Goal: Task Accomplishment & Management: Manage account settings

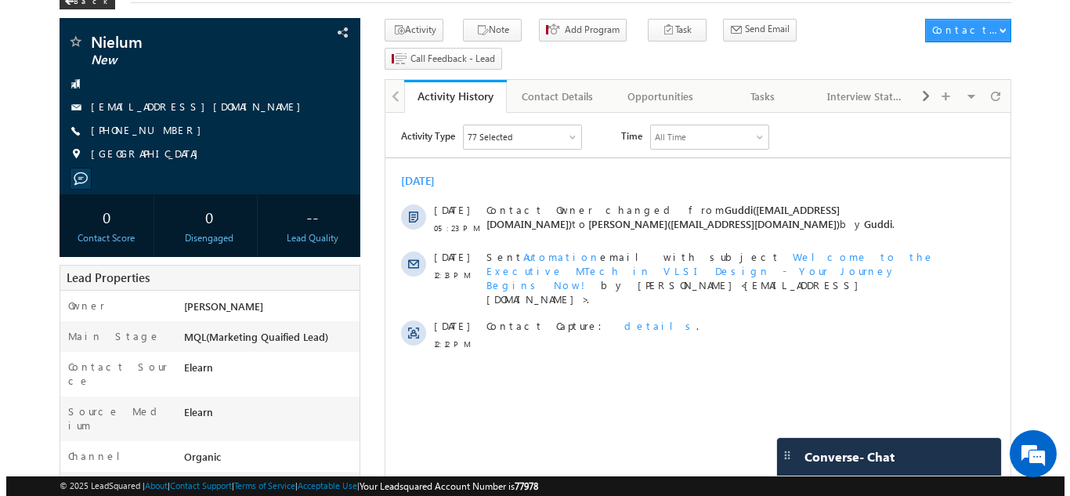
scroll to position [60, 0]
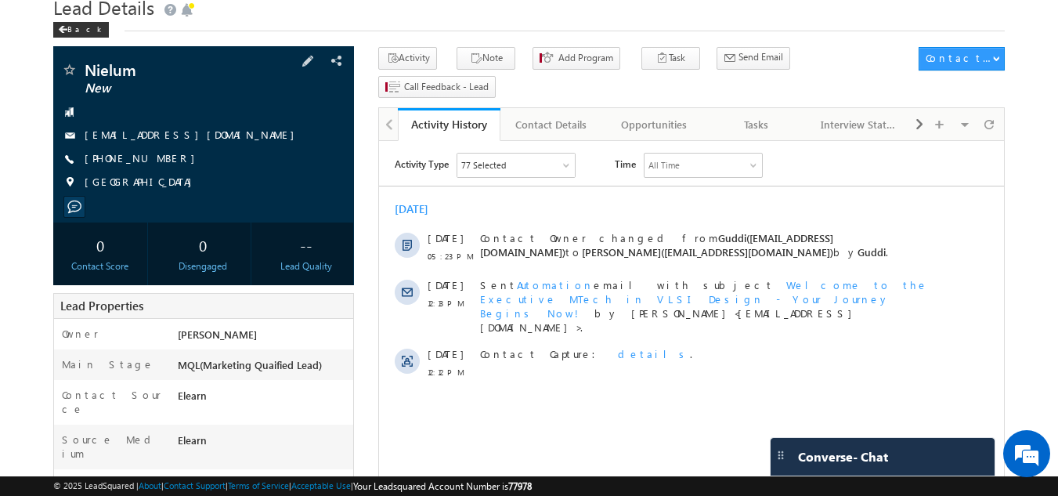
click at [166, 161] on div "+91-8087914348" at bounding box center [204, 159] width 286 height 16
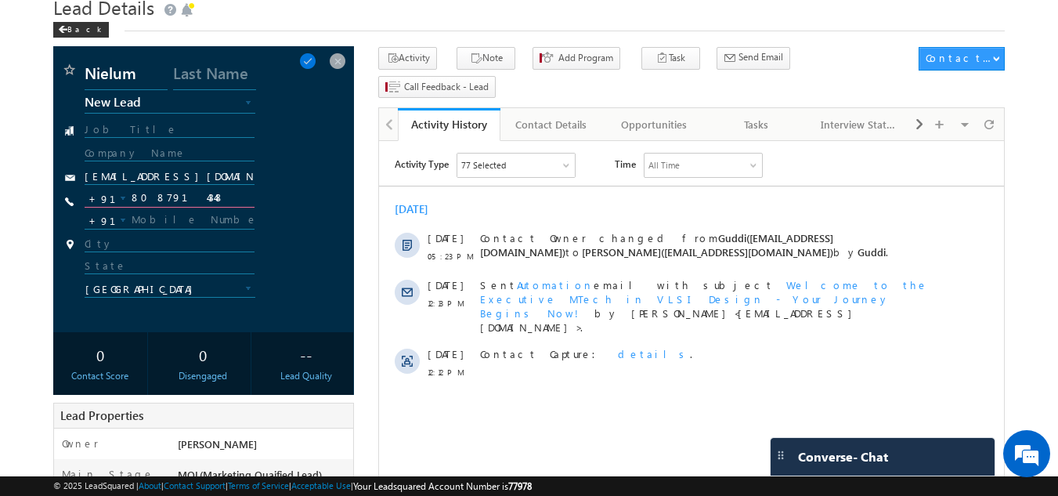
click at [158, 194] on input "8087914348" at bounding box center [170, 198] width 171 height 19
click at [642, 397] on html "Activity Type 77 Selected Select All Sales Activities 1 Sales Activity Opportun…" at bounding box center [691, 270] width 625 height 258
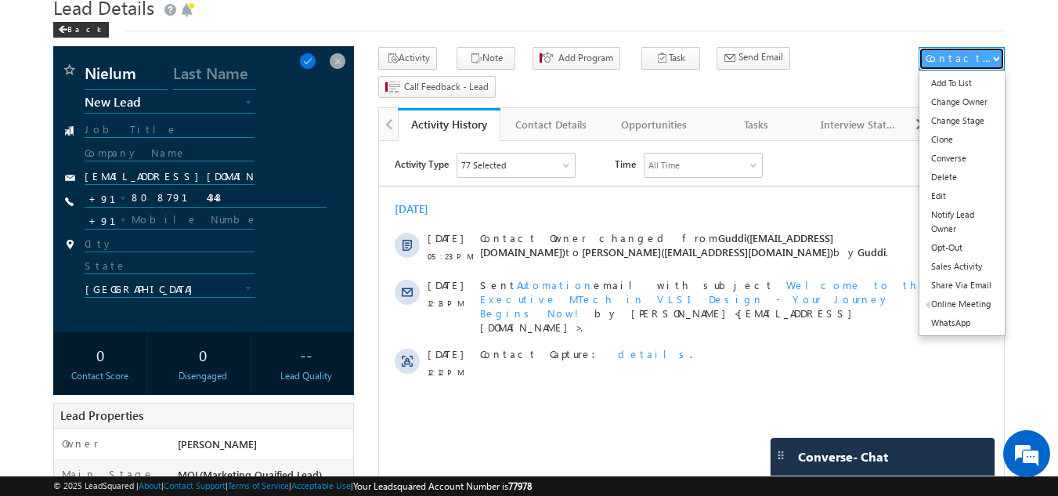
click at [969, 60] on div "Contact Actions" at bounding box center [959, 58] width 67 height 14
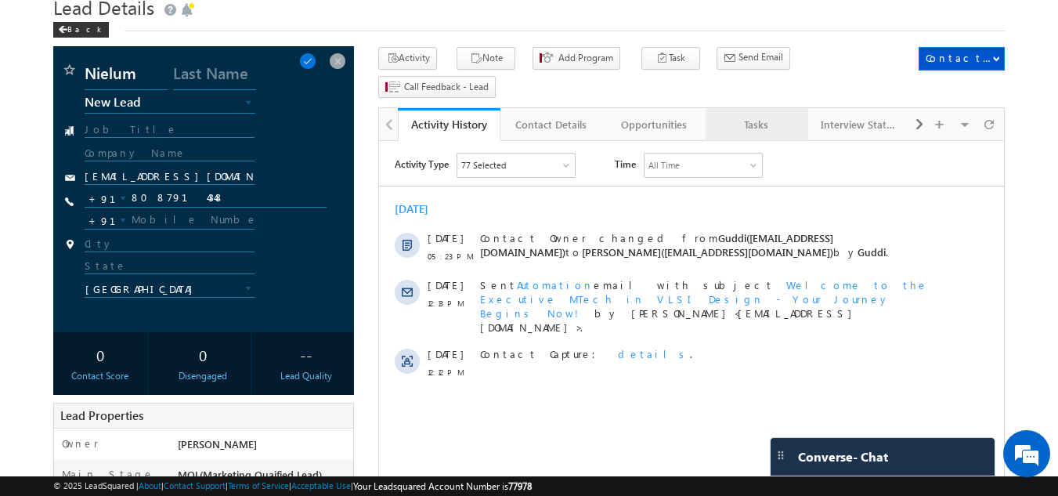
click at [761, 115] on div "Tasks" at bounding box center [756, 124] width 76 height 19
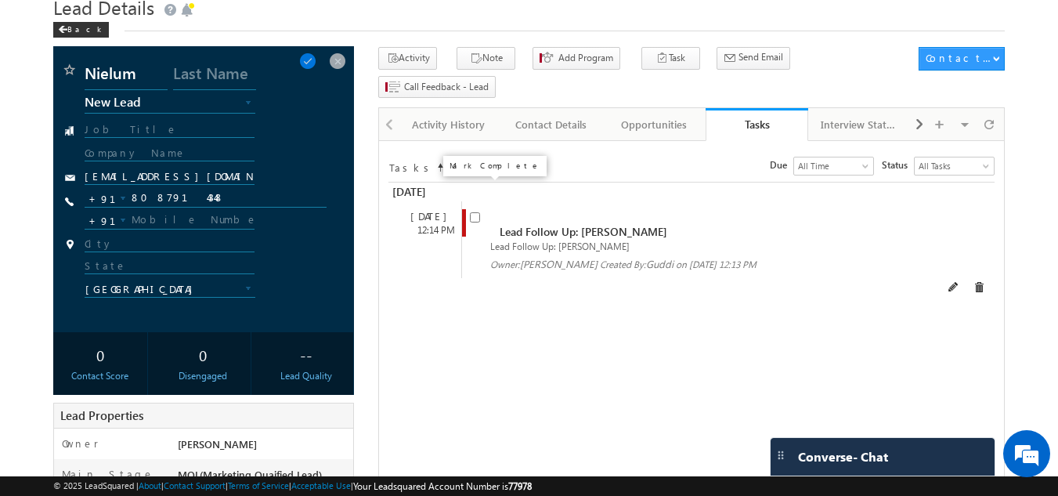
click at [477, 212] on input "checkbox" at bounding box center [475, 217] width 10 height 10
checkbox input "false"
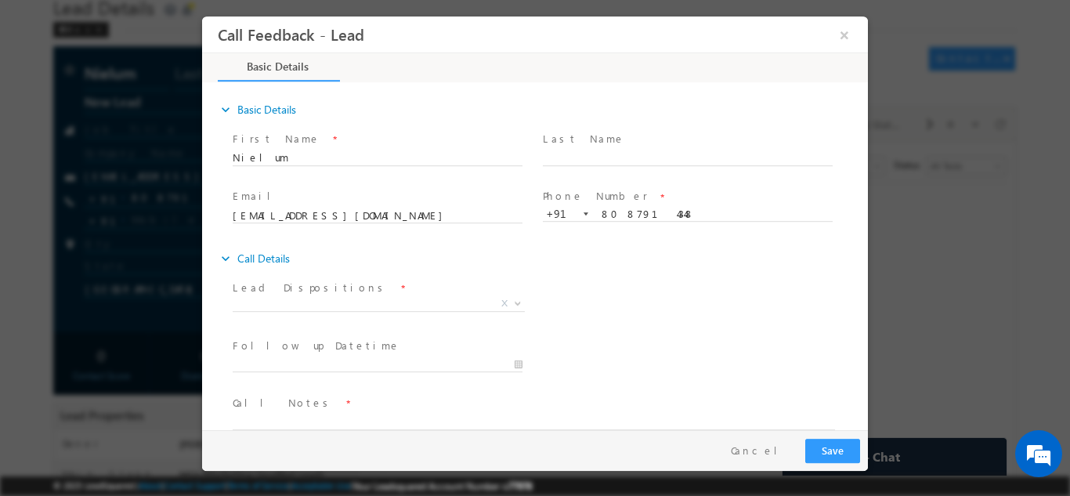
scroll to position [0, 0]
click at [370, 305] on span "X" at bounding box center [379, 303] width 292 height 16
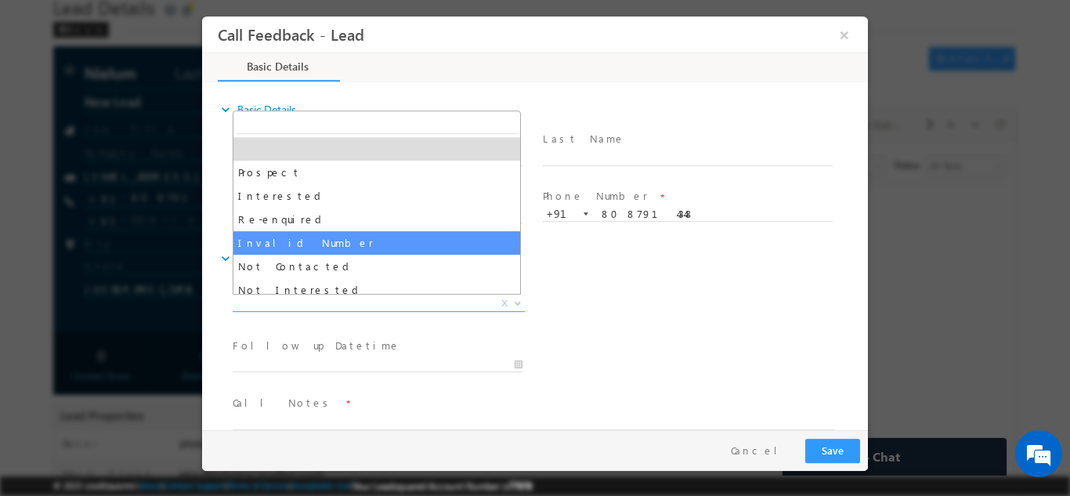
scroll to position [78, 0]
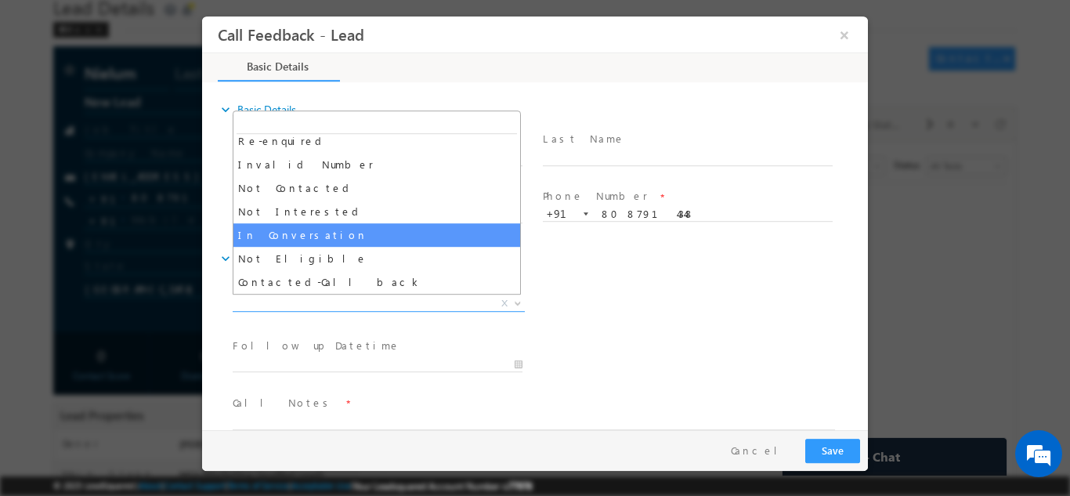
select select "In Conversation"
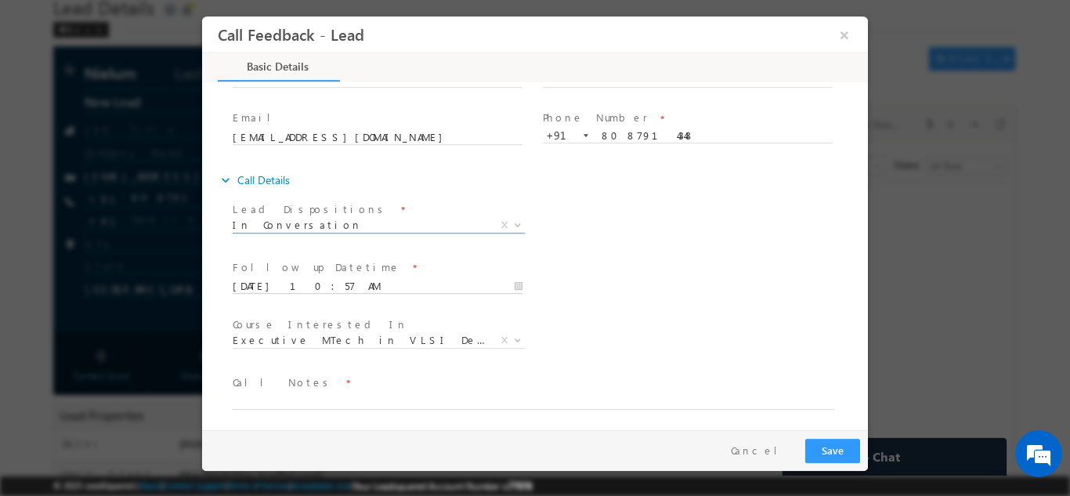
click at [485, 284] on input "26/08/2025 10:57 AM" at bounding box center [378, 286] width 290 height 16
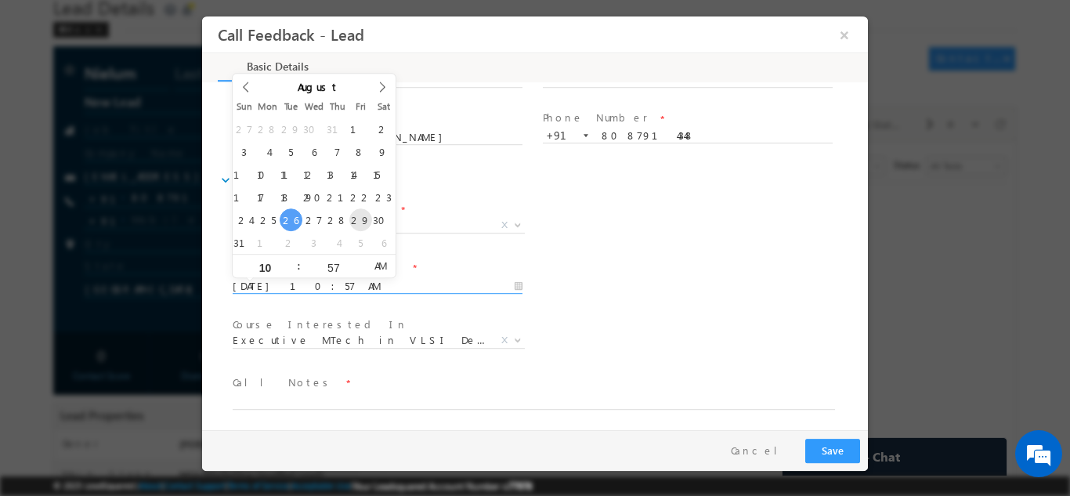
type input "29/08/2025 10:57 AM"
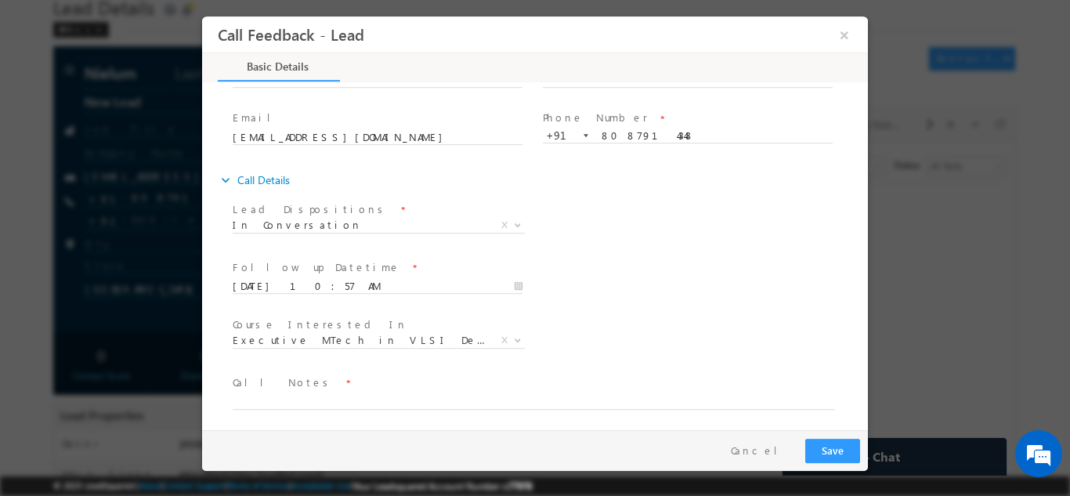
click at [655, 310] on div "Follow up Datetime * 29/08/2025 10:57 AM Program Type * Long Term Short Term X" at bounding box center [548, 284] width 638 height 58
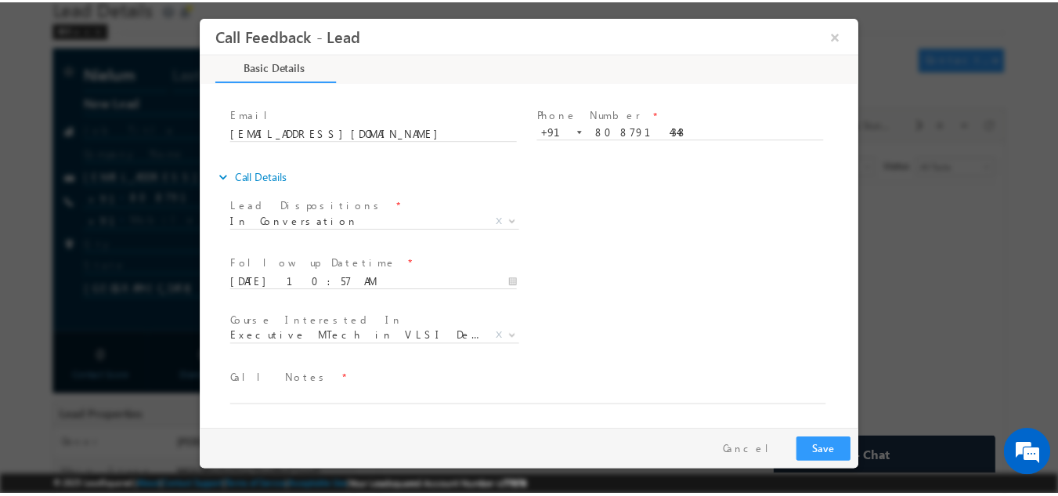
scroll to position [83, 0]
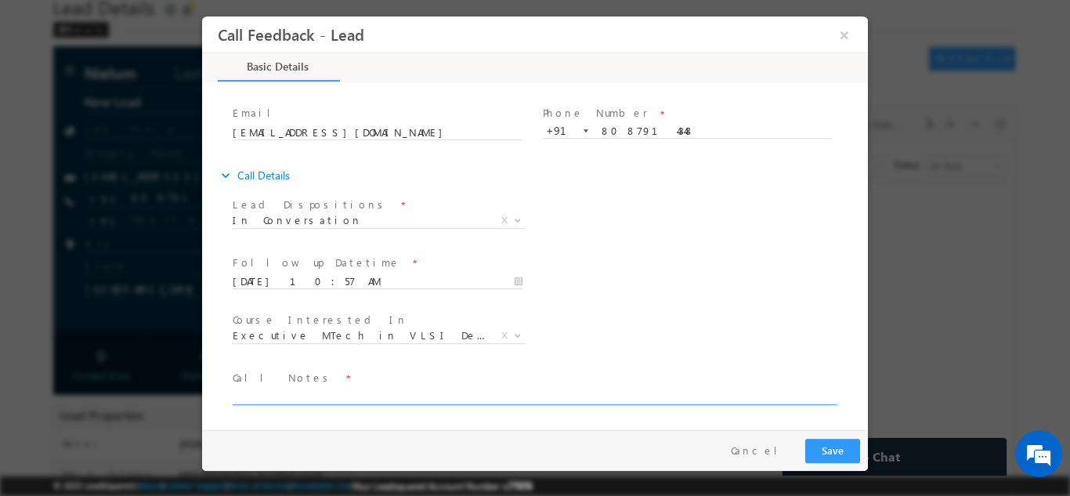
click at [337, 402] on textarea at bounding box center [534, 395] width 602 height 18
click at [258, 396] on textarea "Pursuing" at bounding box center [534, 395] width 602 height 18
click at [327, 395] on textarea "Pursuing" at bounding box center [534, 395] width 602 height 18
click at [323, 381] on span "Call Notes *" at bounding box center [525, 377] width 585 height 17
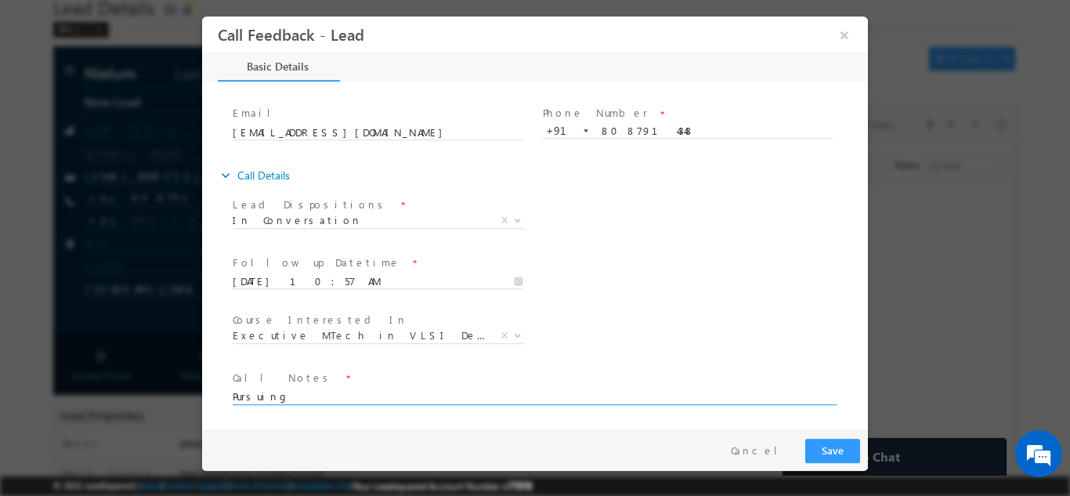
click at [288, 394] on textarea "Pursuing" at bounding box center [534, 395] width 602 height 18
type textarea "Pursuing Masters in micro electronics, Pitched IIT R program, will check and re…"
click at [840, 451] on button "Save" at bounding box center [832, 450] width 55 height 24
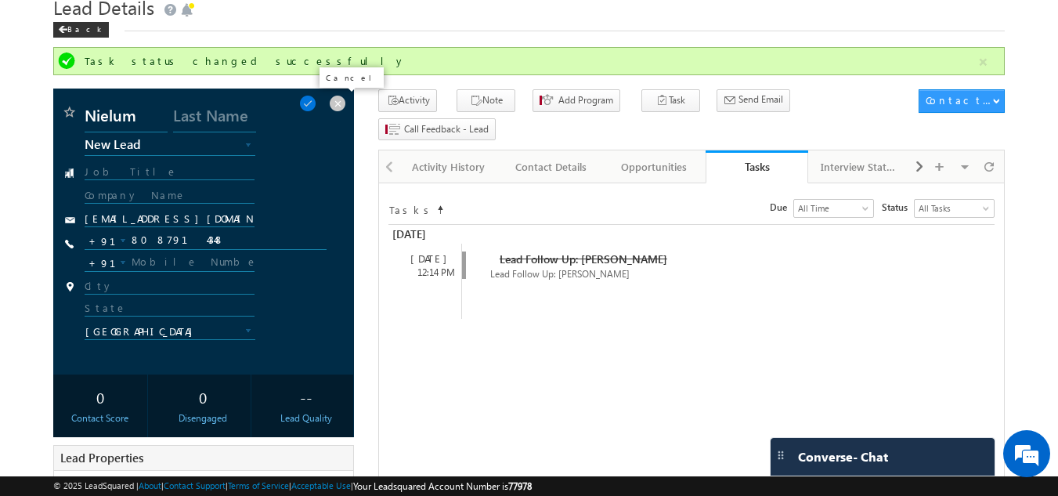
click at [341, 97] on span at bounding box center [337, 103] width 17 height 17
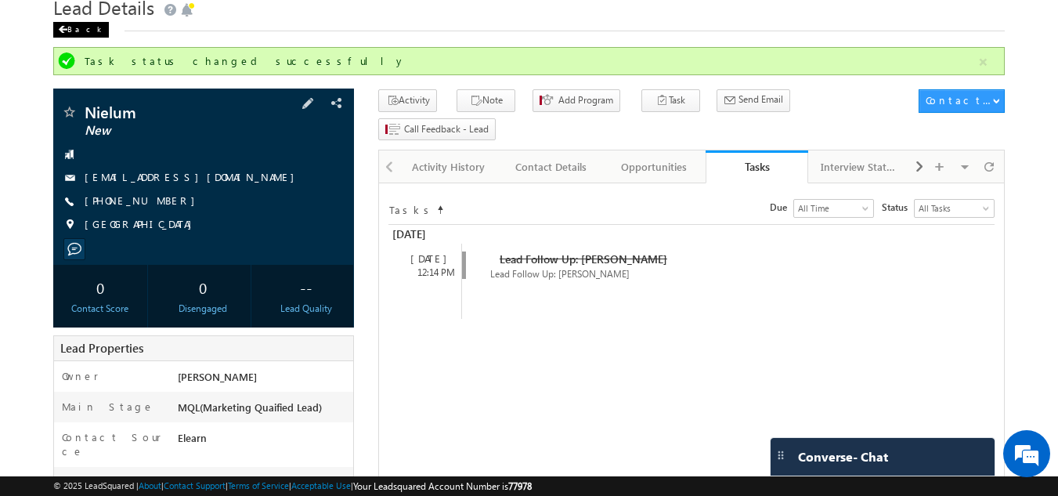
click at [85, 29] on div "Back" at bounding box center [81, 30] width 56 height 16
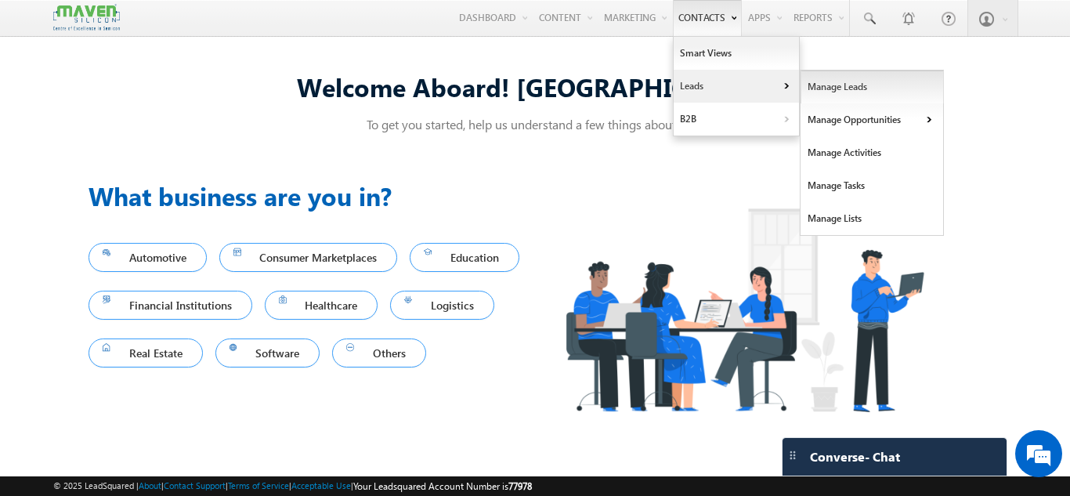
click at [857, 81] on link "Manage Leads" at bounding box center [871, 86] width 143 height 33
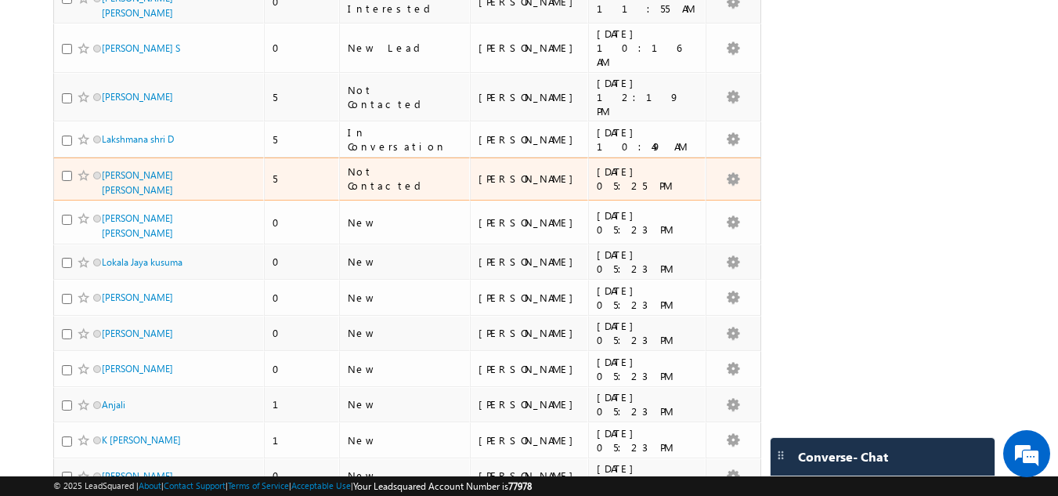
scroll to position [1723, 0]
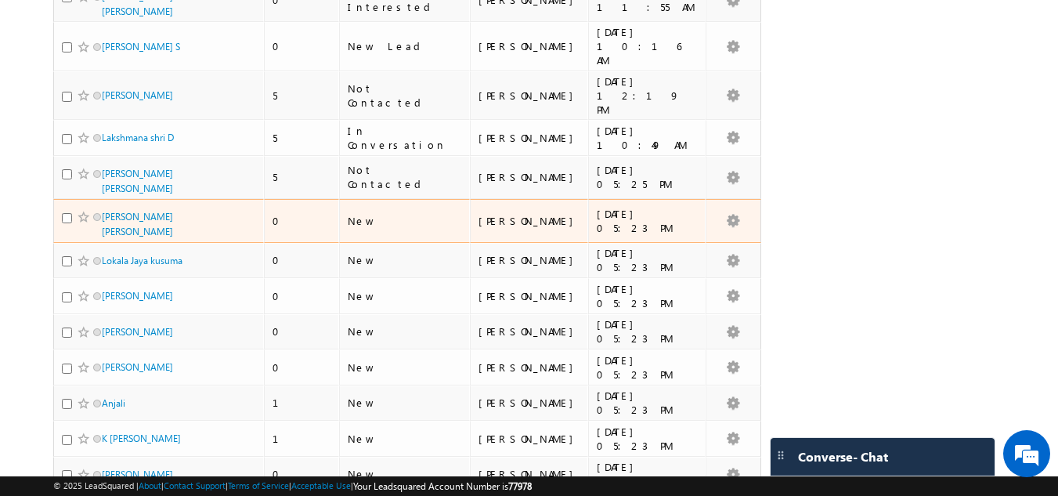
click at [174, 209] on div "[PERSON_NAME] [PERSON_NAME]" at bounding box center [160, 224] width 196 height 30
click at [173, 211] on link "[PERSON_NAME] [PERSON_NAME]" at bounding box center [137, 224] width 71 height 27
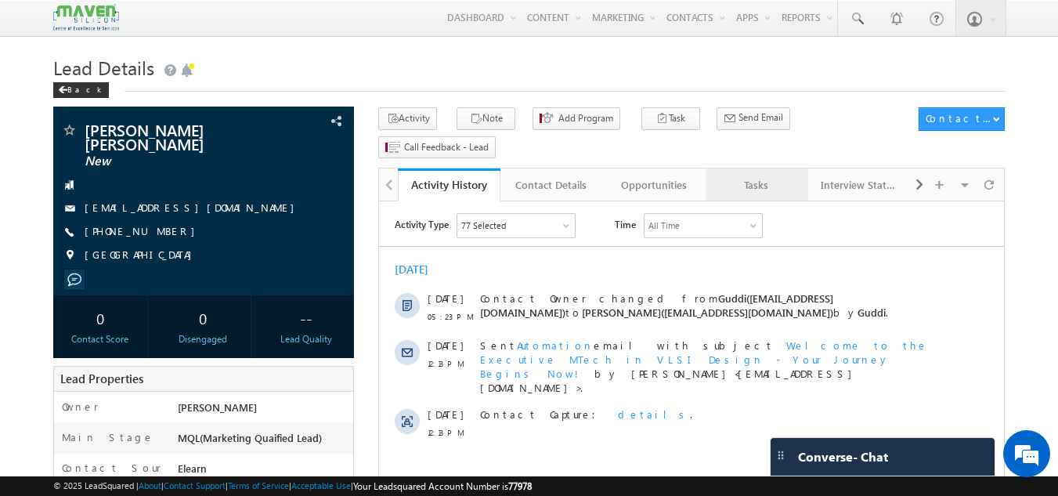
click at [769, 168] on link "Tasks" at bounding box center [756, 184] width 103 height 33
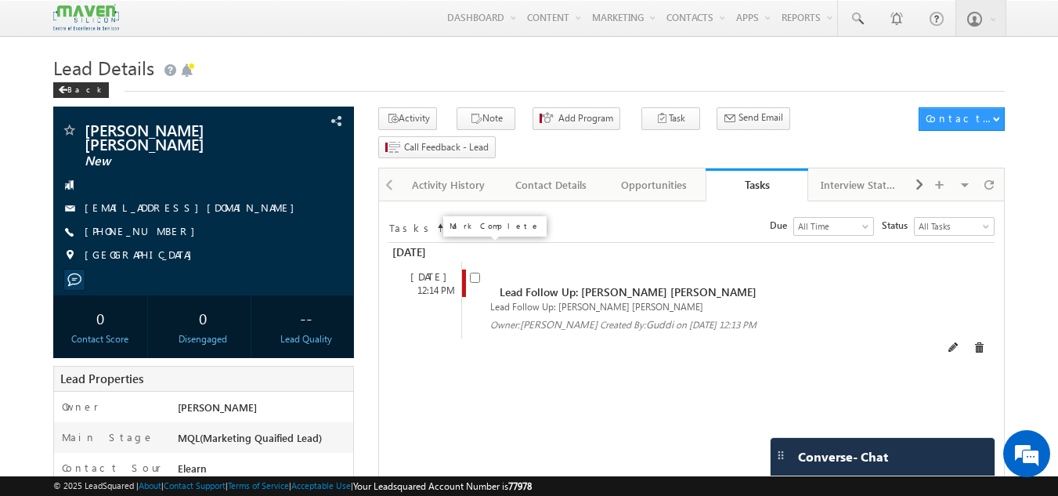
click at [475, 272] on input "checkbox" at bounding box center [475, 277] width 10 height 10
checkbox input "false"
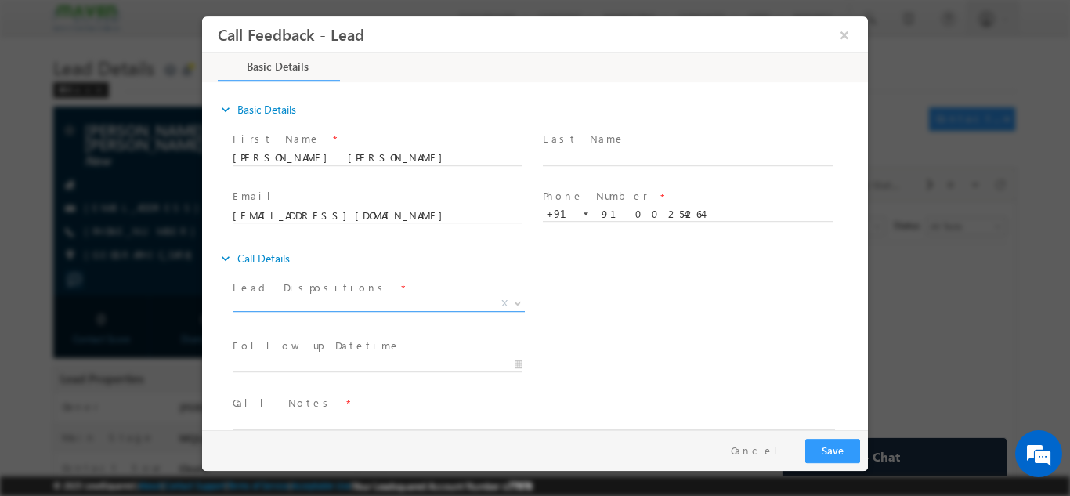
click at [442, 300] on span "X" at bounding box center [379, 303] width 292 height 16
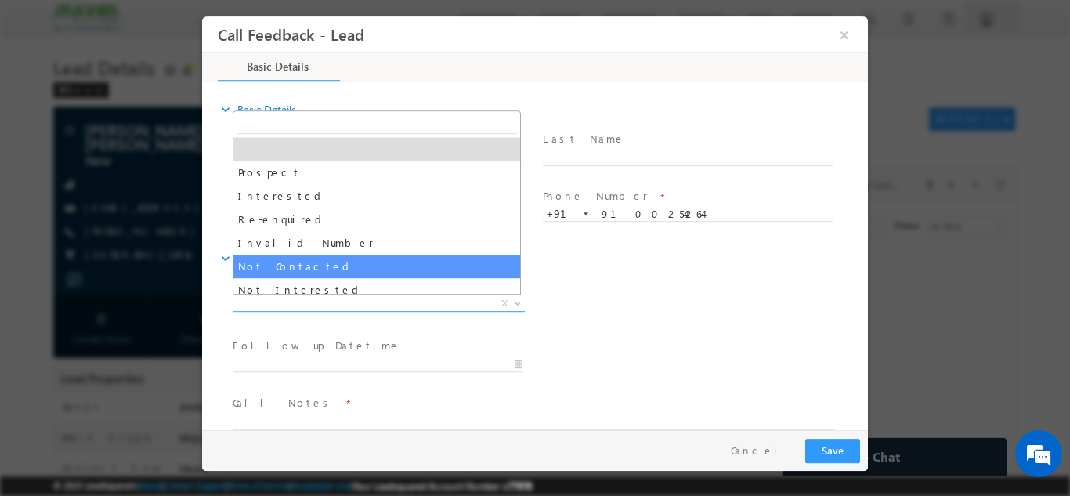
scroll to position [78, 0]
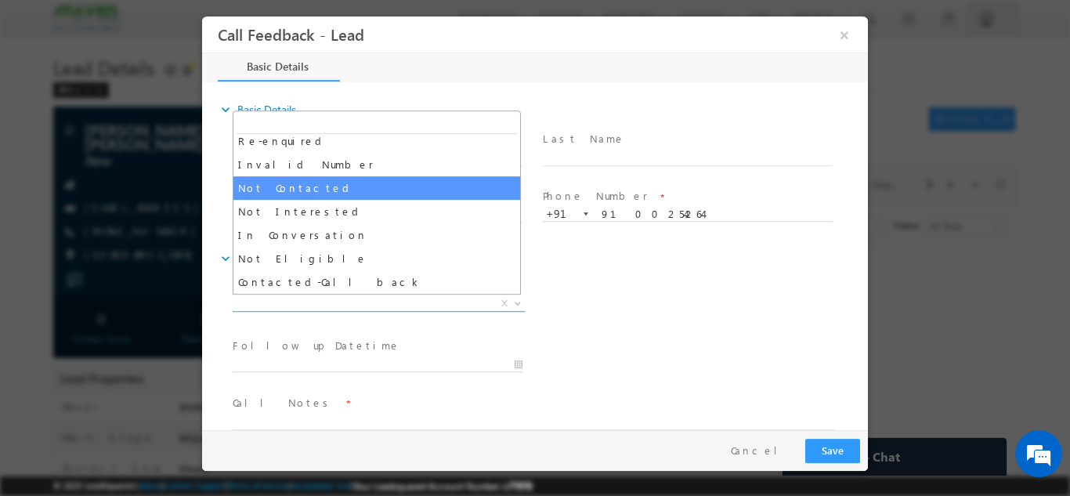
select select "Not Contacted"
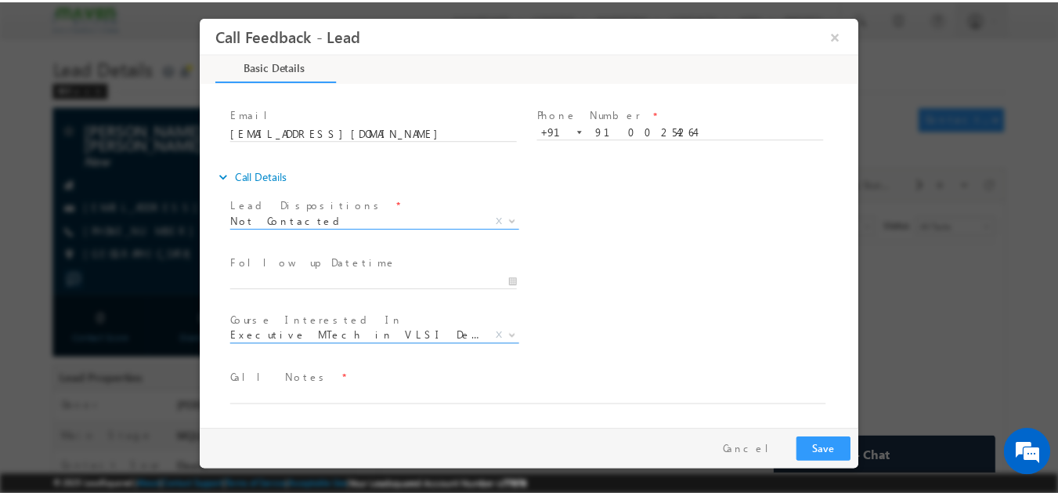
scroll to position [83, 0]
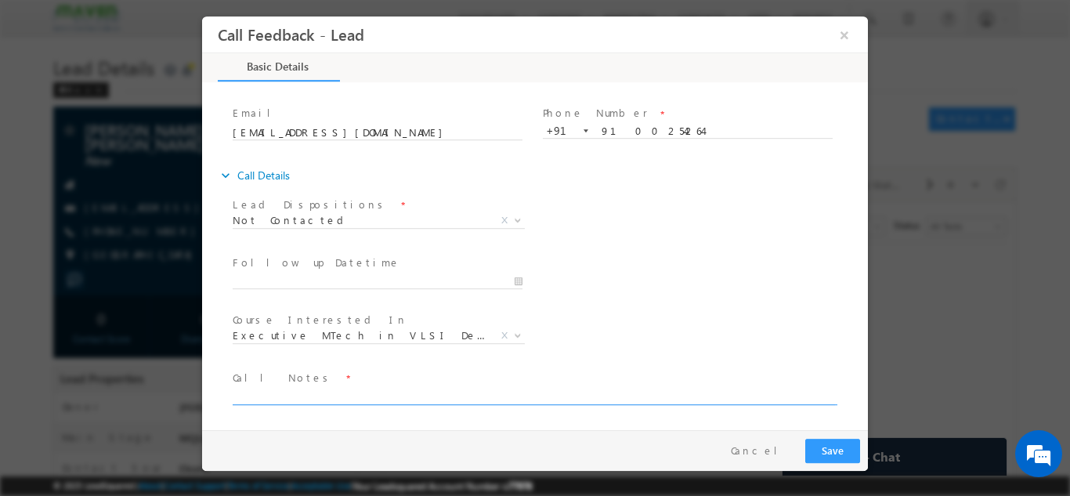
click at [326, 391] on textarea at bounding box center [534, 395] width 602 height 18
type textarea "DNP"
click at [846, 442] on button "Save" at bounding box center [832, 450] width 55 height 24
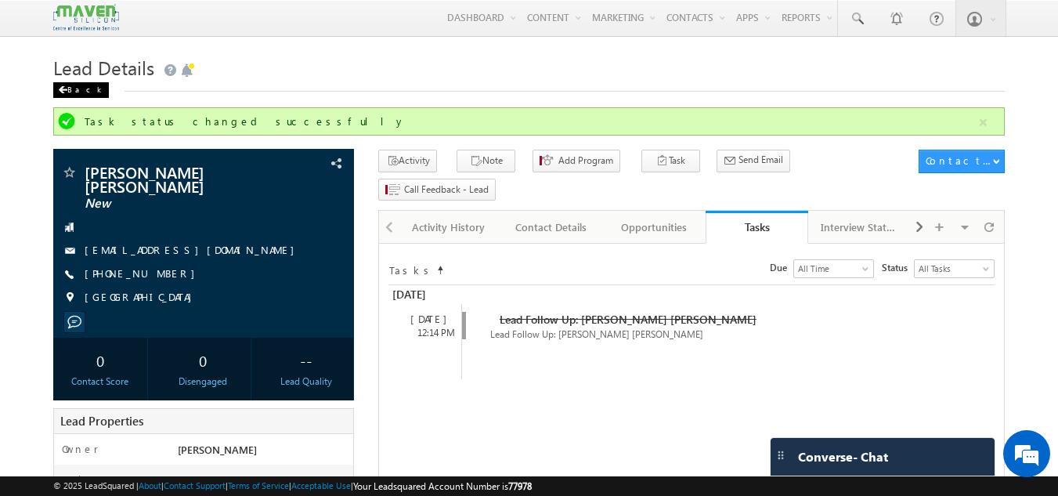
click at [78, 86] on div "Back" at bounding box center [81, 90] width 56 height 16
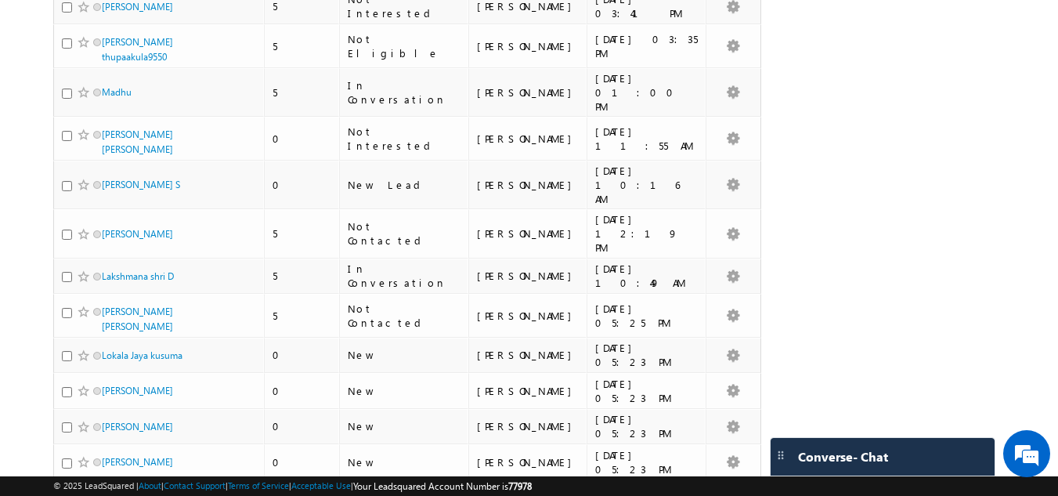
scroll to position [1723, 0]
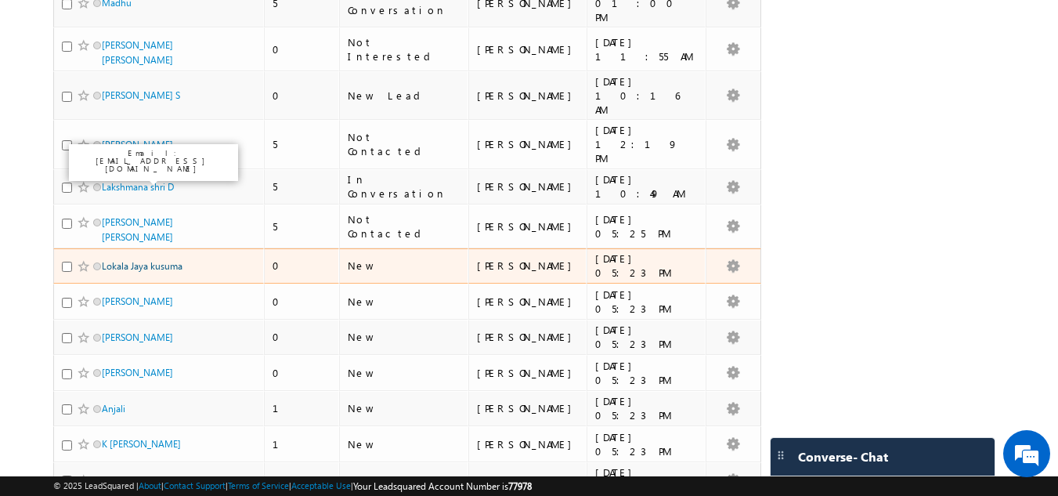
click at [159, 260] on link "Lokala Jaya kusuma" at bounding box center [142, 266] width 81 height 12
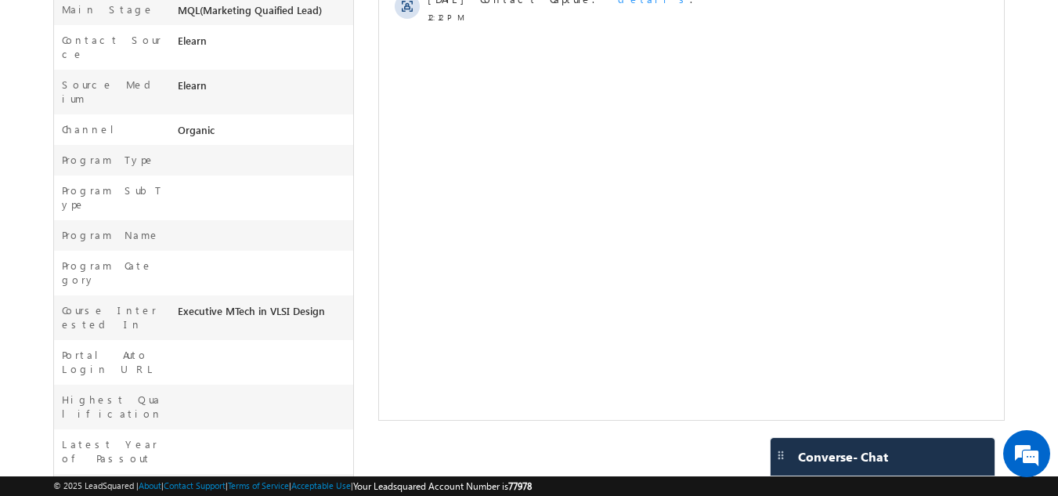
scroll to position [416, 0]
click at [370, 292] on div "Lokala Jaya kusuma New [GEOGRAPHIC_DATA]" at bounding box center [529, 214] width 952 height 1046
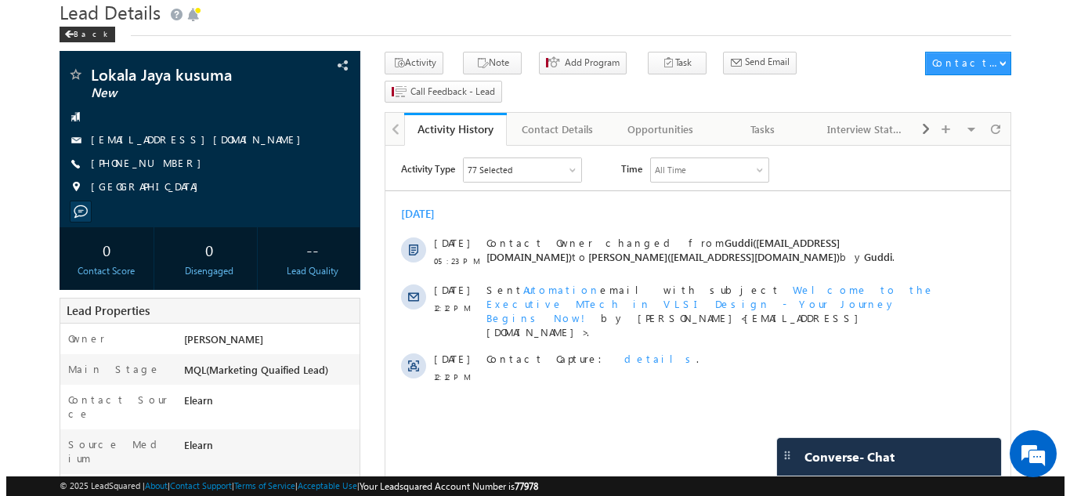
scroll to position [0, 0]
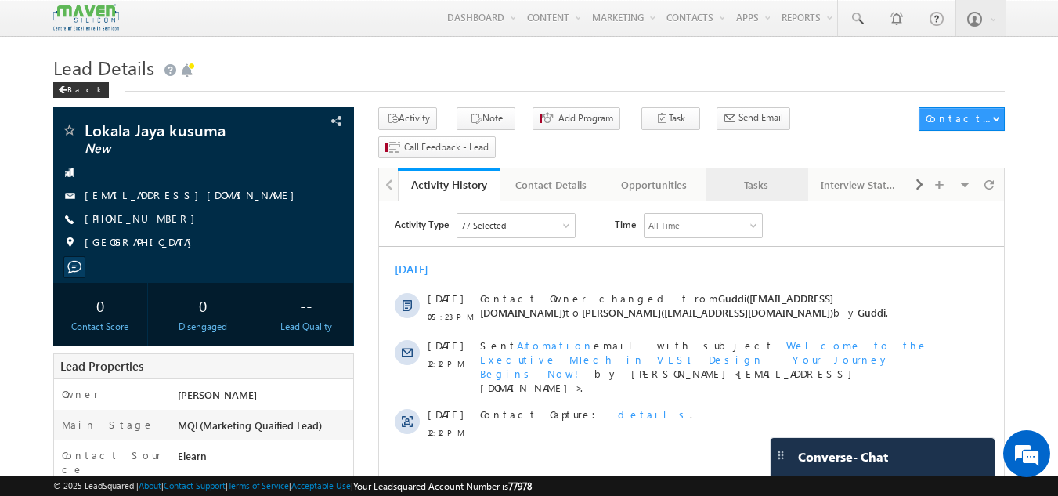
click at [754, 175] on div "Tasks" at bounding box center [756, 184] width 76 height 19
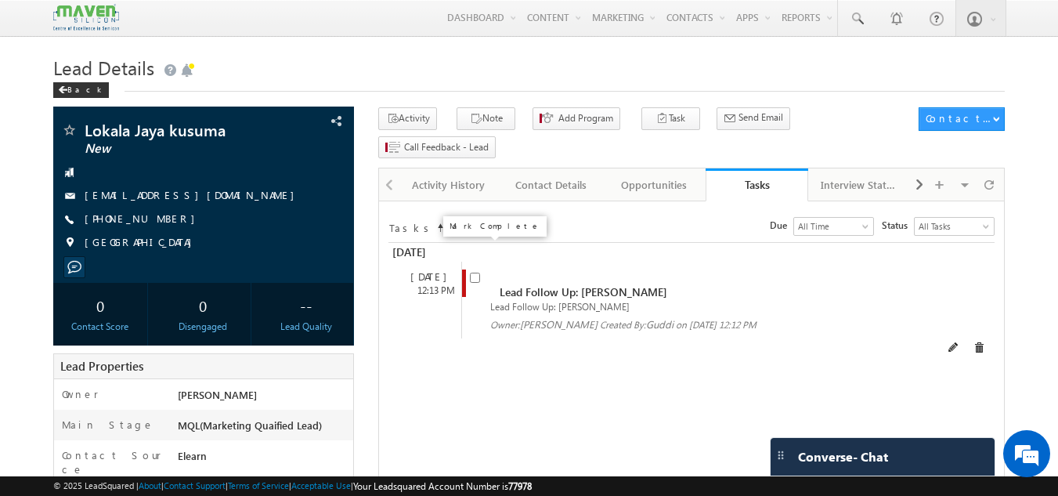
click at [475, 272] on input "checkbox" at bounding box center [475, 277] width 10 height 10
checkbox input "false"
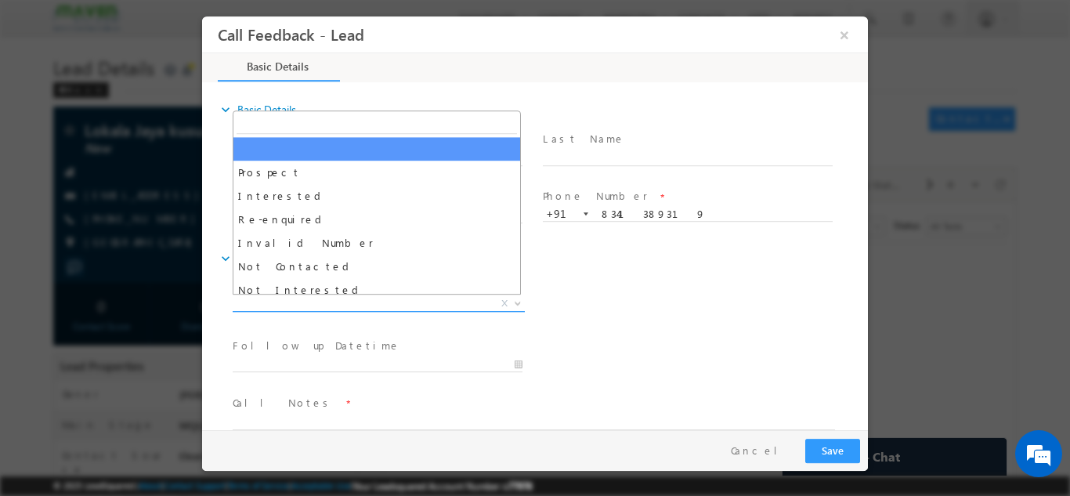
click at [416, 305] on span "X" at bounding box center [379, 303] width 292 height 16
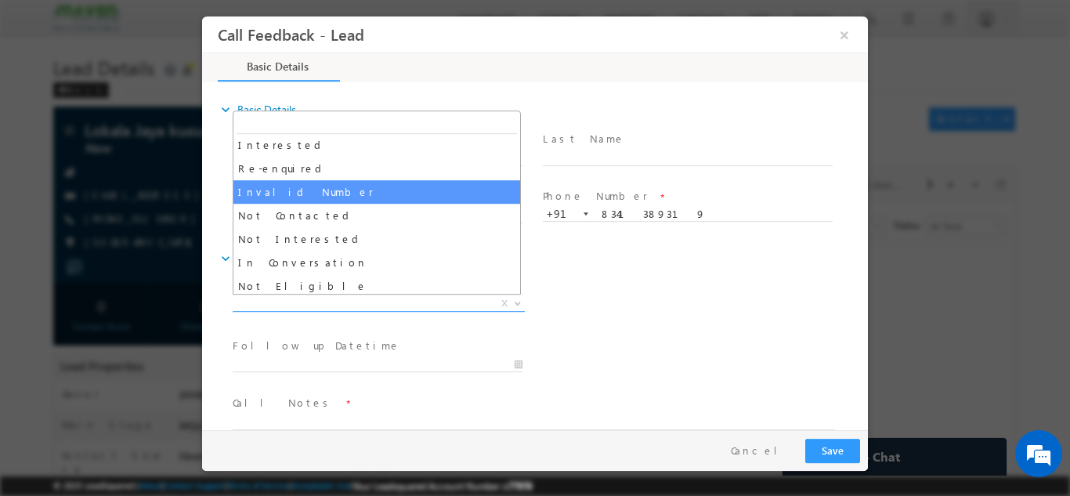
scroll to position [78, 0]
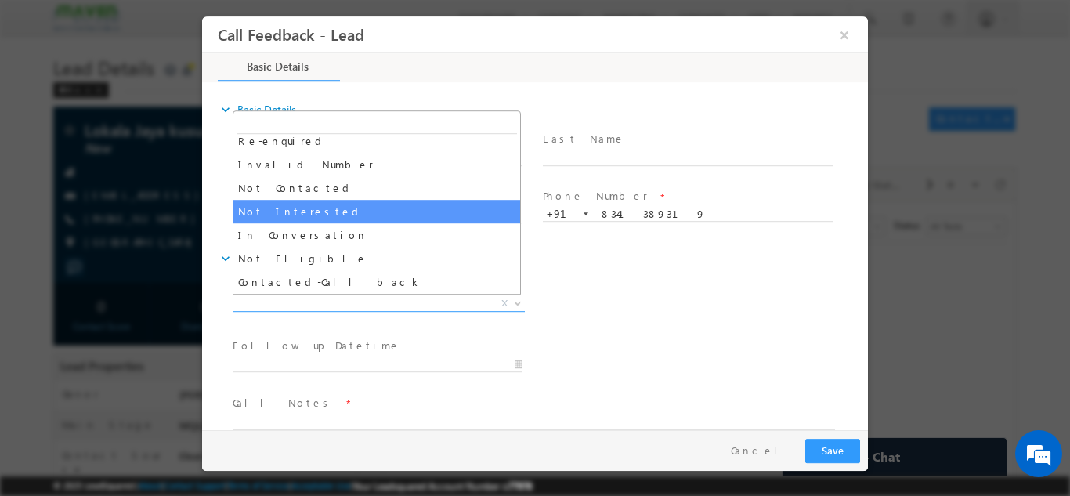
select select "Not Interested"
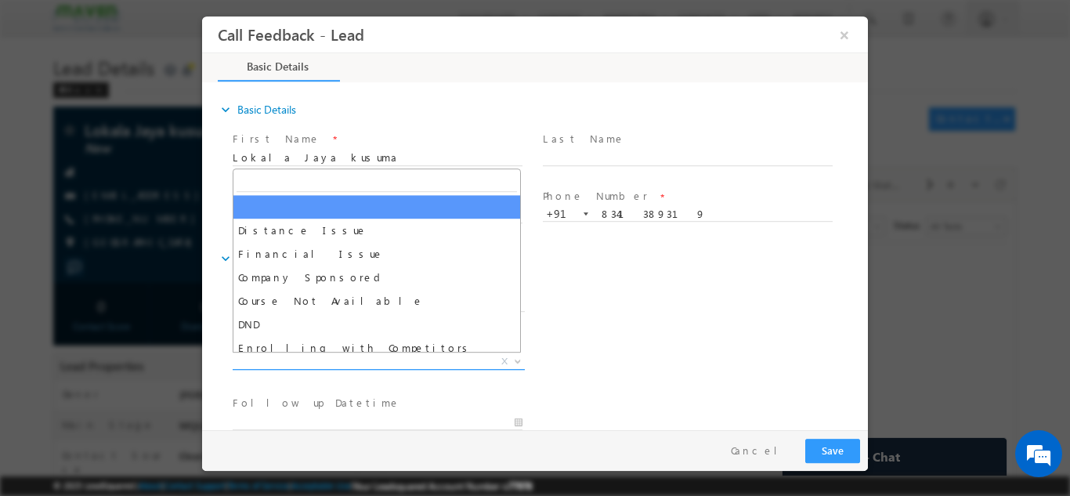
click at [373, 359] on span "X" at bounding box center [379, 361] width 292 height 16
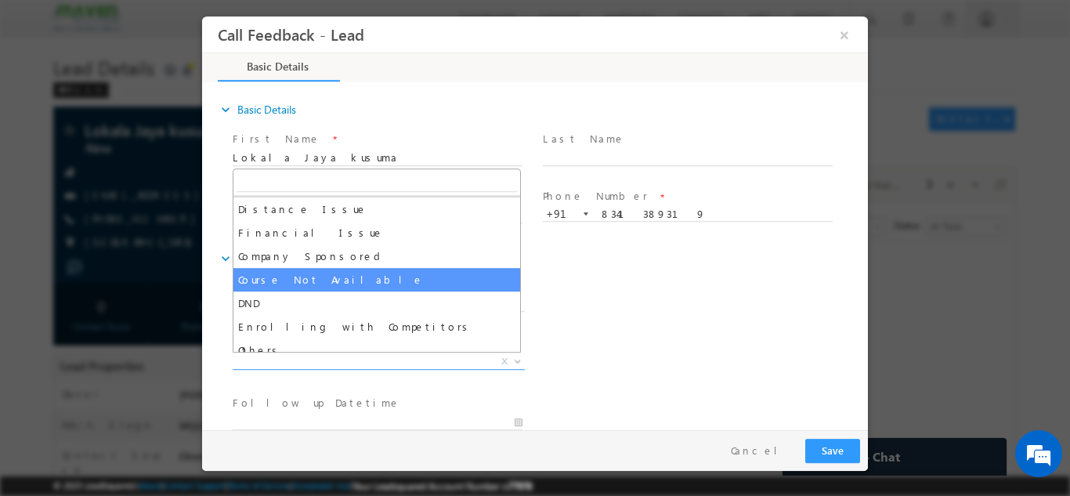
scroll to position [31, 0]
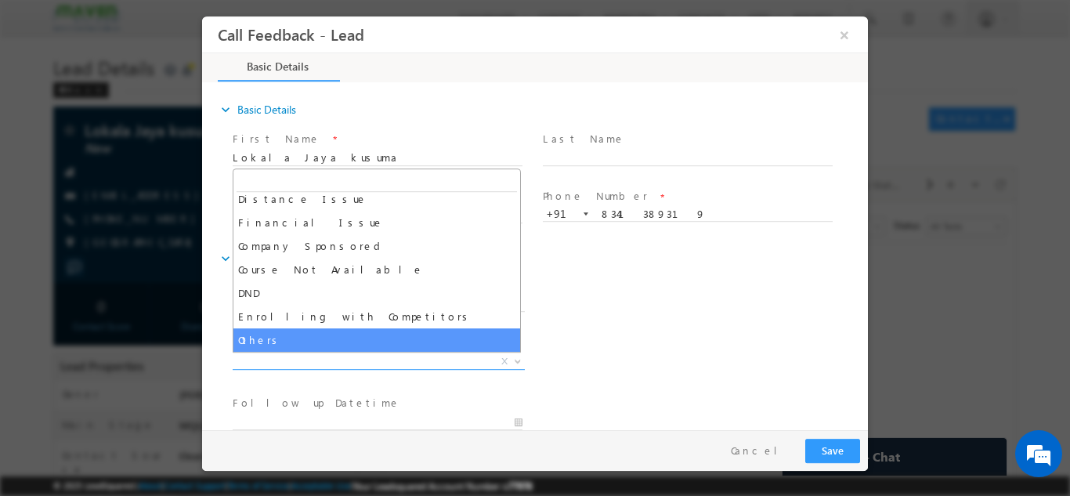
select select "Others"
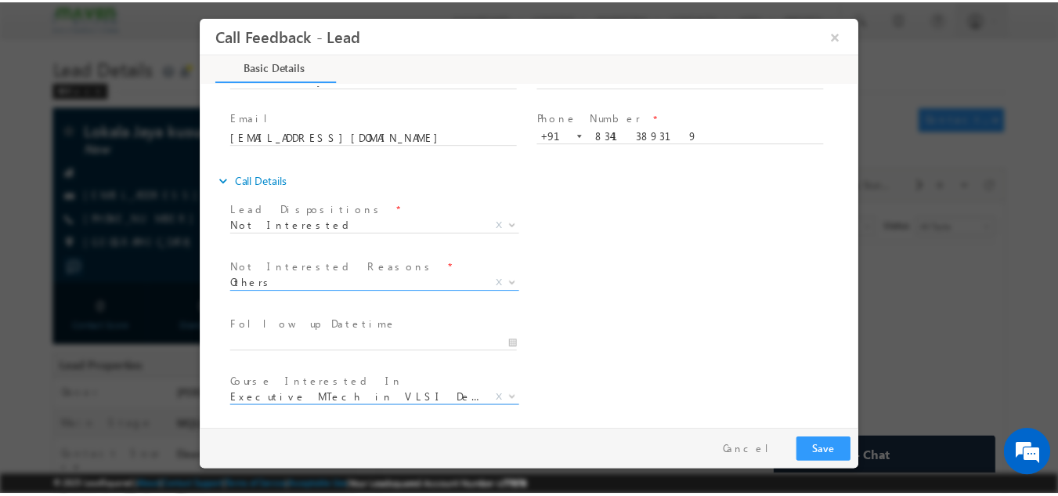
scroll to position [141, 0]
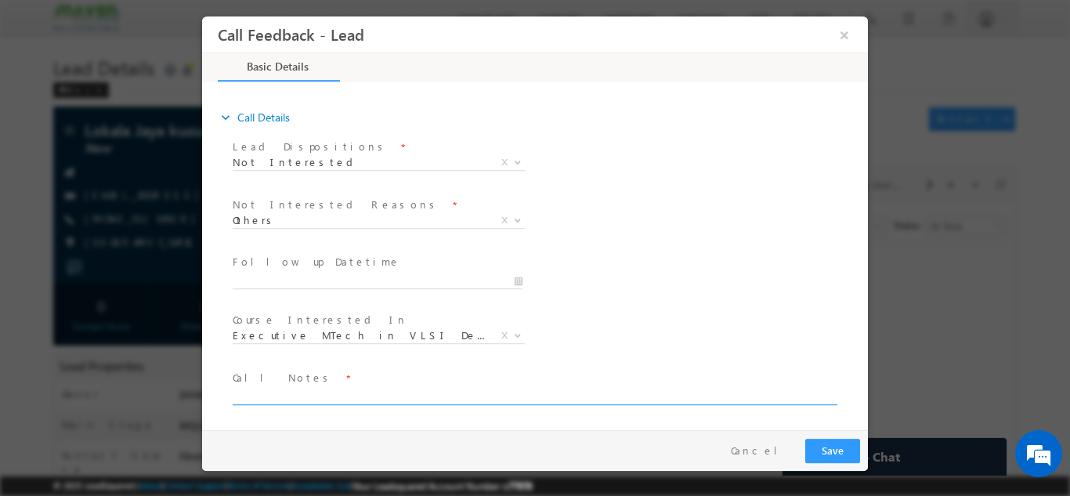
click at [347, 392] on textarea at bounding box center [534, 395] width 602 height 18
drag, startPoint x: 347, startPoint y: 392, endPoint x: 373, endPoint y: 527, distance: 137.1
click at [373, 429] on html "Call Feedback - Lead × Basic Details" at bounding box center [535, 222] width 666 height 413
type textarea "final year BTech, looking for job, not interested in any program."
click at [822, 453] on button "Save" at bounding box center [832, 450] width 55 height 24
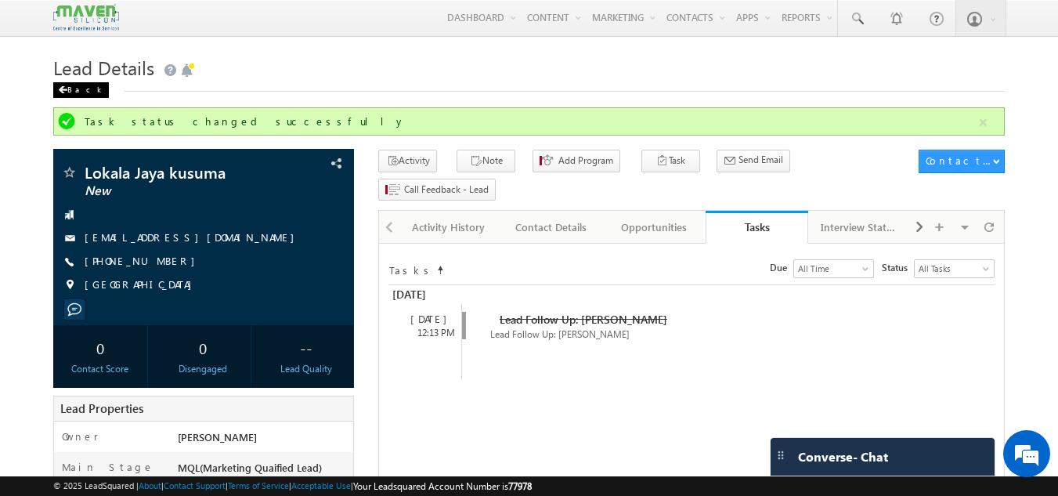
click at [68, 90] on div "Back" at bounding box center [81, 90] width 56 height 16
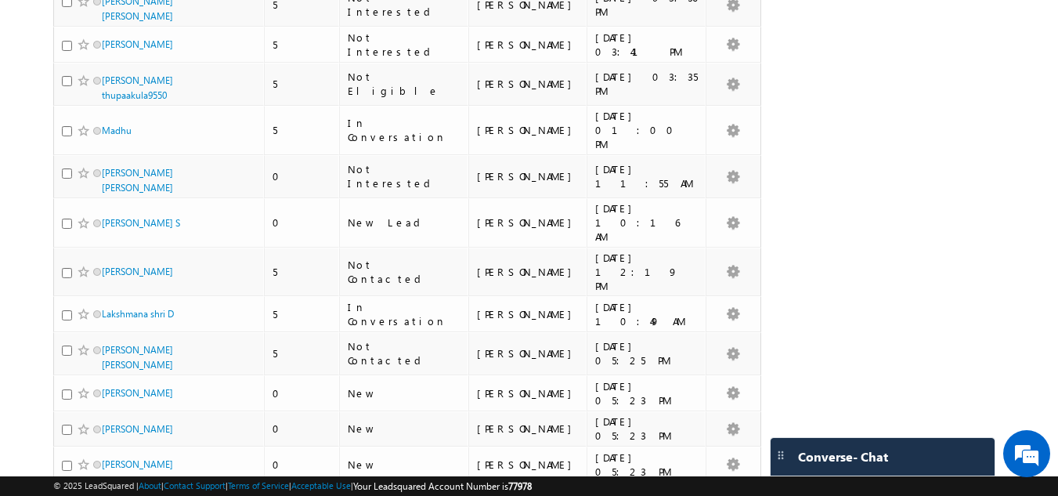
scroll to position [1723, 0]
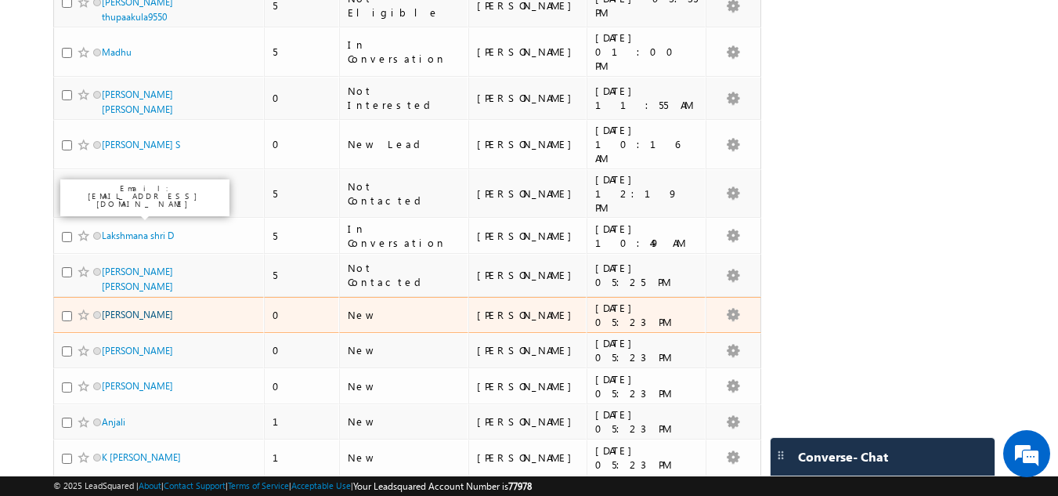
click at [146, 309] on link "[PERSON_NAME]" at bounding box center [137, 315] width 71 height 12
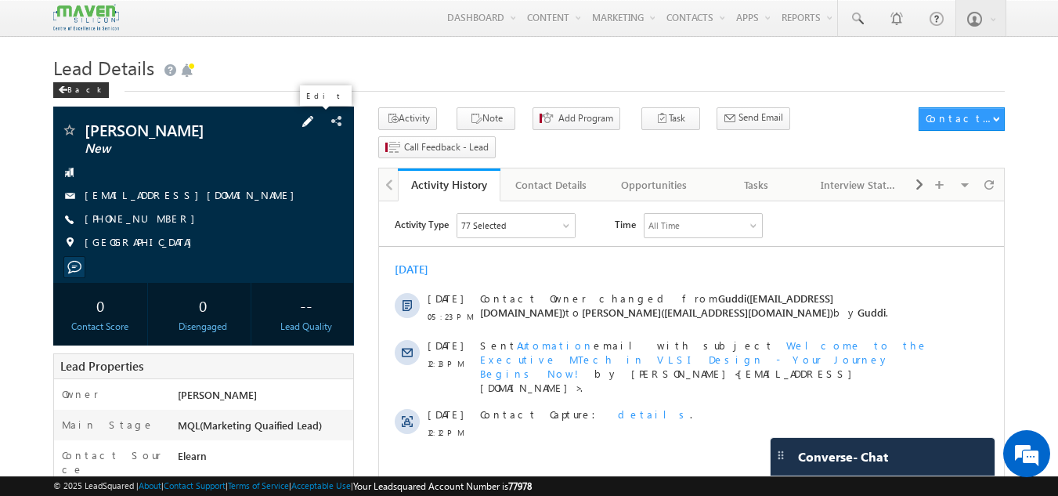
click at [313, 121] on span at bounding box center [307, 121] width 17 height 17
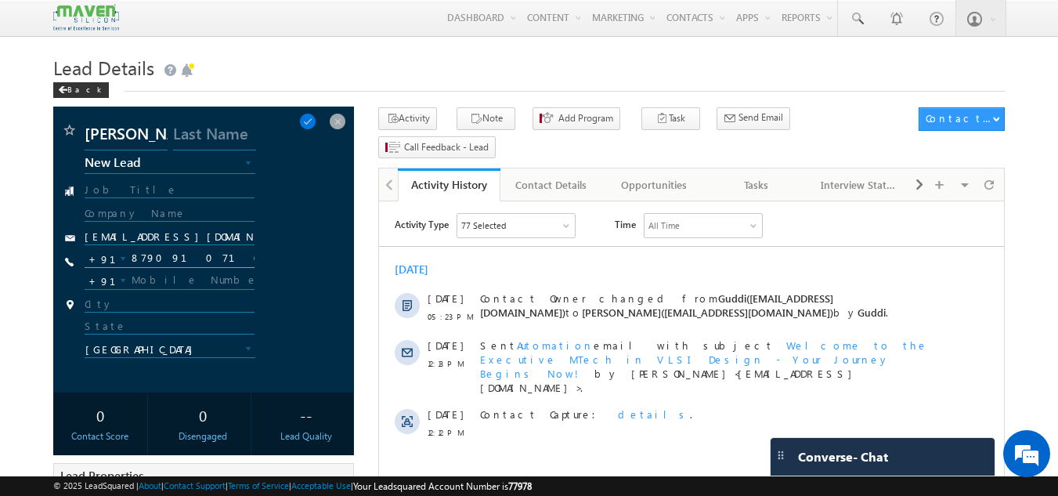
click at [190, 258] on input "8790910710" at bounding box center [170, 258] width 171 height 19
click at [337, 117] on span at bounding box center [337, 121] width 17 height 17
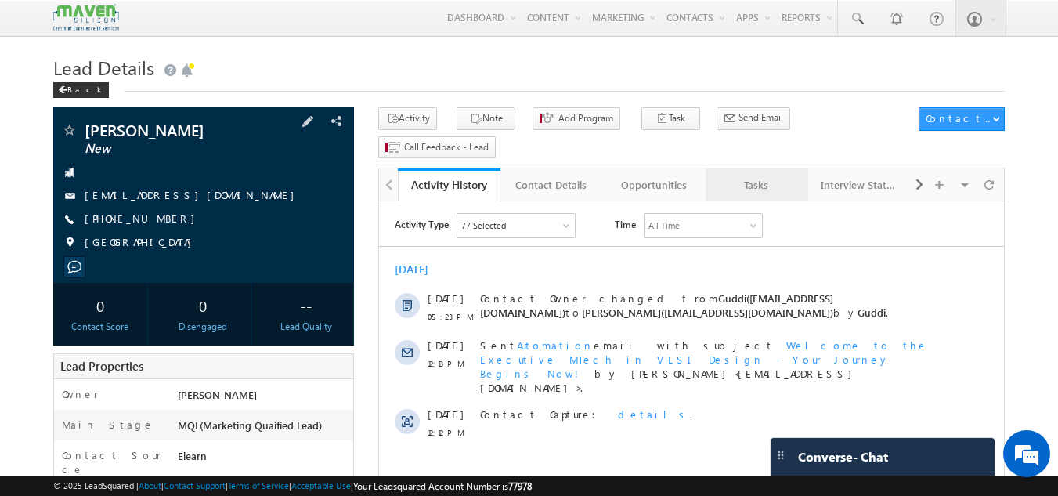
click at [773, 175] on div "Tasks" at bounding box center [756, 184] width 76 height 19
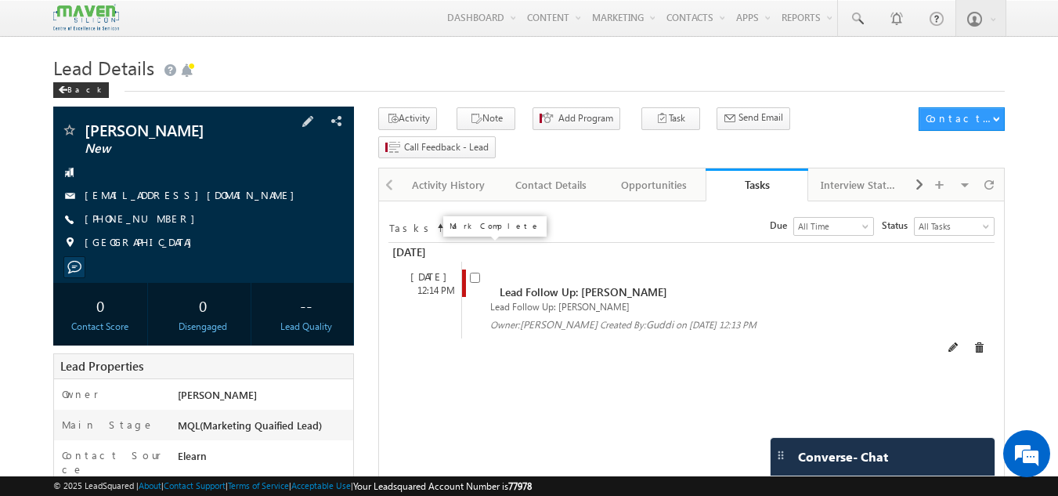
click at [471, 272] on input "checkbox" at bounding box center [475, 277] width 10 height 10
checkbox input "false"
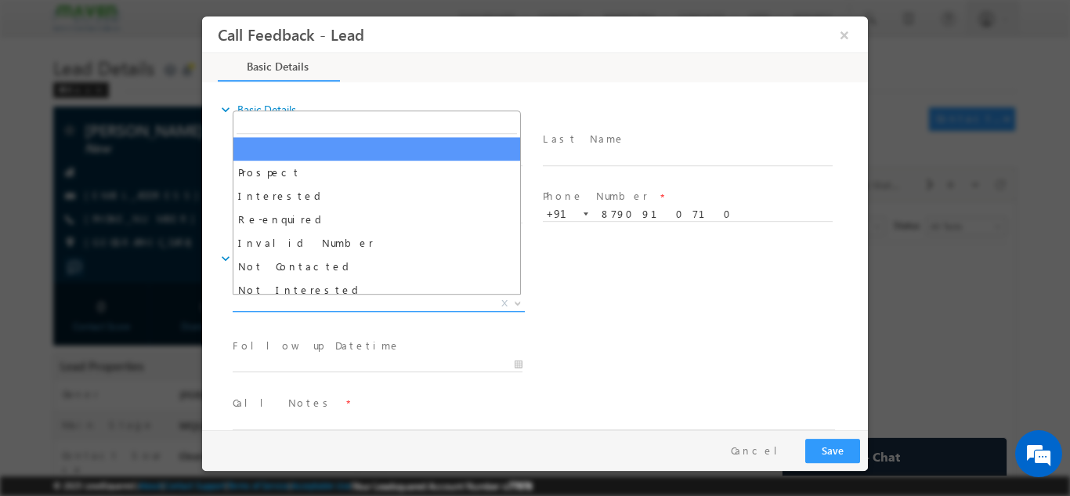
click at [388, 303] on span "X" at bounding box center [379, 303] width 292 height 16
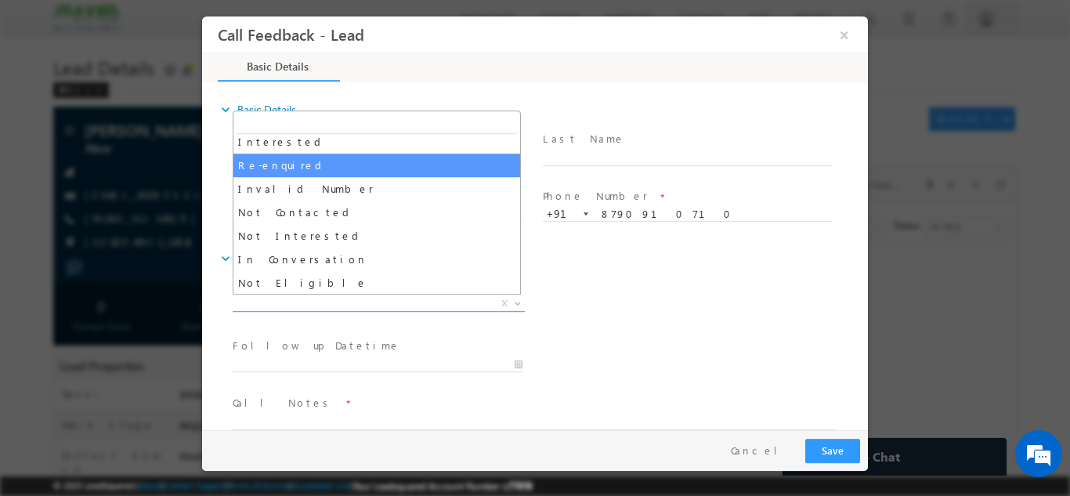
scroll to position [78, 0]
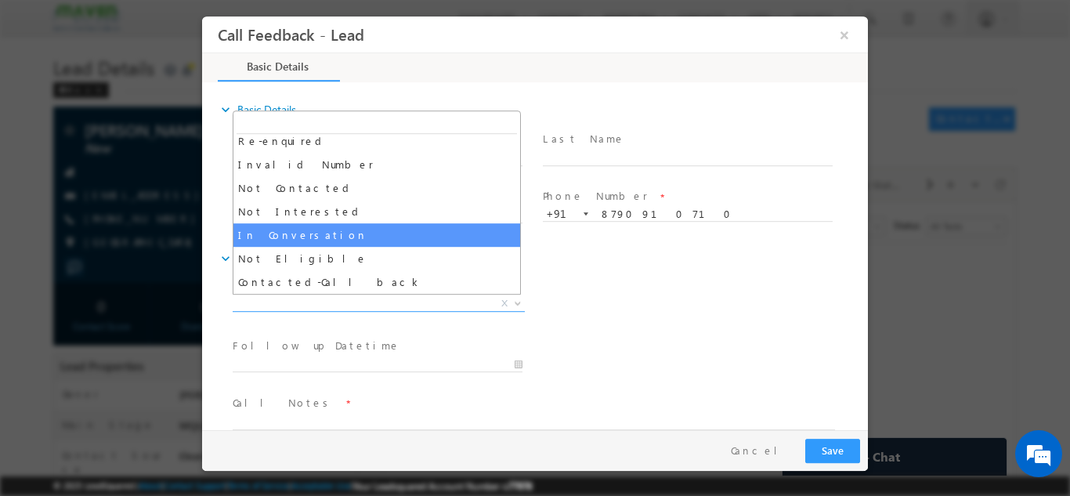
select select "In Conversation"
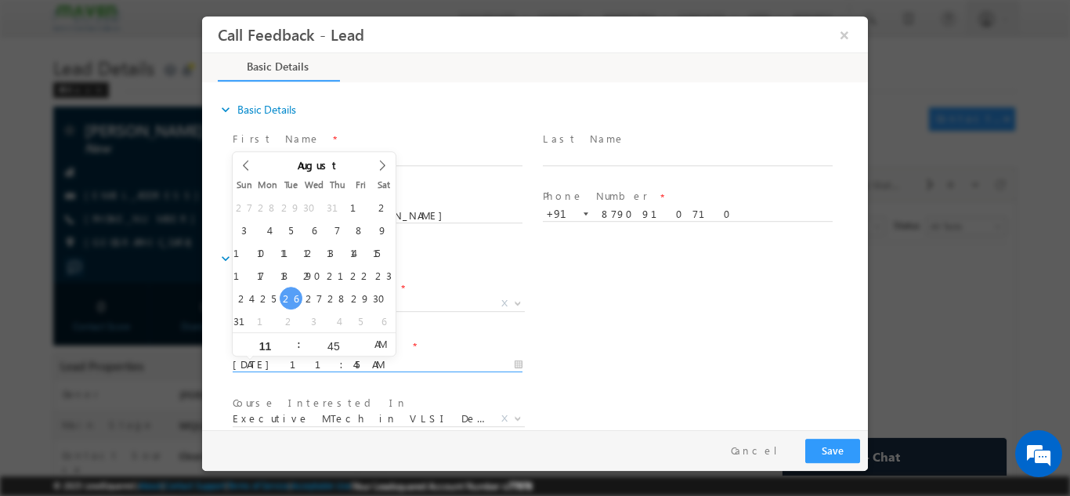
click at [345, 359] on input "26/08/2025 11:45 AM" at bounding box center [378, 364] width 290 height 16
type input "29/08/2025 11:45 AM"
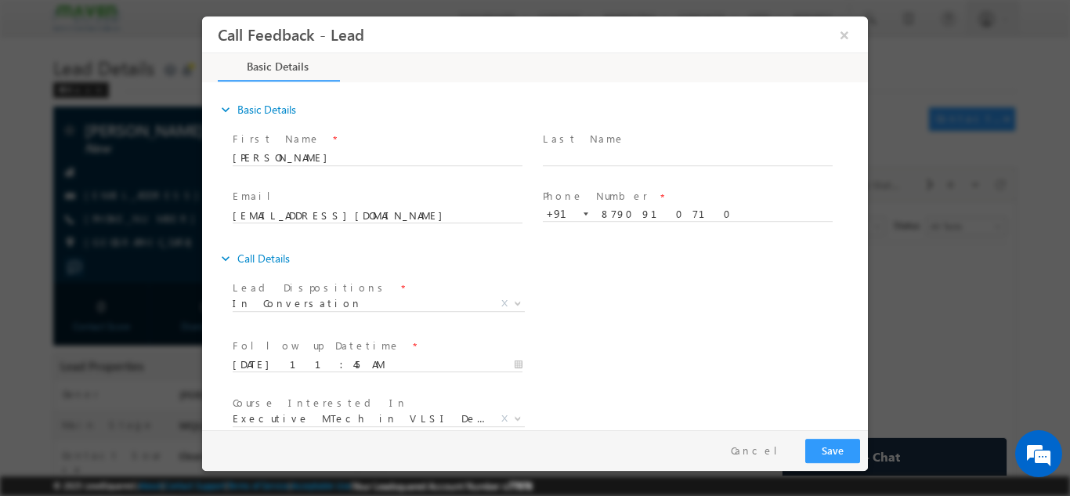
click at [671, 336] on div "Follow up Datetime * 29/08/2025 11:45 AM Program Type * Long Term Short Term X" at bounding box center [548, 363] width 638 height 58
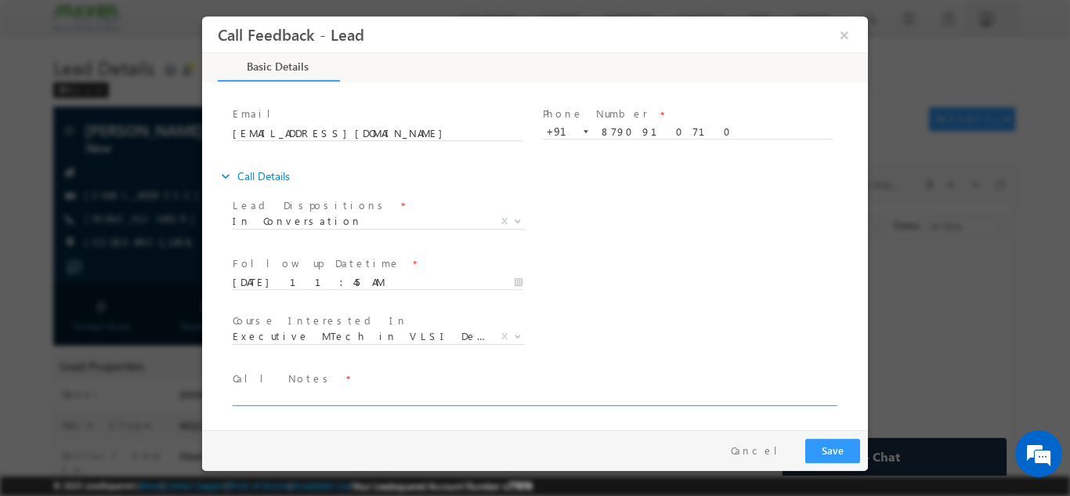
scroll to position [83, 0]
click at [383, 342] on span "Executive M.Tech in VLSI Design Advanced VLSI Design & Verification Course Adva…" at bounding box center [385, 337] width 304 height 19
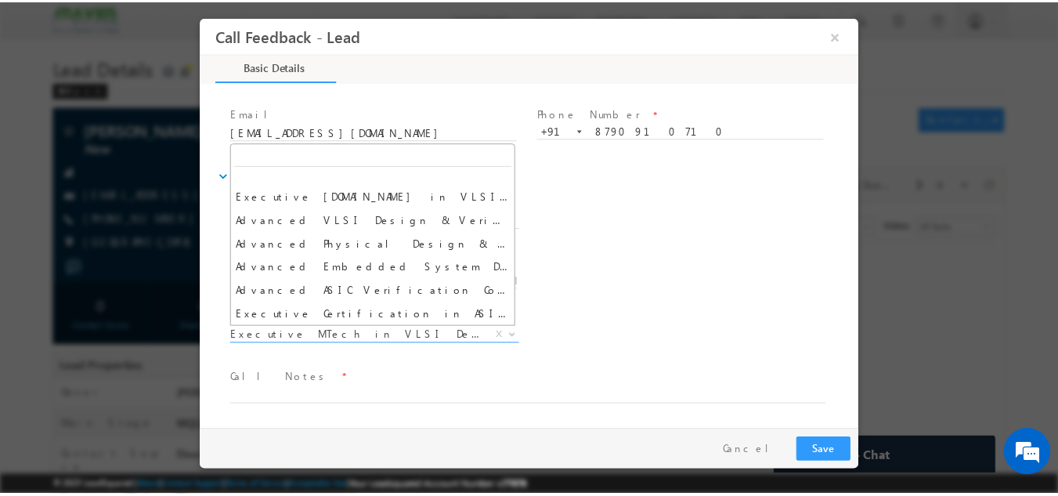
scroll to position [0, 0]
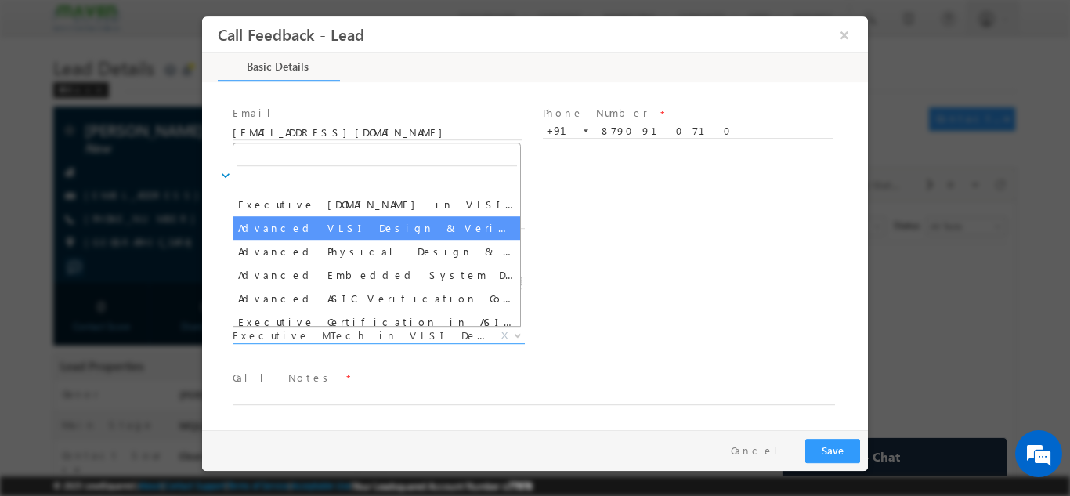
select select "Advanced VLSI Design & Verification Course"
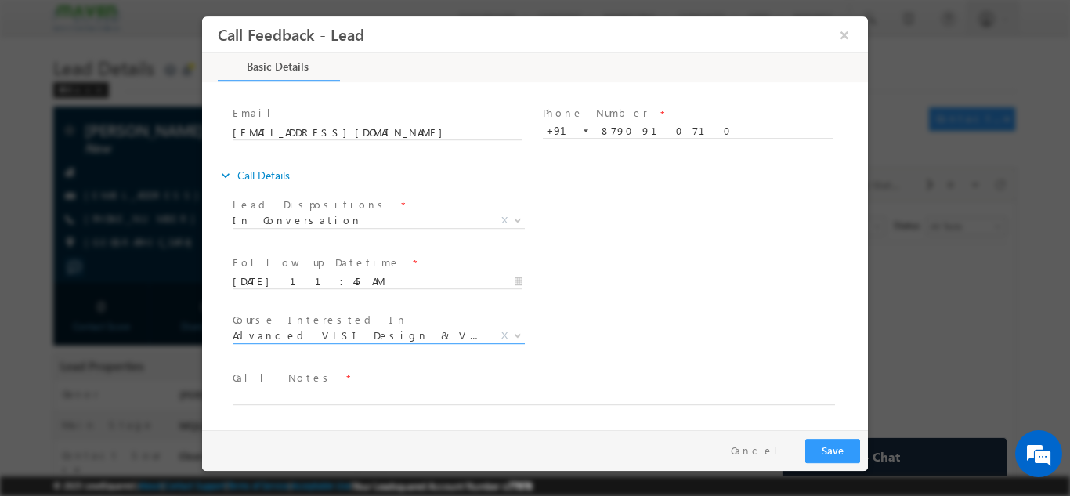
click at [764, 276] on div "Follow up Datetime * 29/08/2025 11:45 AM Program Type * Long Term Short Term X" at bounding box center [548, 280] width 638 height 58
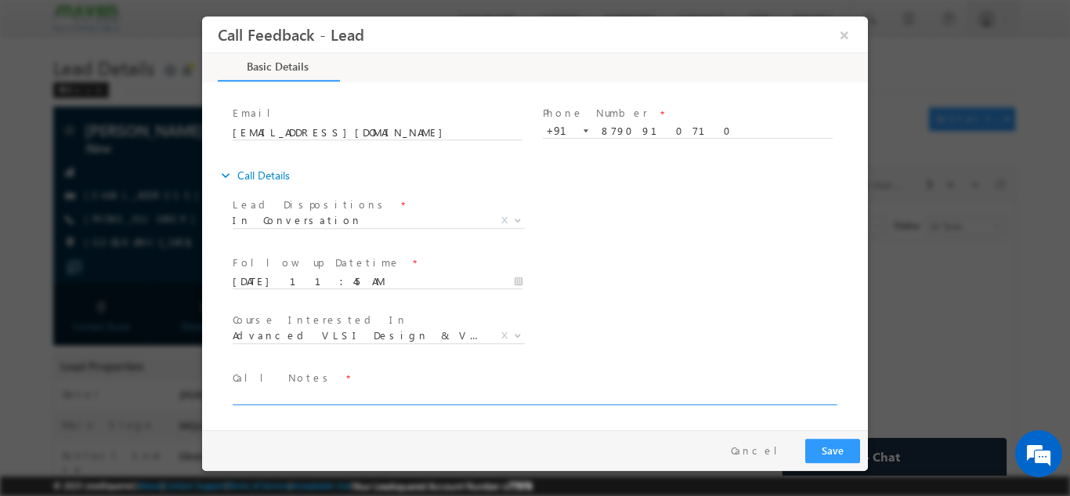
click at [320, 388] on textarea at bounding box center [534, 395] width 602 height 18
click at [281, 390] on textarea "BTech finalyear" at bounding box center [534, 395] width 602 height 18
click at [317, 395] on textarea "BTech final year" at bounding box center [534, 395] width 602 height 18
type textarea "BTech final year cx from Hyd. Pitched IIT R program, will check and reply back."
click at [846, 446] on button "Save" at bounding box center [832, 450] width 55 height 24
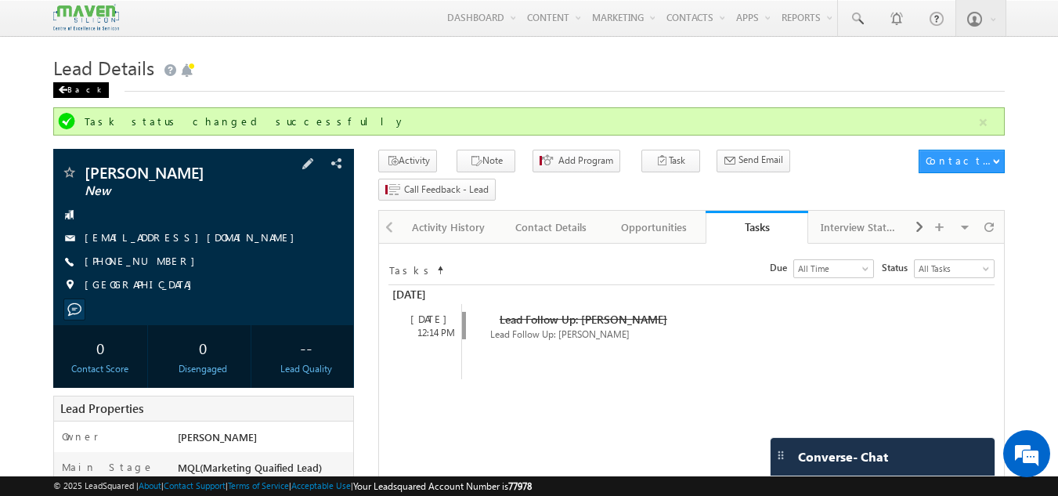
click at [71, 87] on div "Back" at bounding box center [81, 90] width 56 height 16
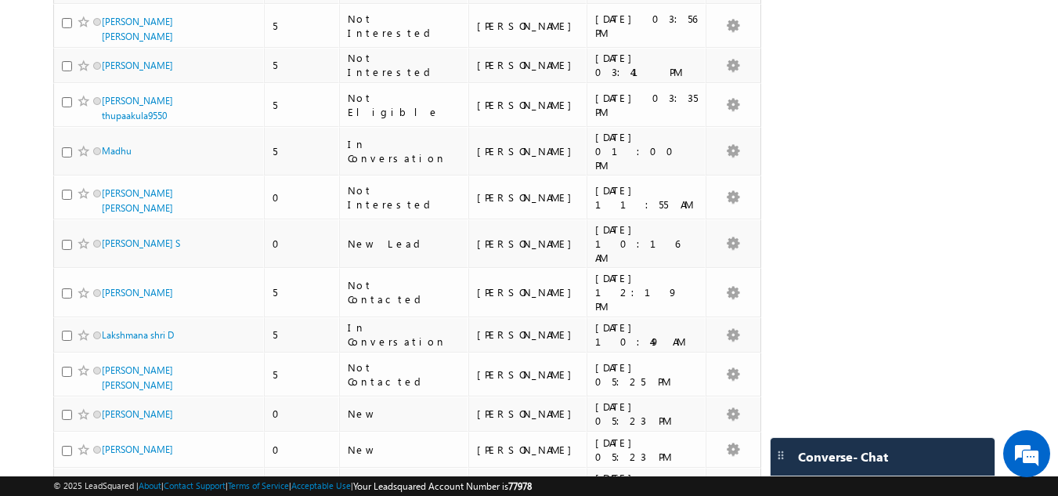
scroll to position [1801, 0]
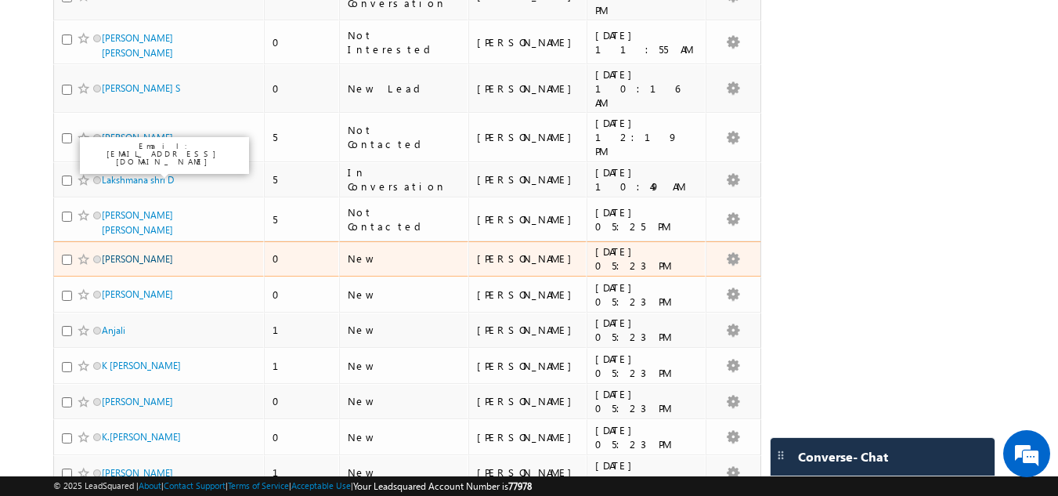
click at [139, 253] on link "[PERSON_NAME]" at bounding box center [137, 259] width 71 height 12
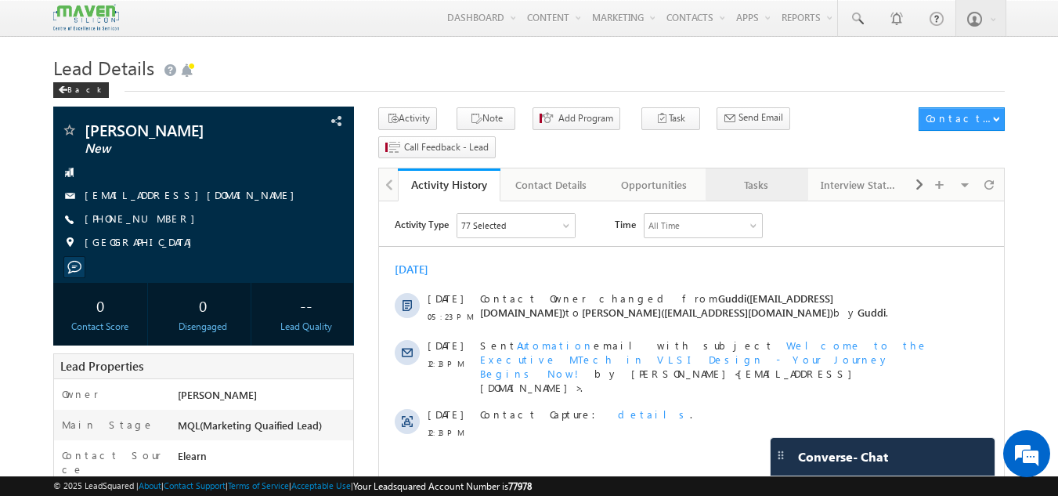
click at [767, 175] on div "Tasks" at bounding box center [756, 184] width 76 height 19
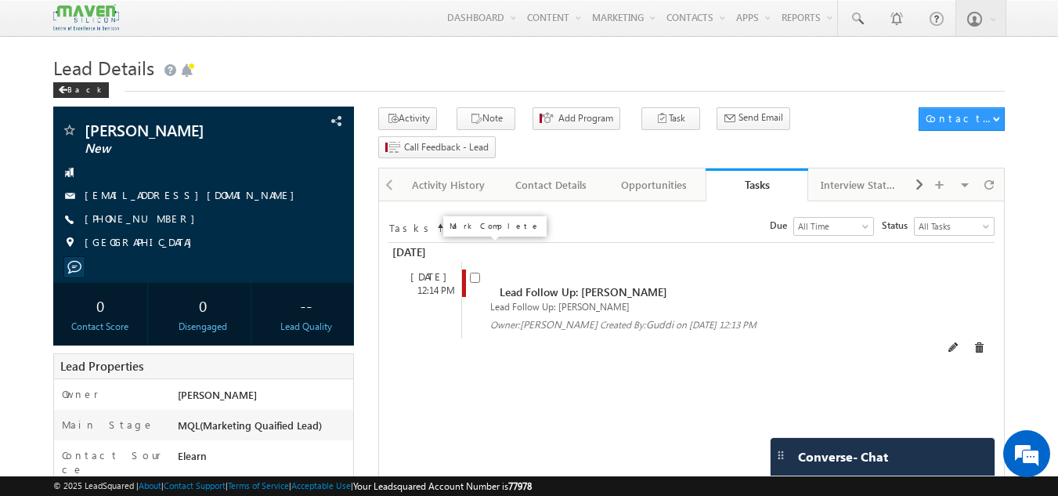
click at [476, 272] on input "checkbox" at bounding box center [475, 277] width 10 height 10
checkbox input "false"
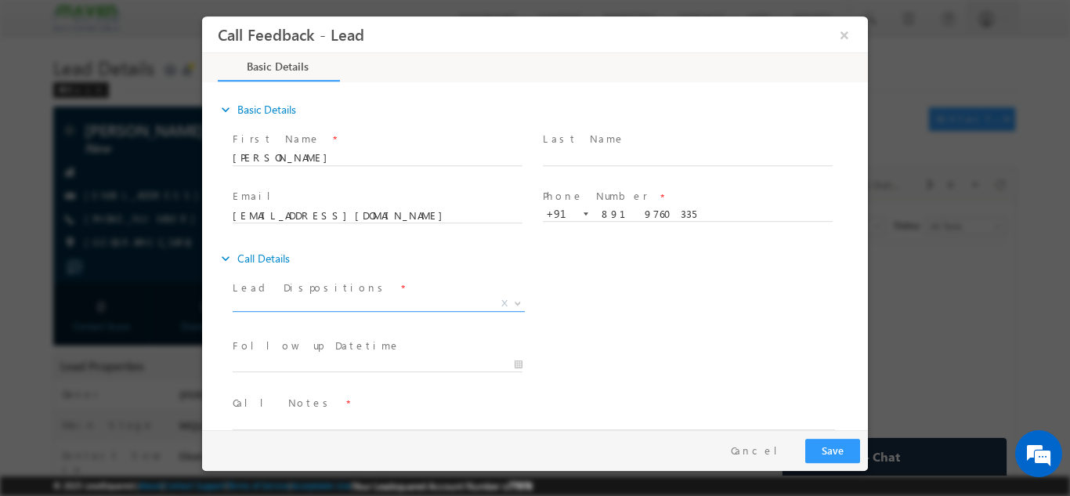
click at [370, 301] on span "X" at bounding box center [379, 303] width 292 height 16
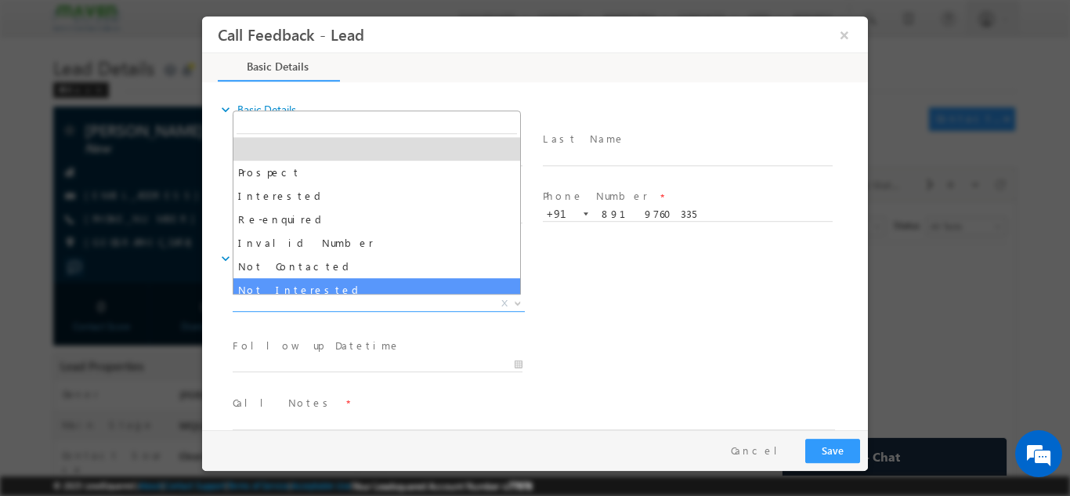
select select "Not Interested"
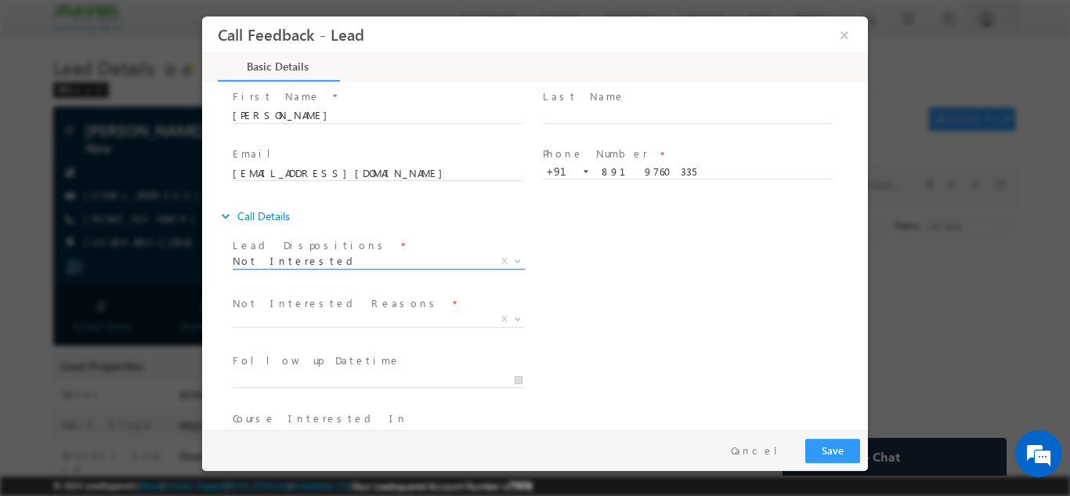
scroll to position [78, 0]
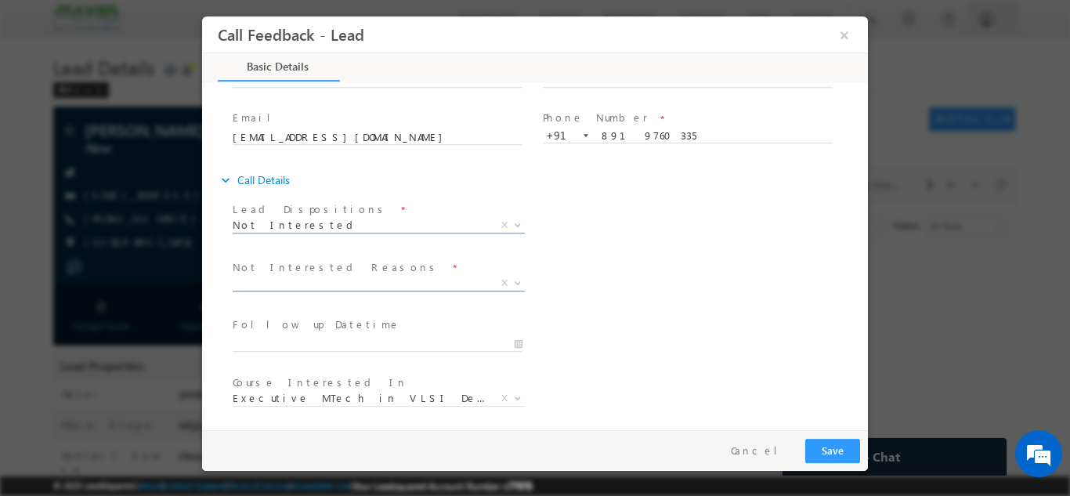
click at [450, 278] on span "X" at bounding box center [379, 283] width 292 height 16
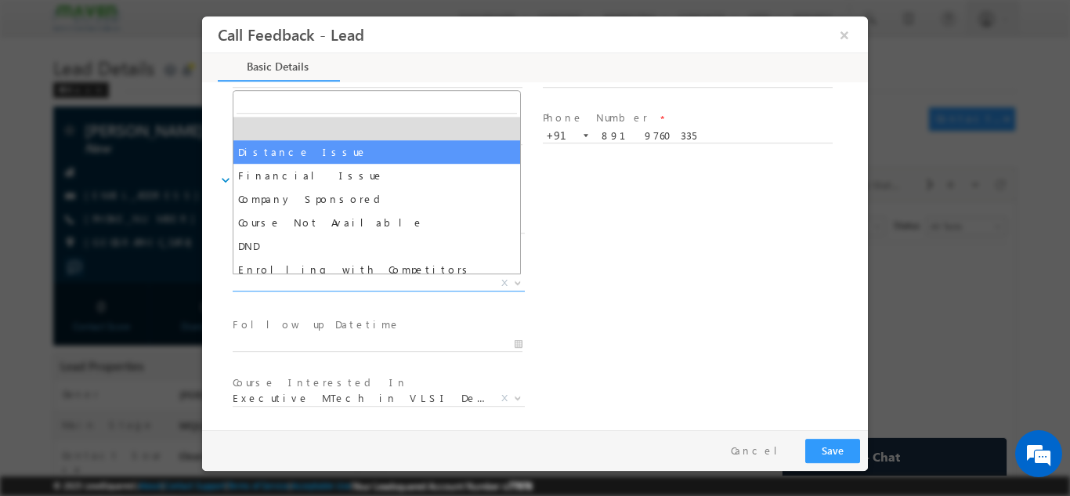
scroll to position [31, 0]
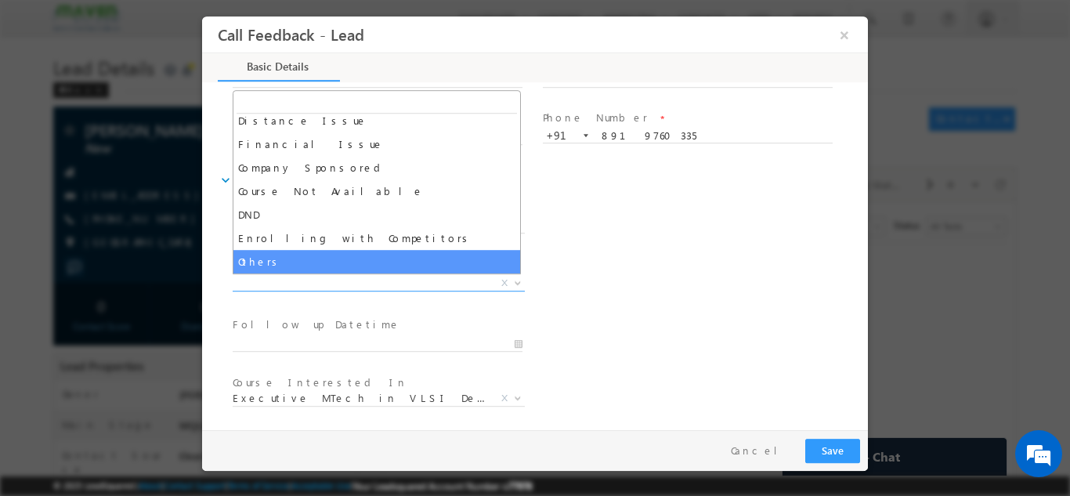
select select "Others"
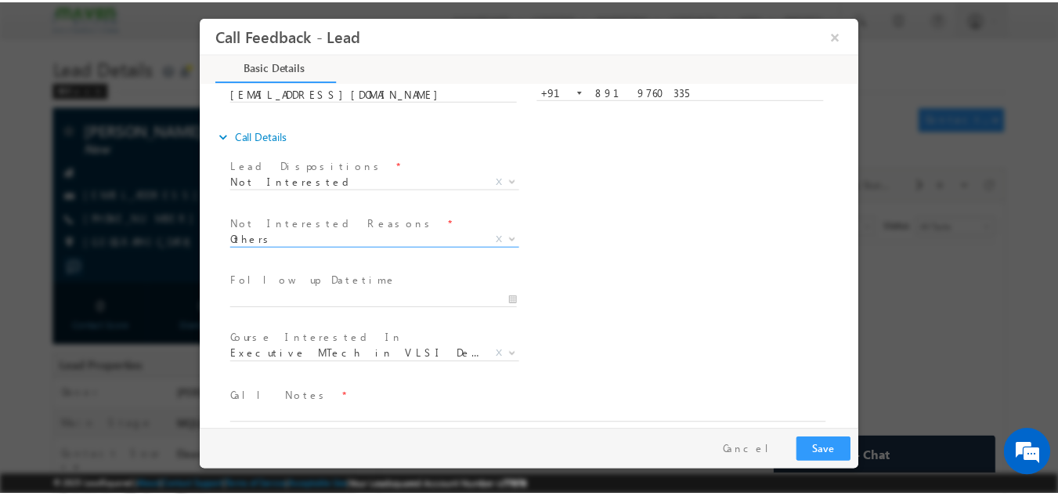
scroll to position [141, 0]
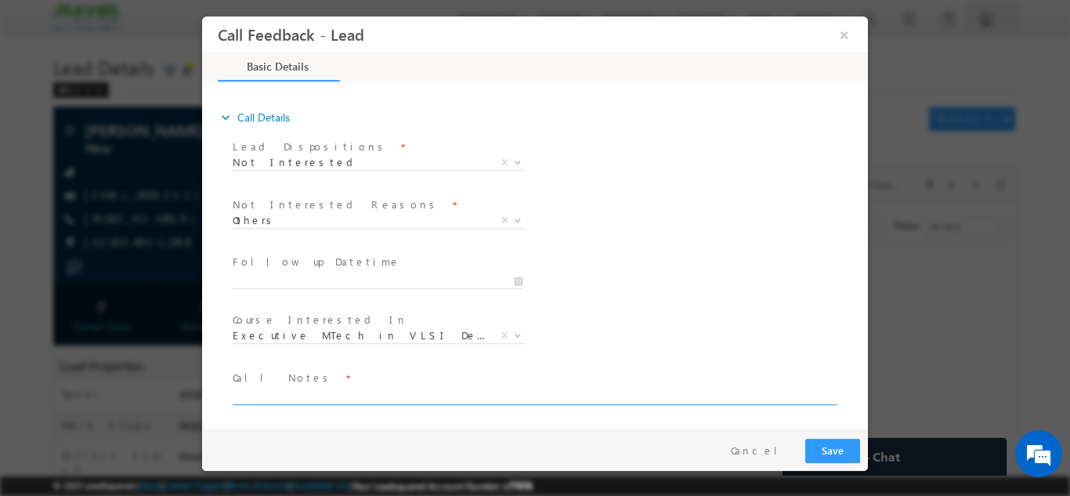
click at [317, 395] on textarea at bounding box center [534, 395] width 602 height 18
type textarea "Not interested in any program."
click at [829, 442] on button "Save" at bounding box center [832, 450] width 55 height 24
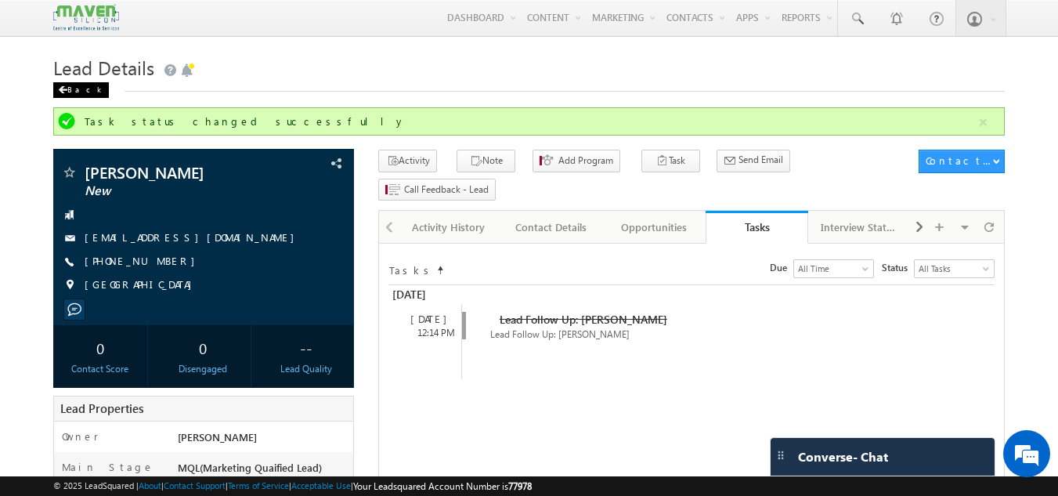
click at [69, 88] on div "Back" at bounding box center [81, 90] width 56 height 16
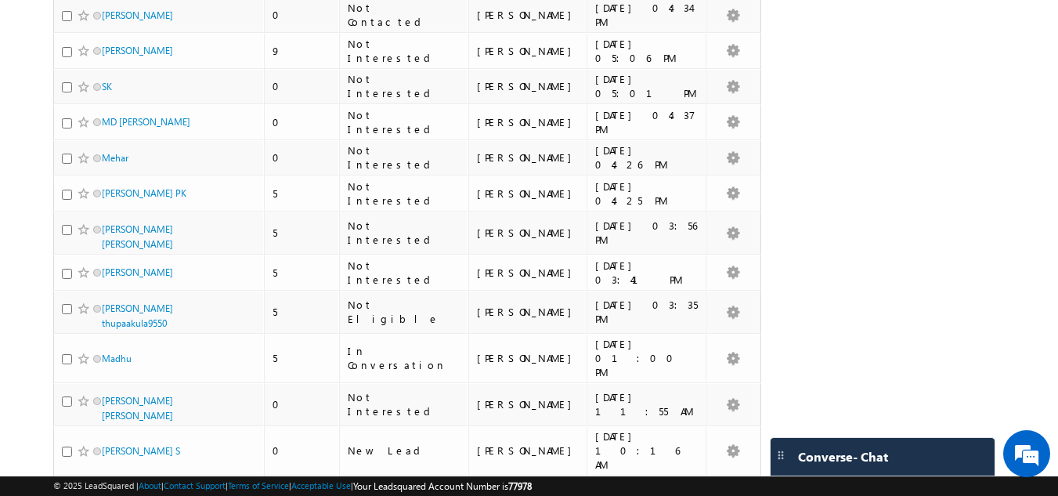
scroll to position [1723, 0]
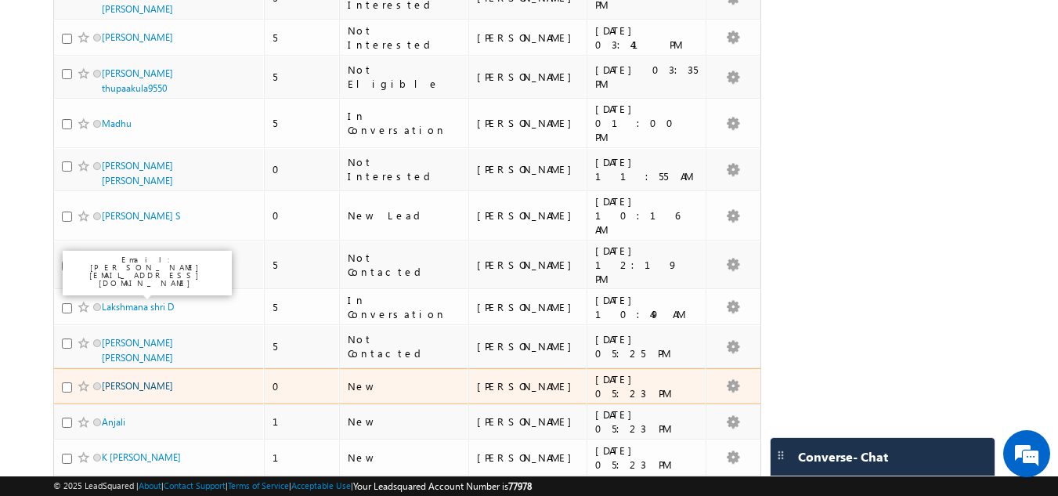
click at [124, 380] on link "[PERSON_NAME]" at bounding box center [137, 386] width 71 height 12
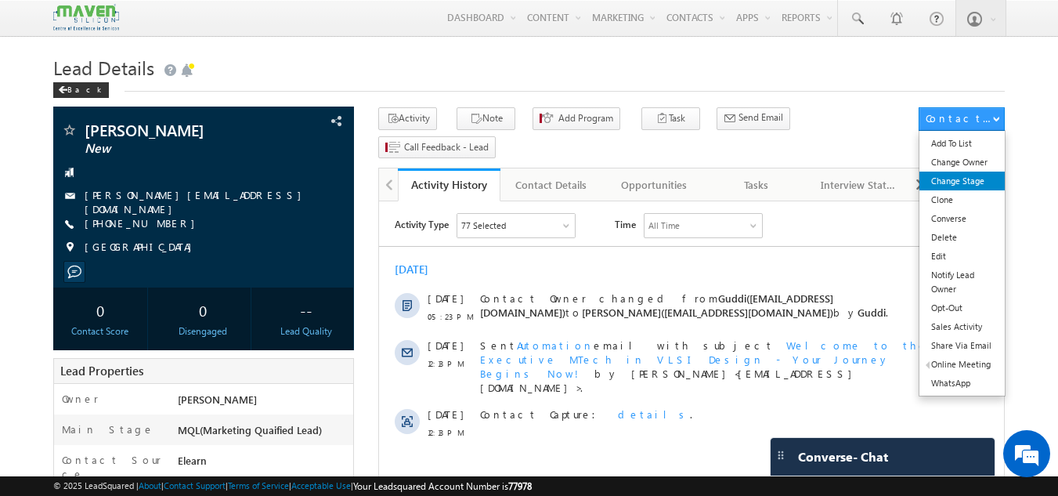
click at [976, 182] on link "Change Stage" at bounding box center [961, 180] width 85 height 19
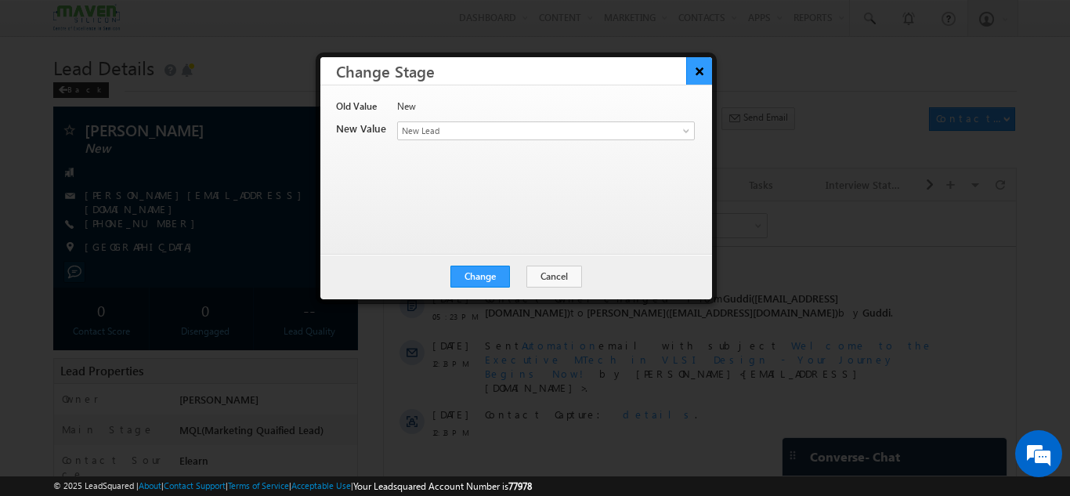
click at [697, 66] on button "×" at bounding box center [699, 70] width 26 height 27
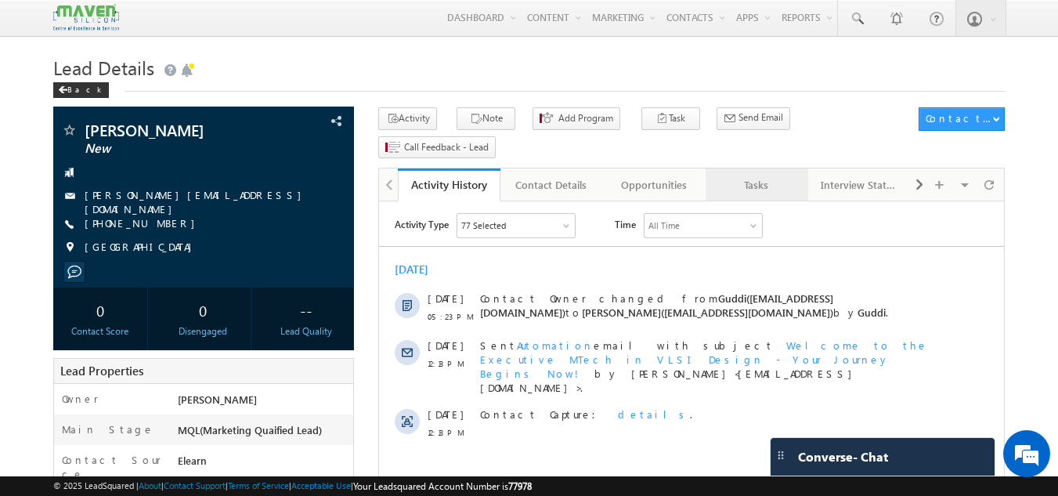
click at [751, 175] on div "Tasks" at bounding box center [756, 184] width 76 height 19
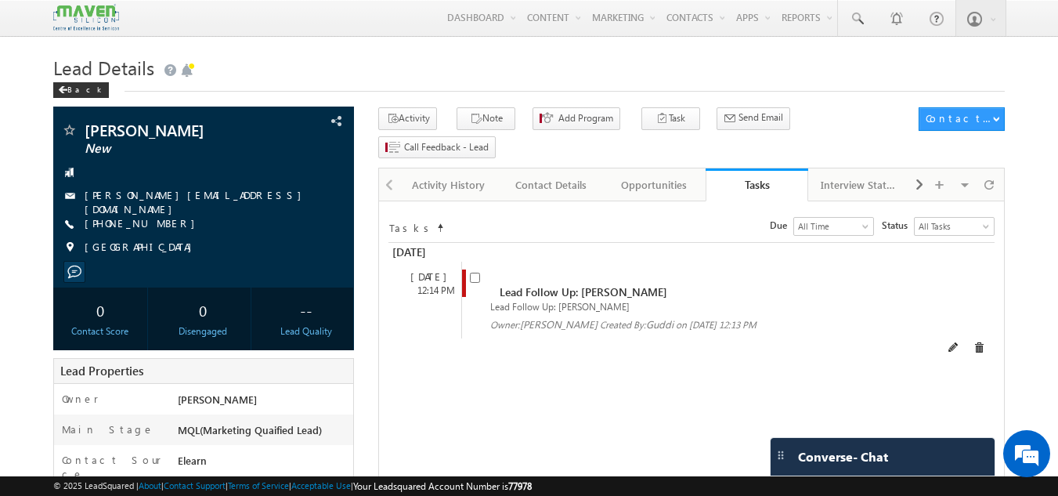
click at [466, 262] on div "Lead Follow Up: [PERSON_NAME] Lead Follow Up: [PERSON_NAME] Owner: [GEOGRAPHIC_…" at bounding box center [705, 300] width 488 height 77
click at [476, 272] on input "checkbox" at bounding box center [475, 277] width 10 height 10
checkbox input "false"
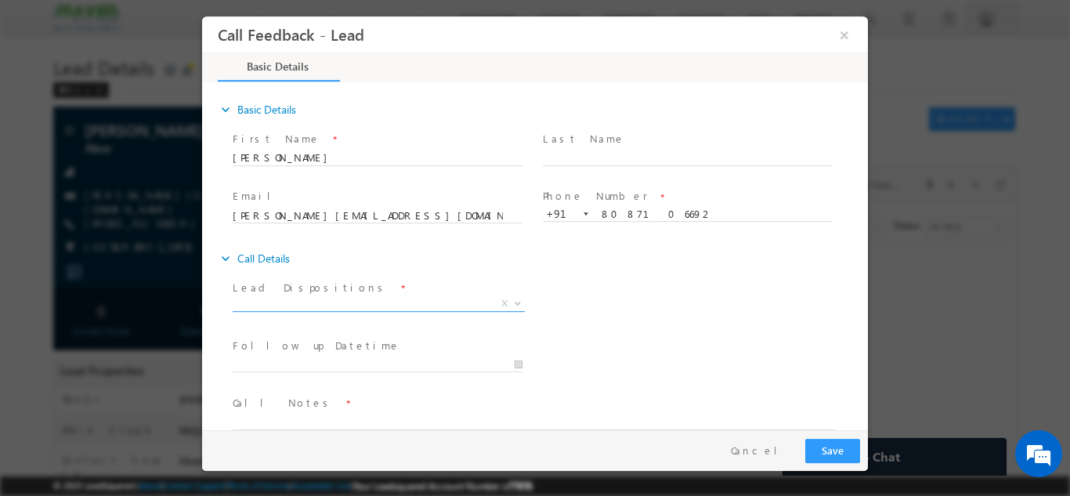
click at [461, 297] on span "X" at bounding box center [379, 303] width 292 height 16
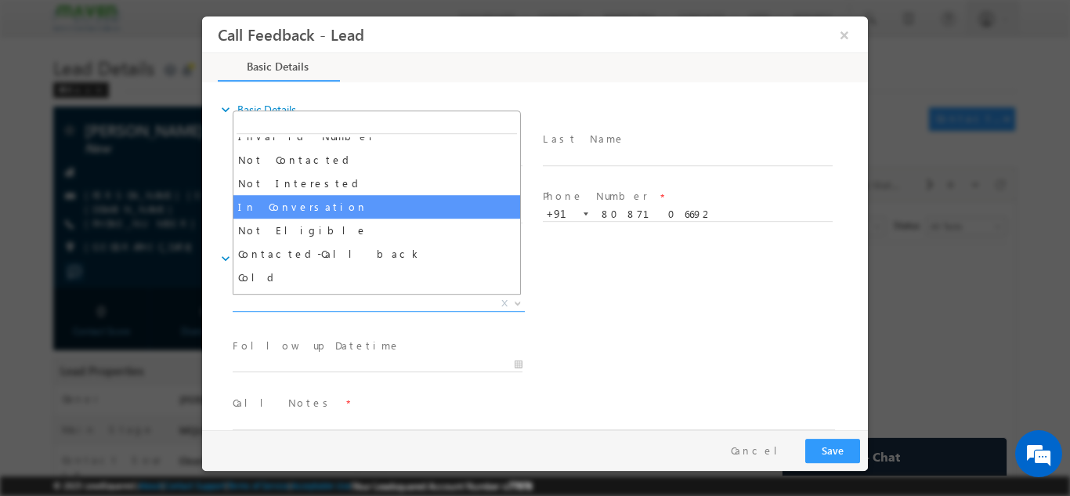
scroll to position [70, 0]
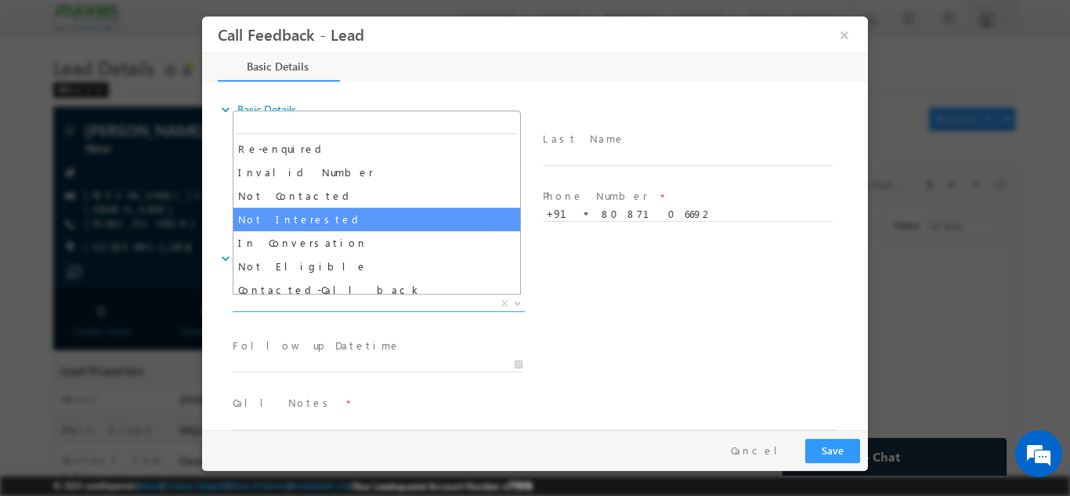
select select "Not Interested"
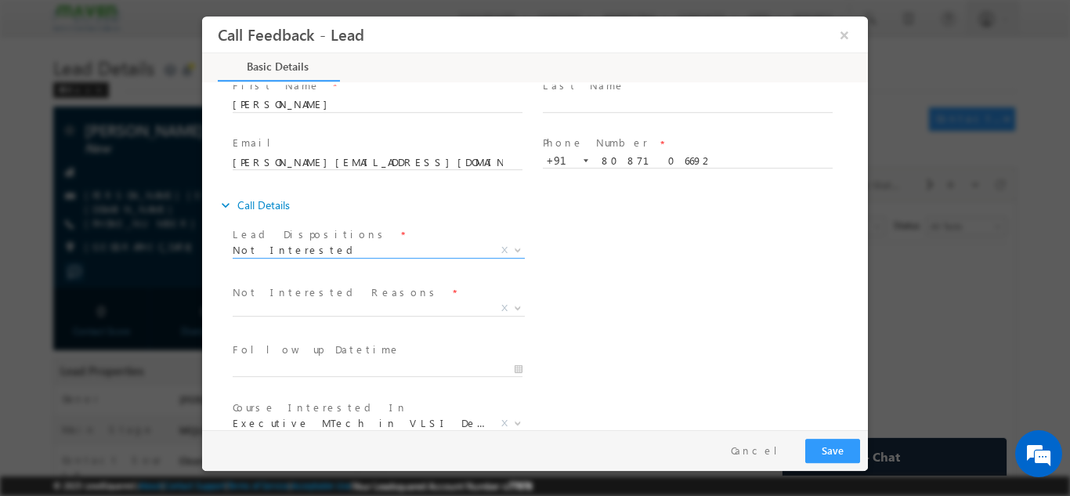
scroll to position [78, 0]
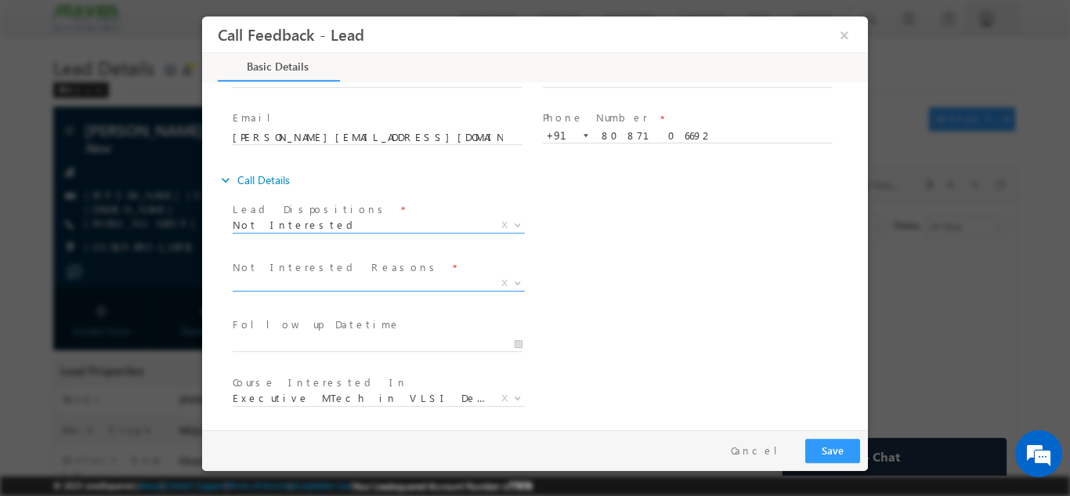
click at [508, 284] on span at bounding box center [516, 282] width 16 height 20
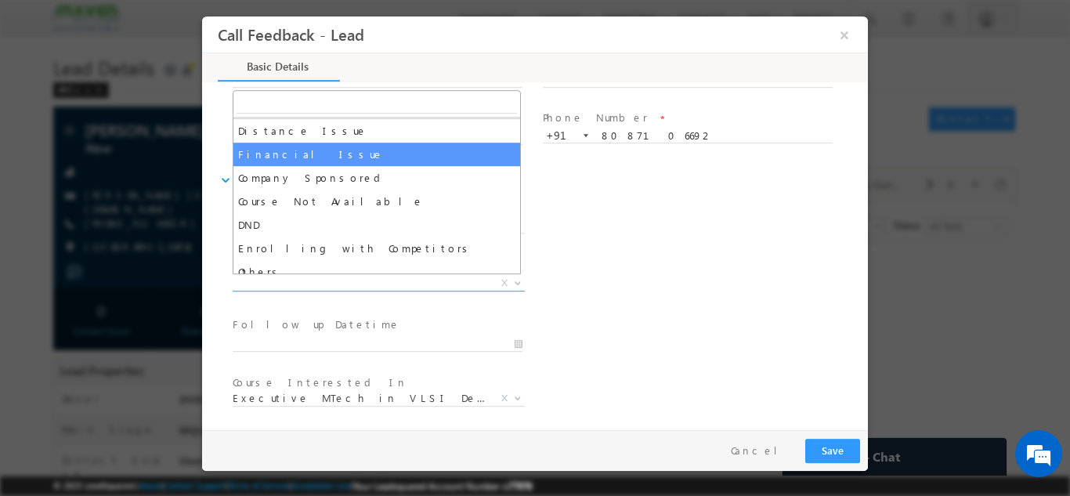
scroll to position [31, 0]
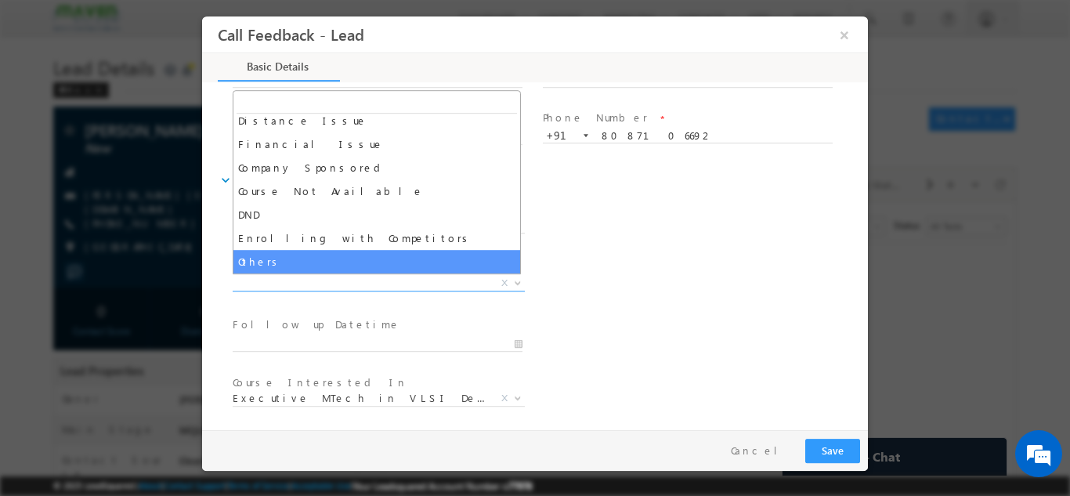
select select "Others"
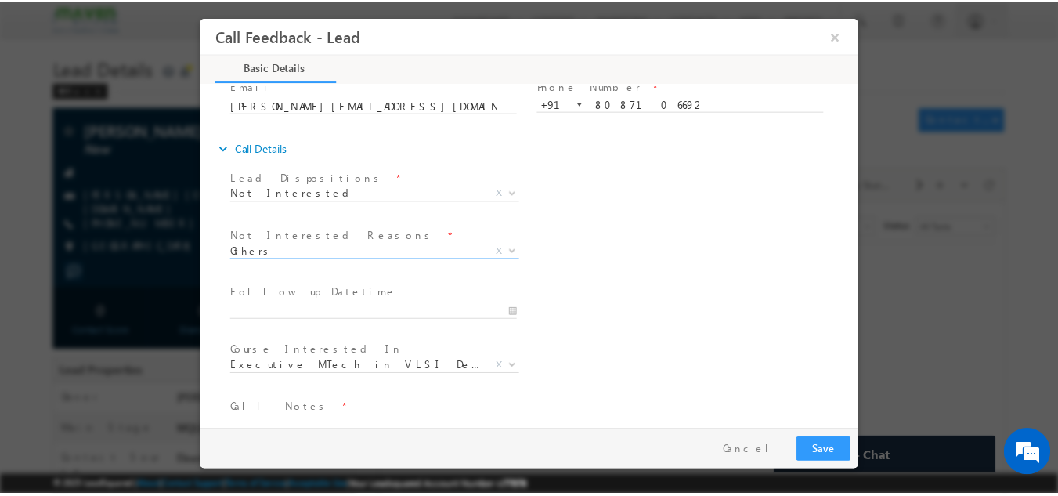
scroll to position [141, 0]
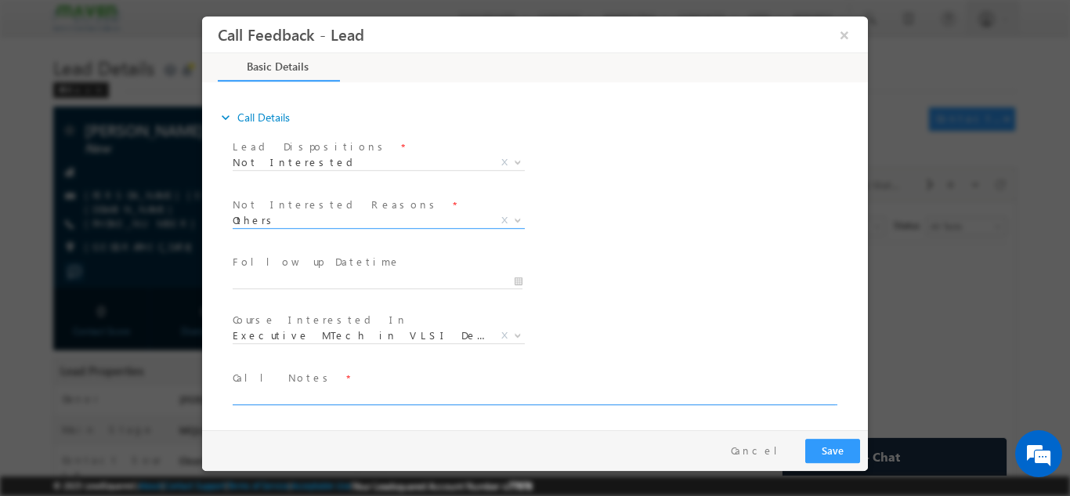
click at [309, 388] on textarea at bounding box center [534, 395] width 602 height 18
click at [239, 392] on textarea "has her own training inst. wants to collaborate with Maven." at bounding box center [534, 395] width 602 height 18
type textarea "Has her own training inst. wants to collaborate with Maven."
click at [837, 448] on button "Save" at bounding box center [832, 450] width 55 height 24
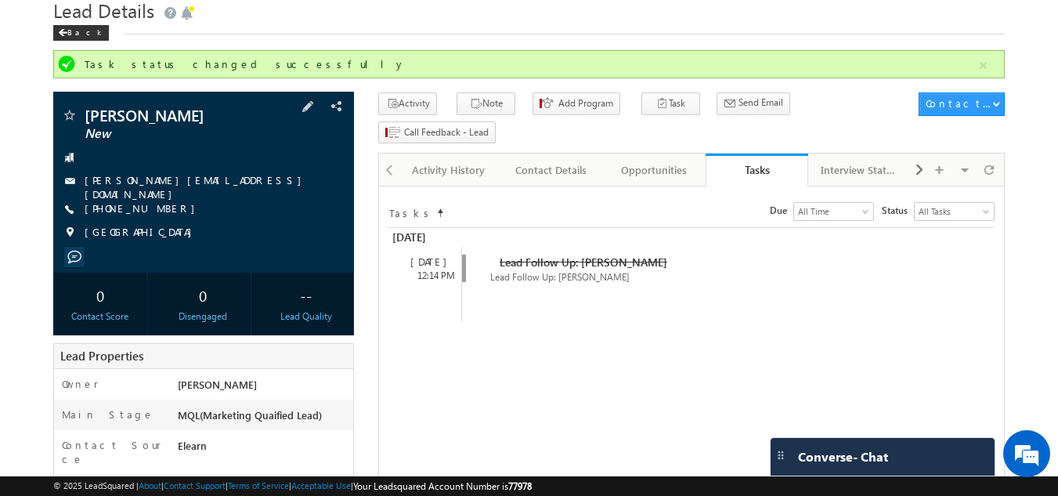
scroll to position [0, 0]
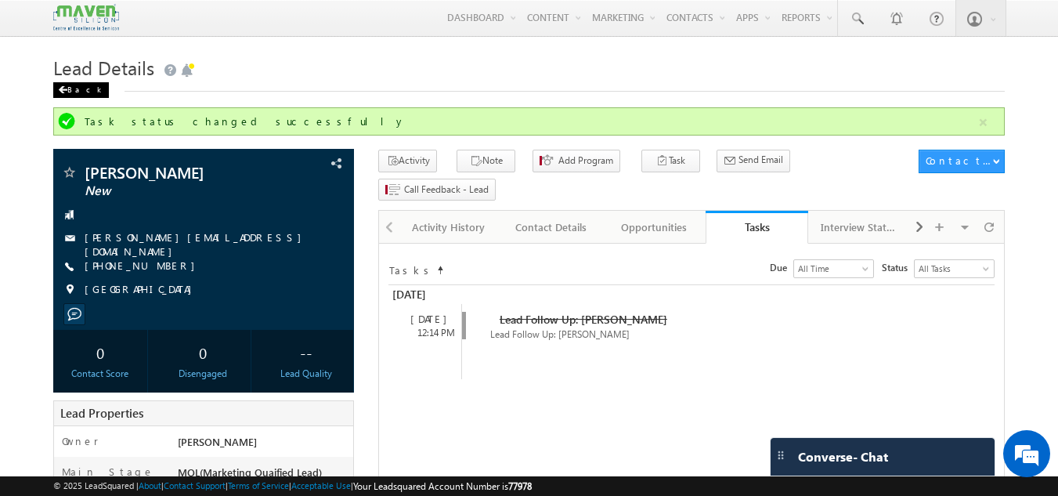
click at [71, 86] on div "Back" at bounding box center [81, 90] width 56 height 16
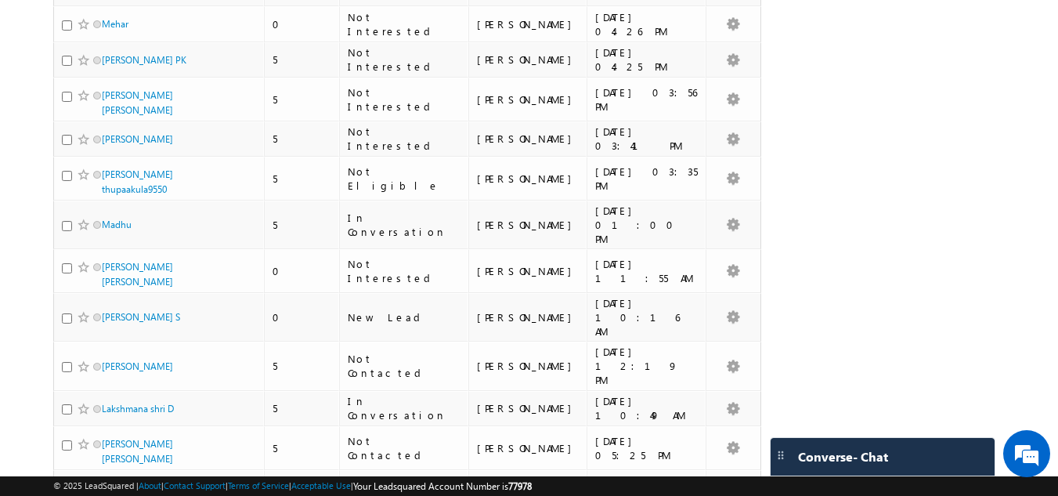
scroll to position [1801, 0]
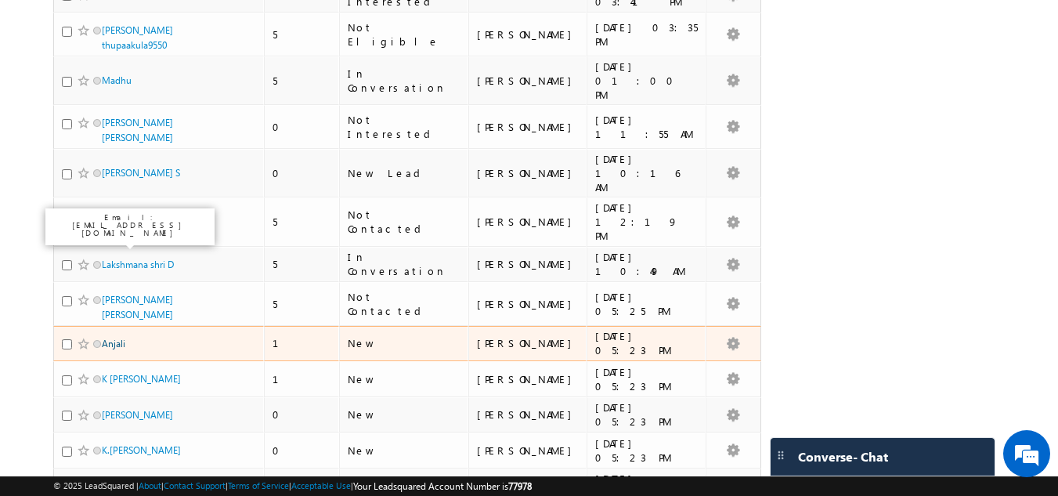
click at [110, 337] on link "Anjali" at bounding box center [113, 343] width 23 height 12
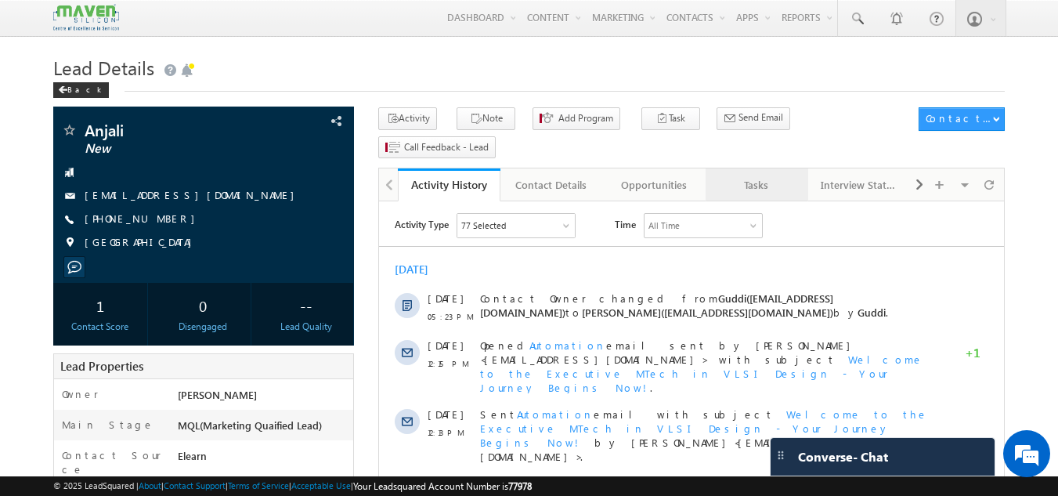
click at [760, 175] on div "Tasks" at bounding box center [756, 184] width 76 height 19
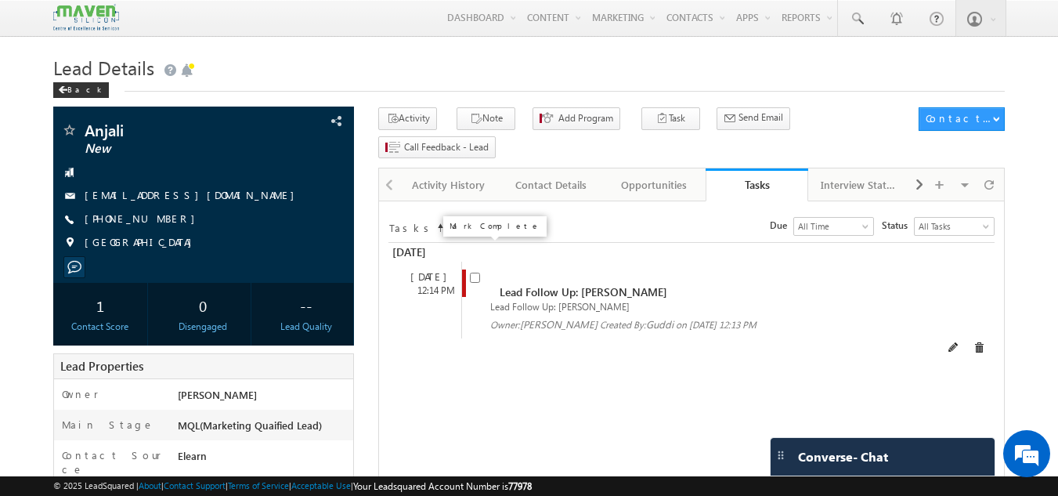
click at [474, 272] on input "checkbox" at bounding box center [475, 277] width 10 height 10
checkbox input "false"
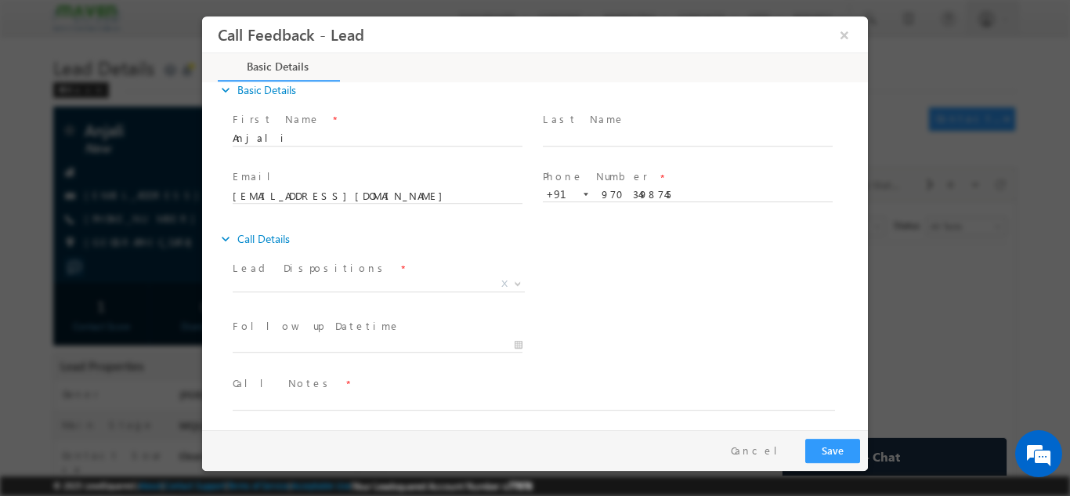
scroll to position [25, 0]
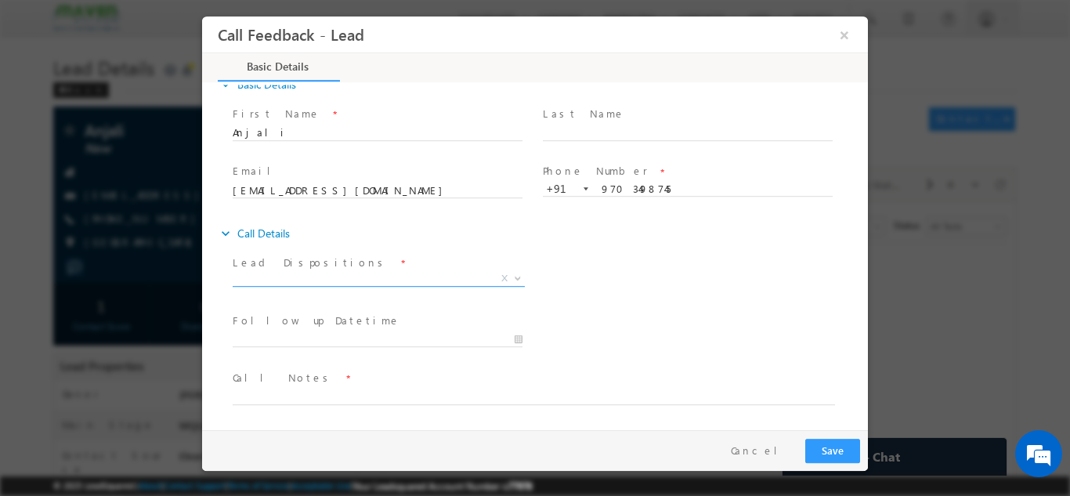
click at [474, 279] on span "X" at bounding box center [379, 278] width 292 height 16
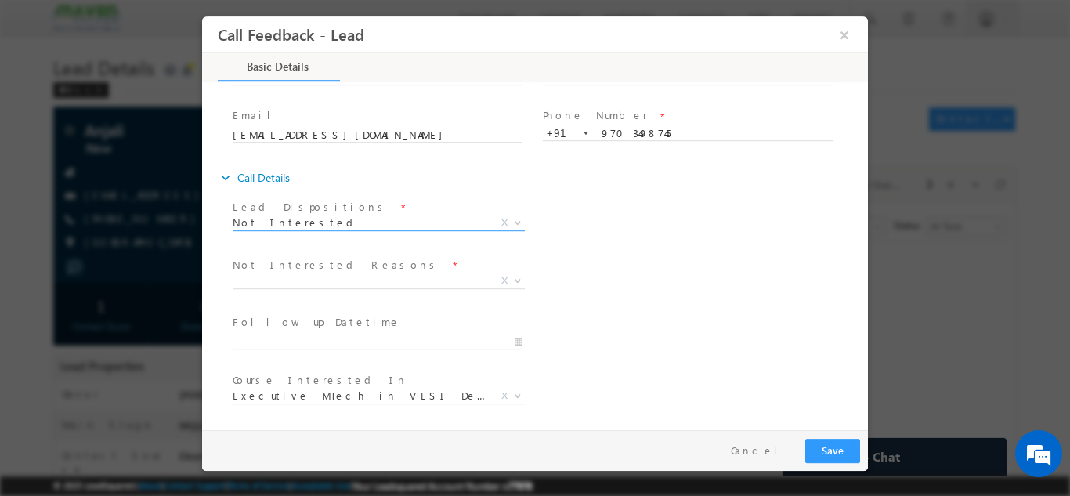
scroll to position [103, 0]
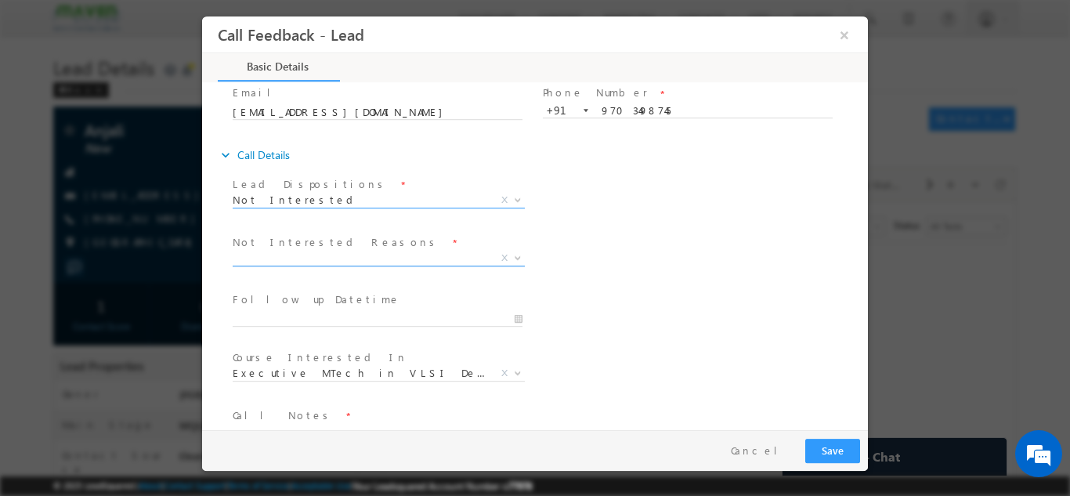
click at [451, 258] on span "X" at bounding box center [379, 258] width 292 height 16
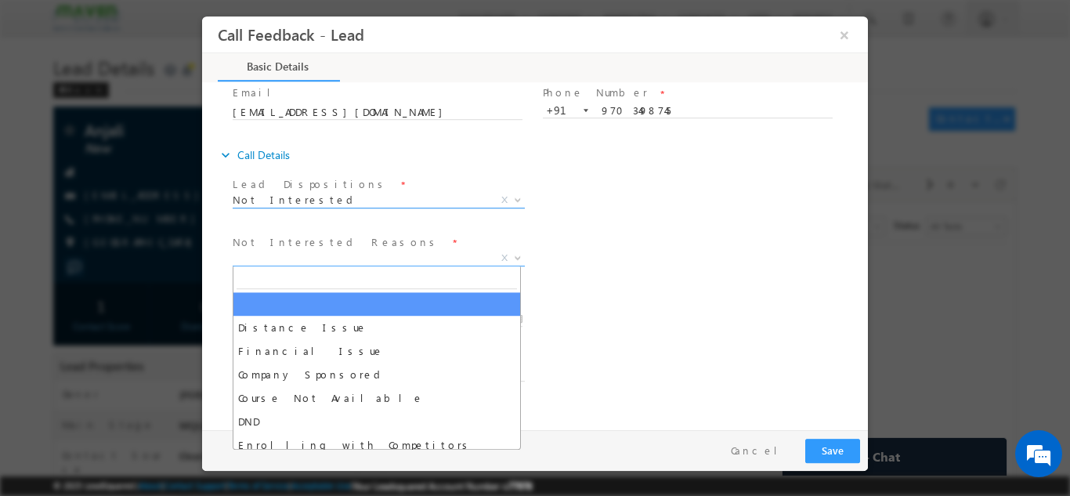
click at [417, 203] on span "Not Interested" at bounding box center [360, 199] width 254 height 14
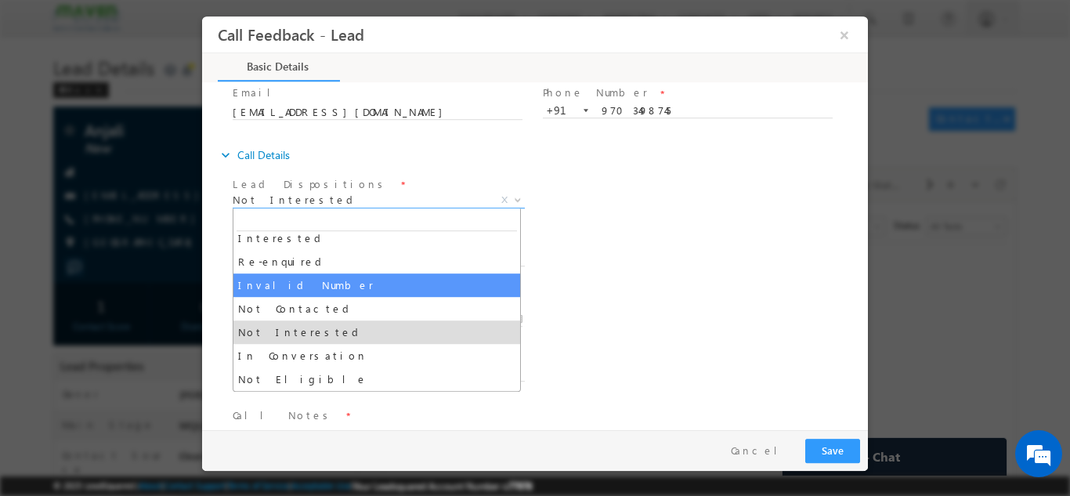
scroll to position [78, 0]
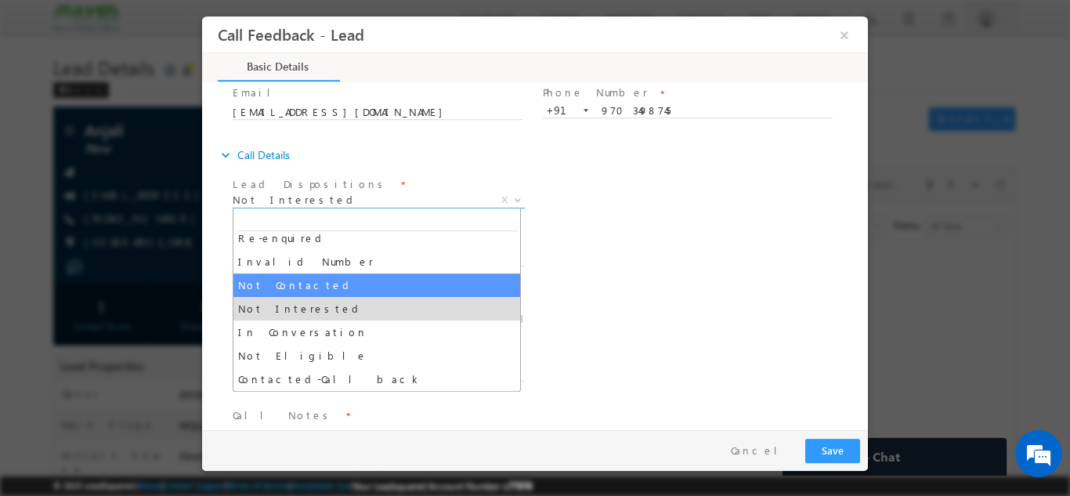
select select "Not Contacted"
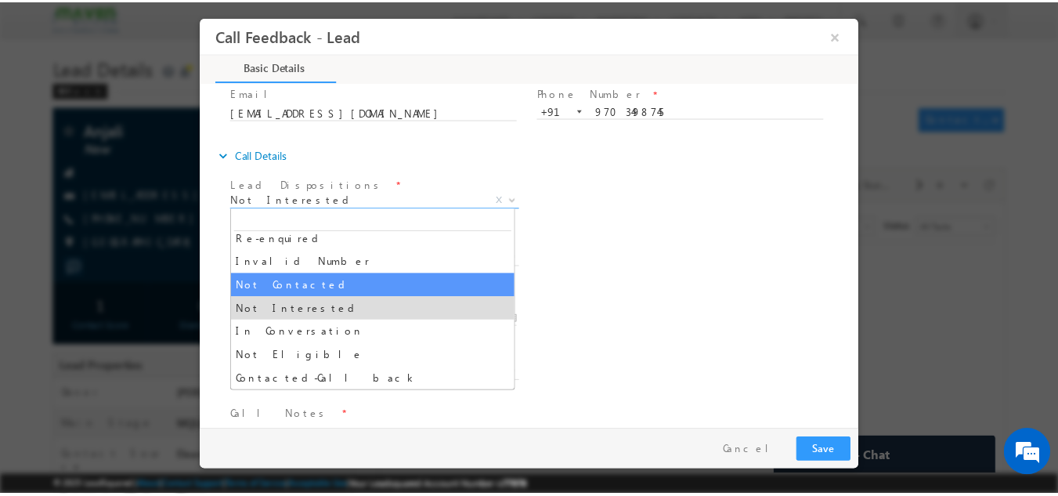
scroll to position [83, 0]
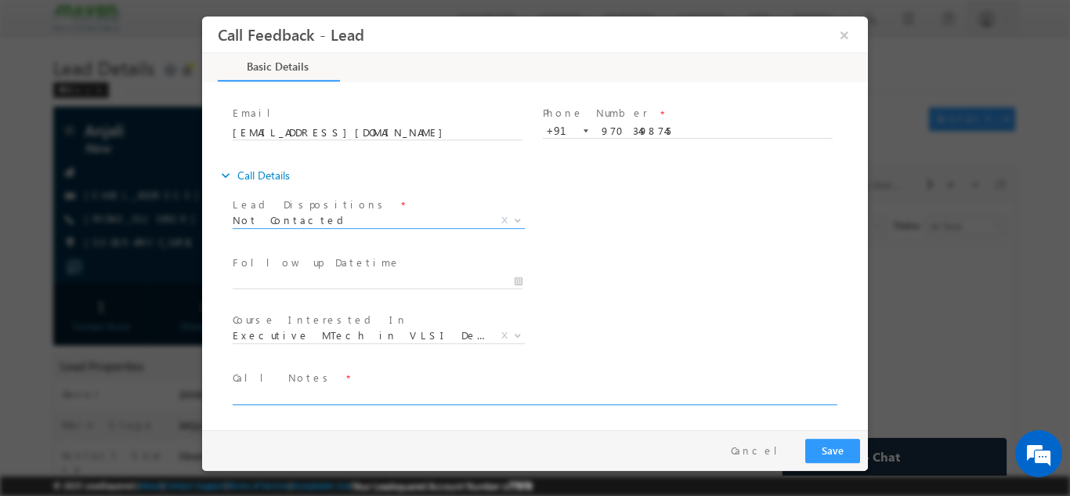
click at [317, 394] on textarea at bounding box center [534, 395] width 602 height 18
type textarea "DNP"
click at [853, 446] on button "Save" at bounding box center [832, 450] width 55 height 24
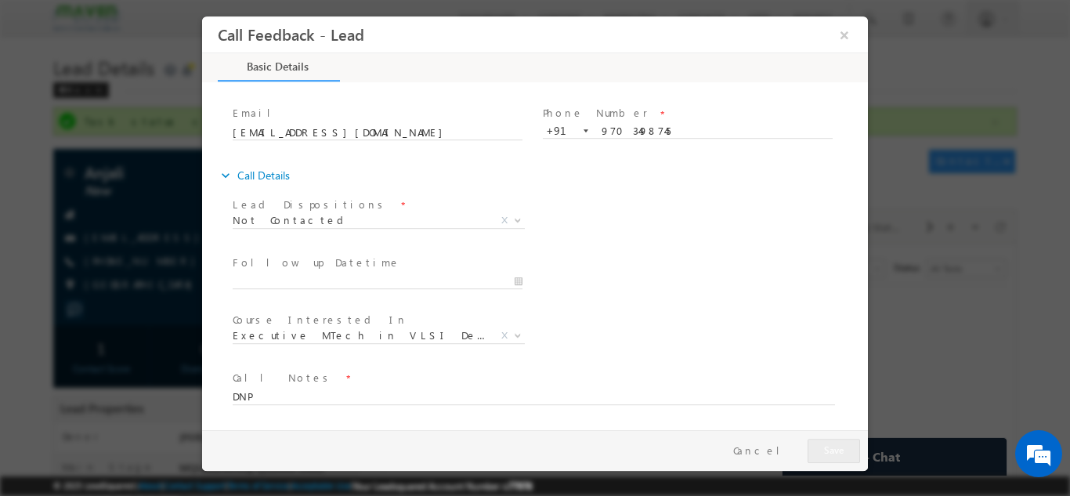
click at [0, 0] on div at bounding box center [0, 0] width 0 height 0
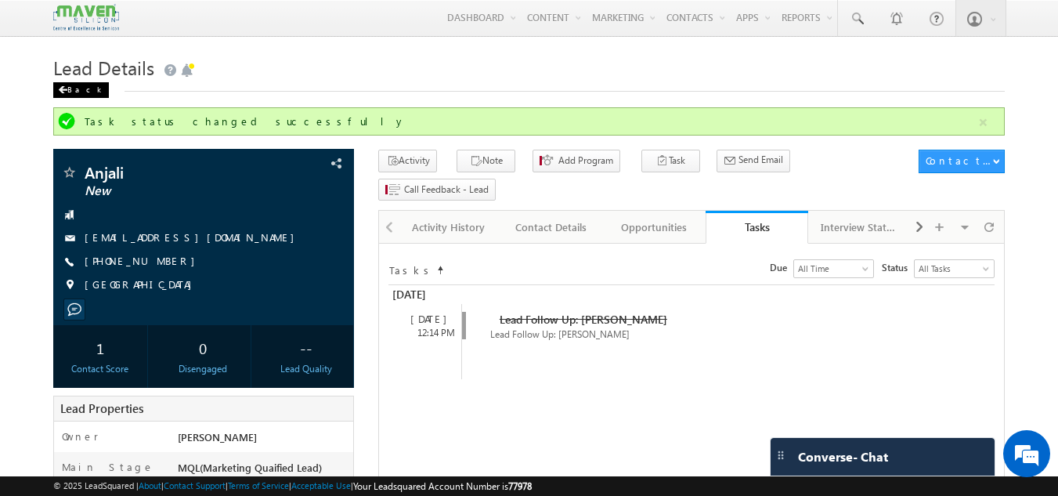
click at [78, 88] on div "Back" at bounding box center [81, 90] width 56 height 16
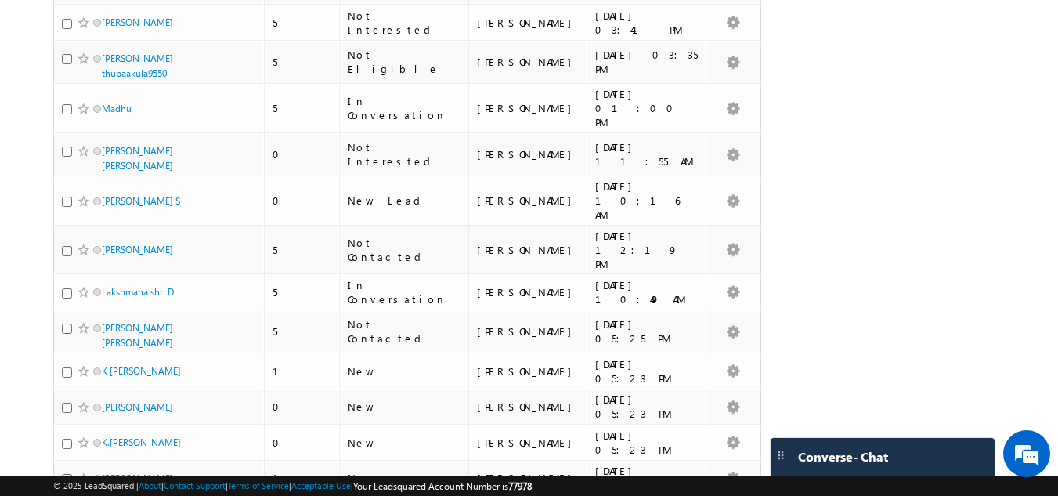
scroll to position [1879, 0]
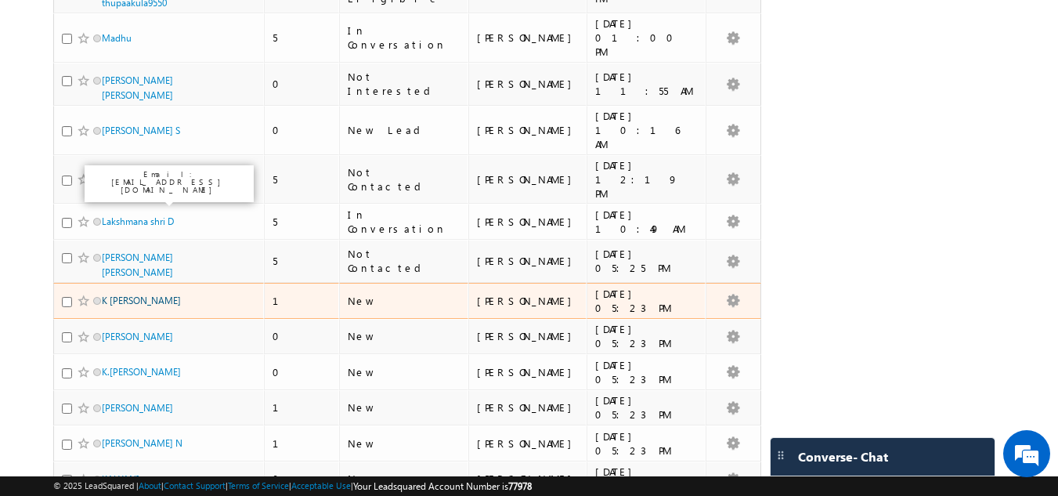
click at [167, 294] on link "K [PERSON_NAME]" at bounding box center [141, 300] width 79 height 12
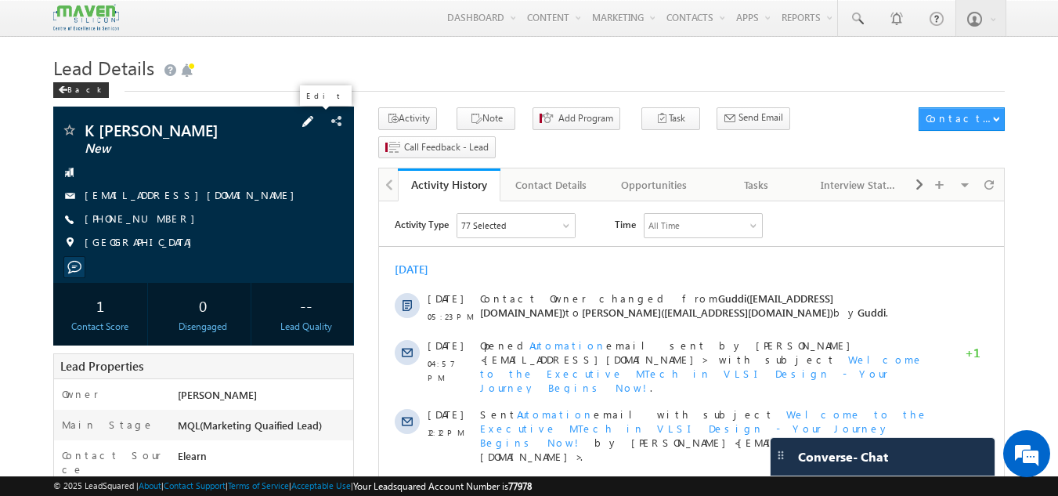
click at [316, 115] on span at bounding box center [307, 121] width 17 height 17
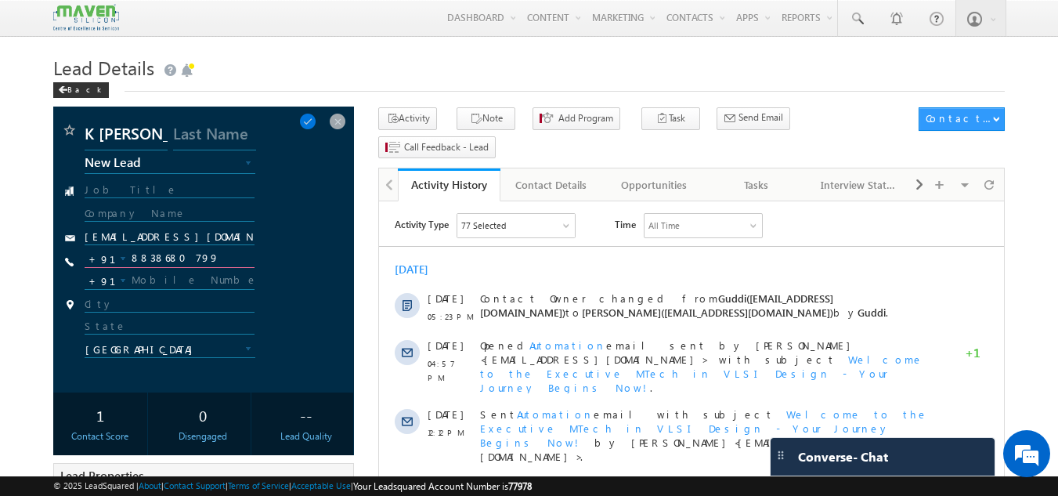
click at [164, 258] on input "8838680799" at bounding box center [170, 258] width 171 height 19
click at [330, 121] on span at bounding box center [337, 121] width 17 height 17
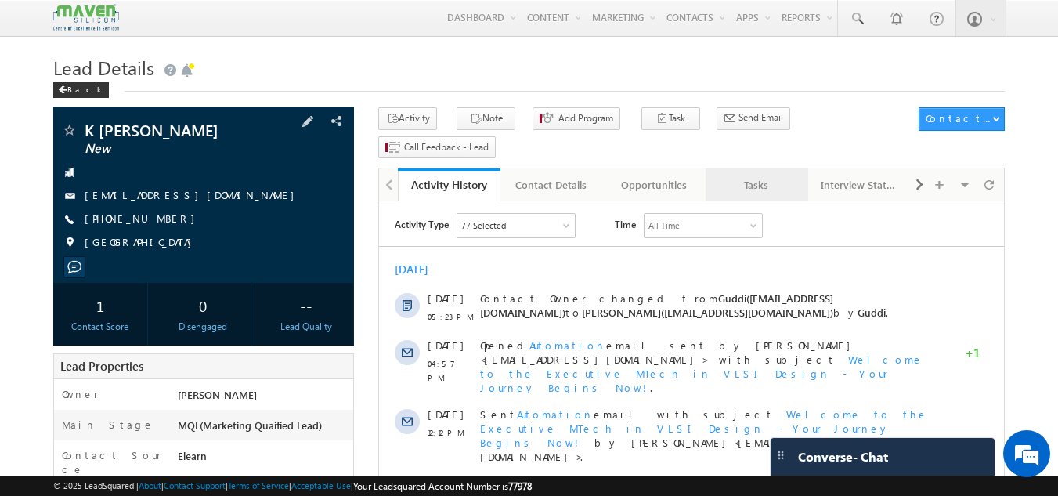
click at [770, 175] on div "Tasks" at bounding box center [756, 184] width 76 height 19
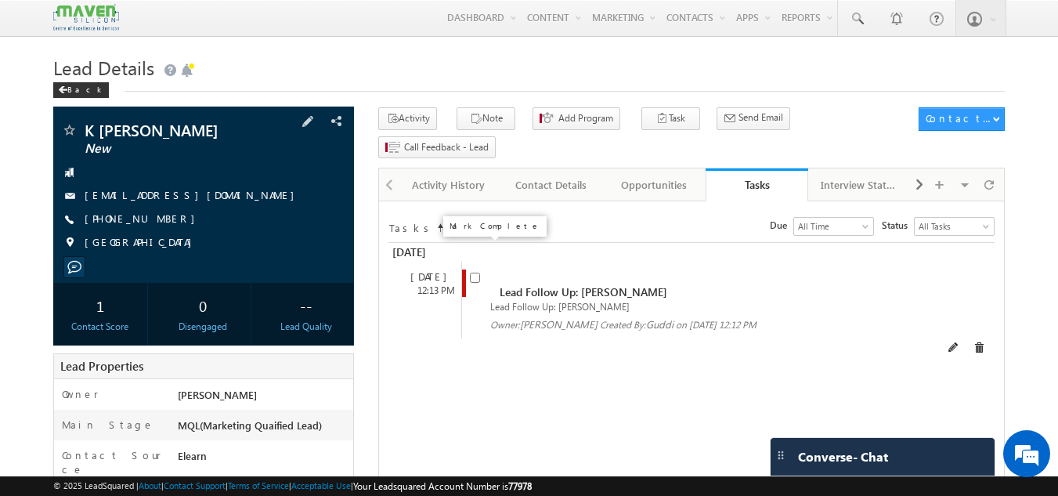
click at [471, 272] on input "checkbox" at bounding box center [475, 277] width 10 height 10
checkbox input "false"
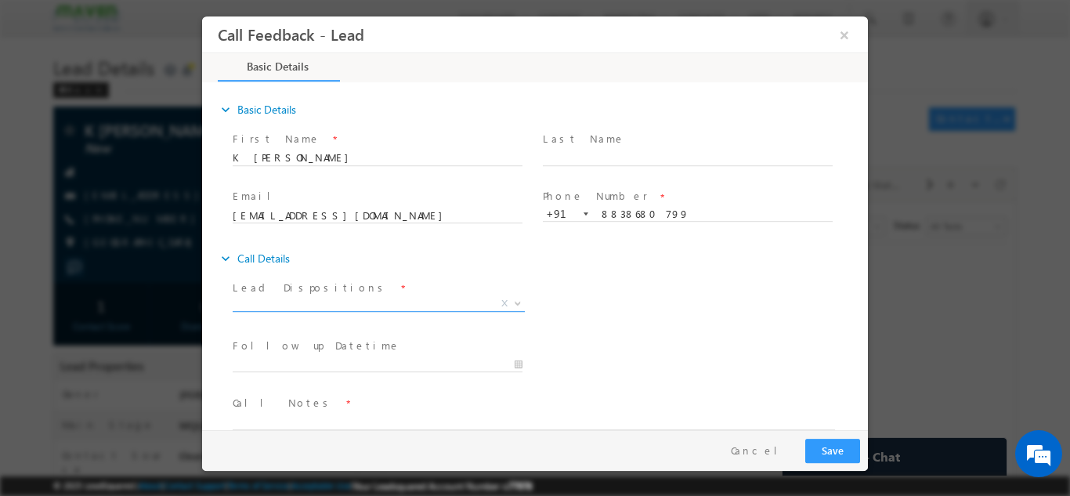
click at [347, 301] on span "X" at bounding box center [379, 303] width 292 height 16
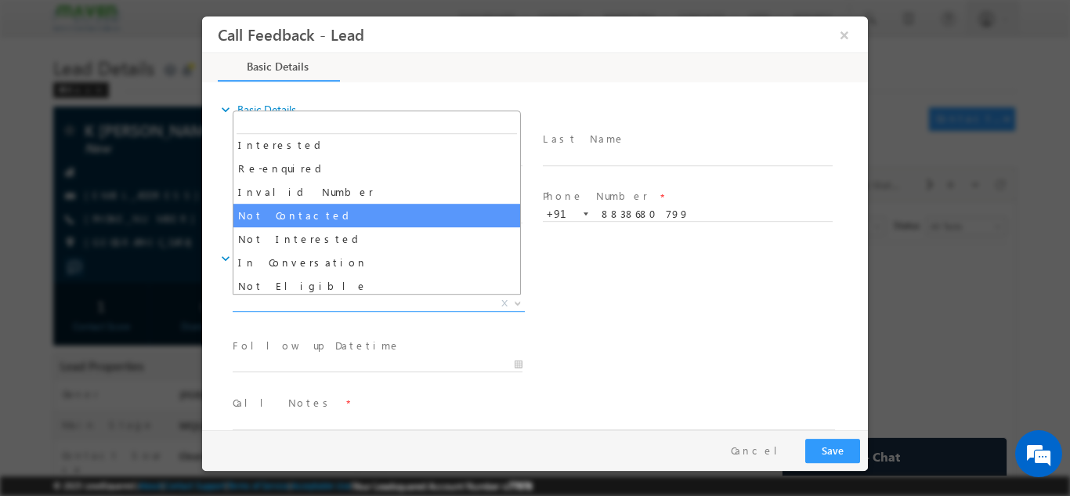
scroll to position [78, 0]
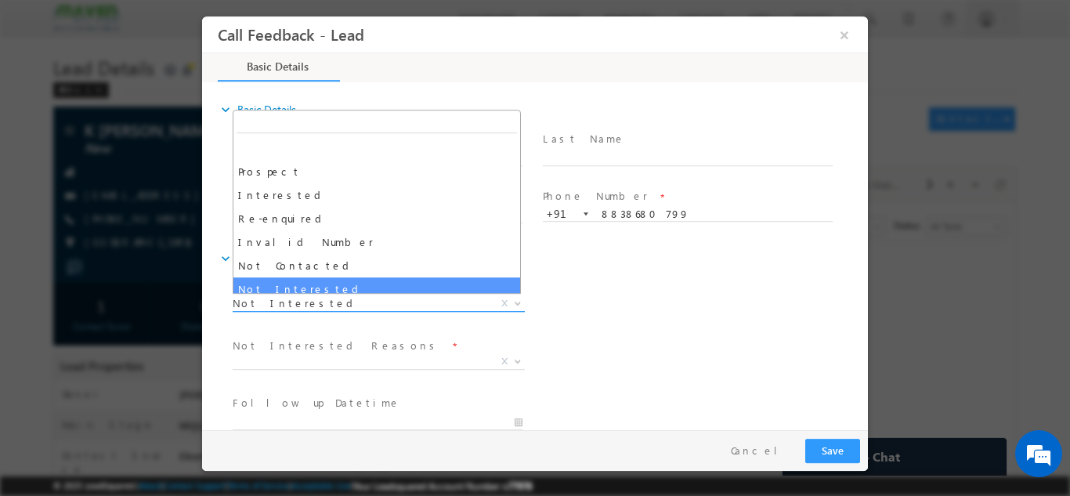
click at [294, 295] on span "Not Interested" at bounding box center [360, 302] width 254 height 14
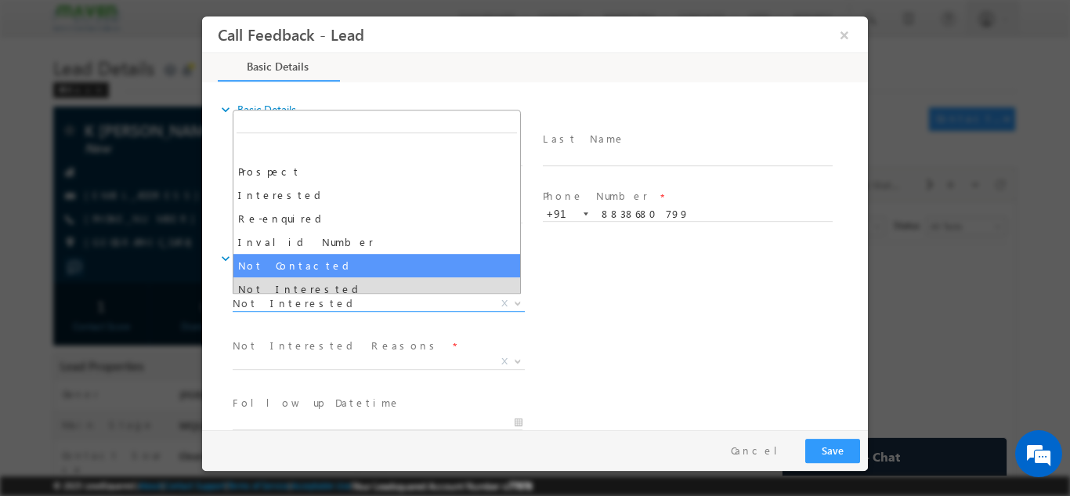
select select "Not Contacted"
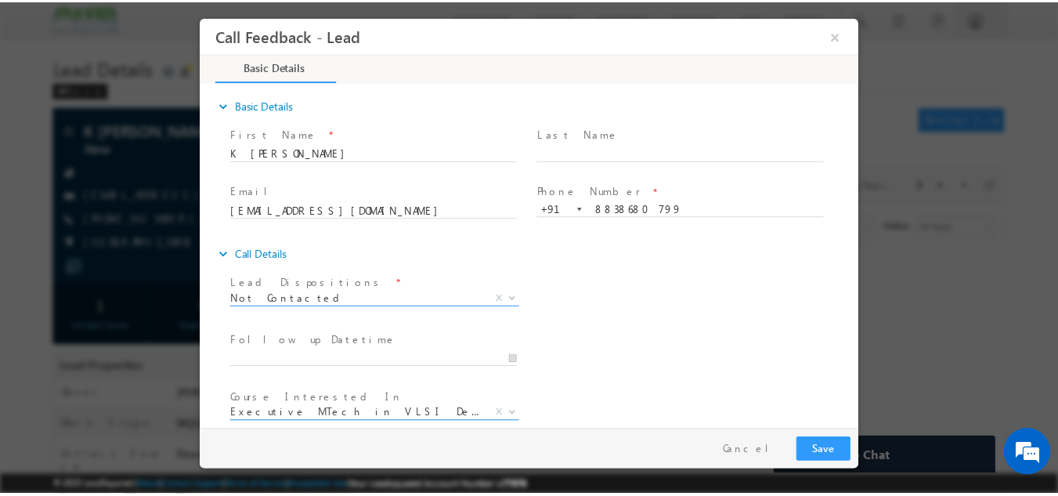
scroll to position [83, 0]
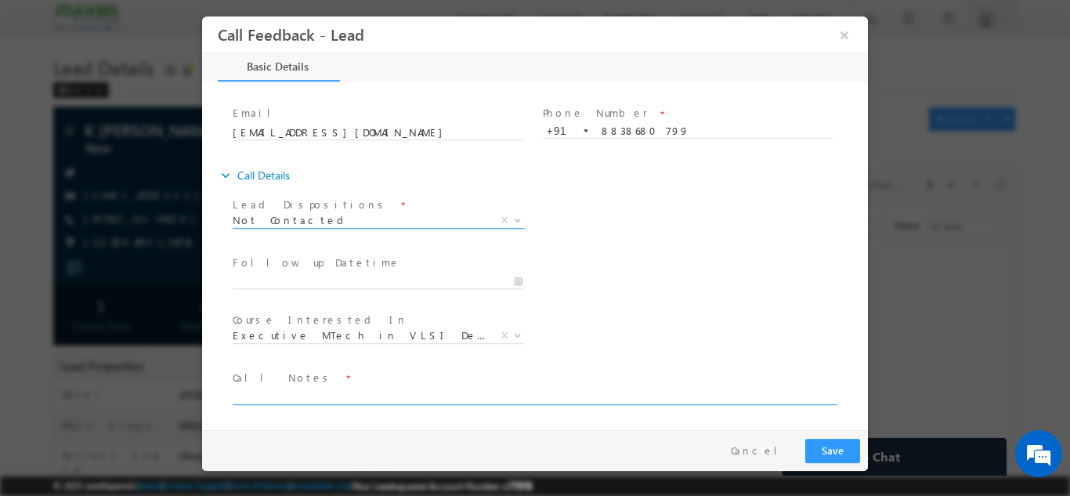
click at [351, 395] on textarea at bounding box center [534, 395] width 602 height 18
type textarea "DNP"
click at [820, 453] on button "Save" at bounding box center [832, 450] width 55 height 24
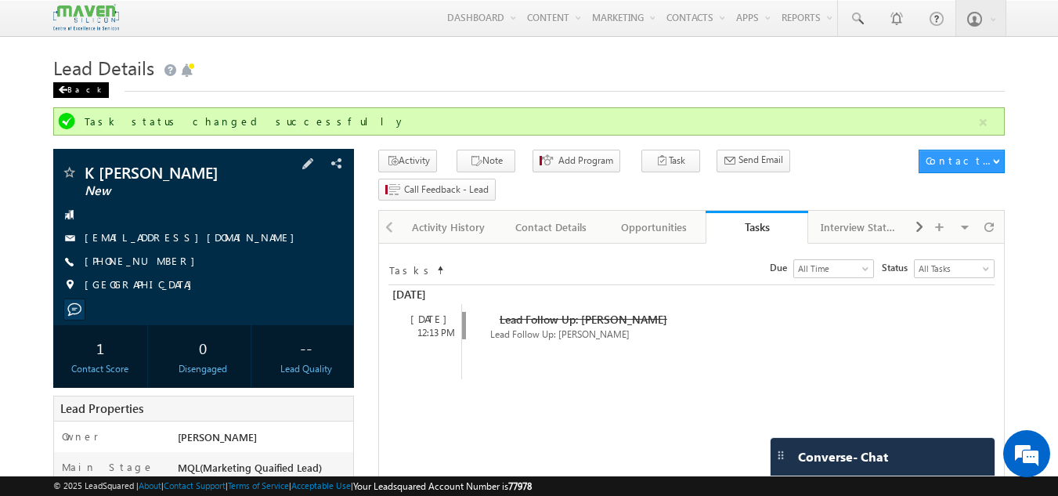
click at [70, 85] on div "Back" at bounding box center [81, 90] width 56 height 16
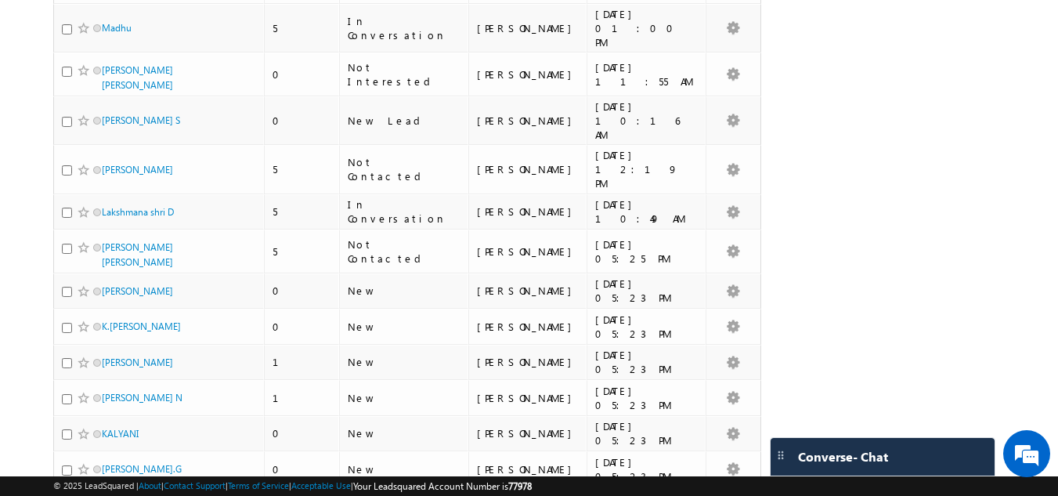
scroll to position [1879, 0]
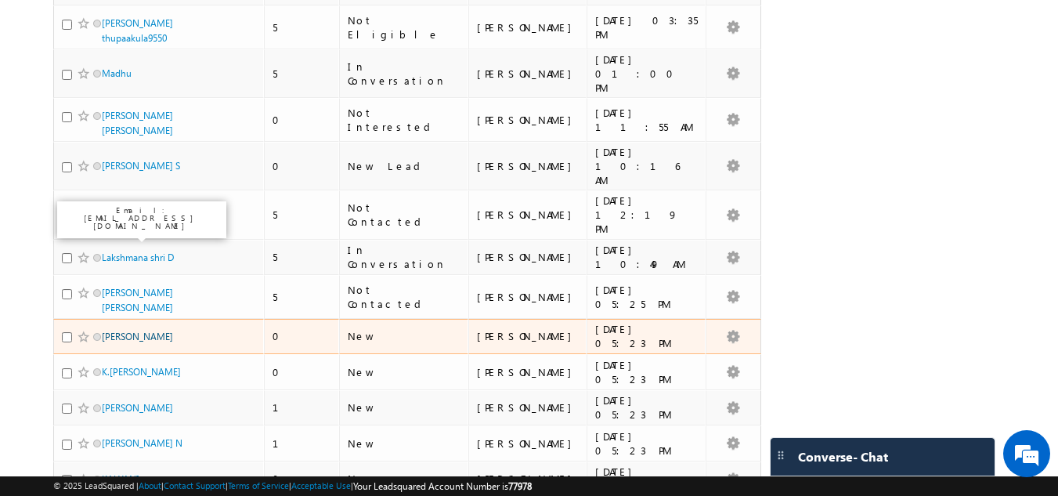
click at [143, 330] on link "[PERSON_NAME]" at bounding box center [137, 336] width 71 height 12
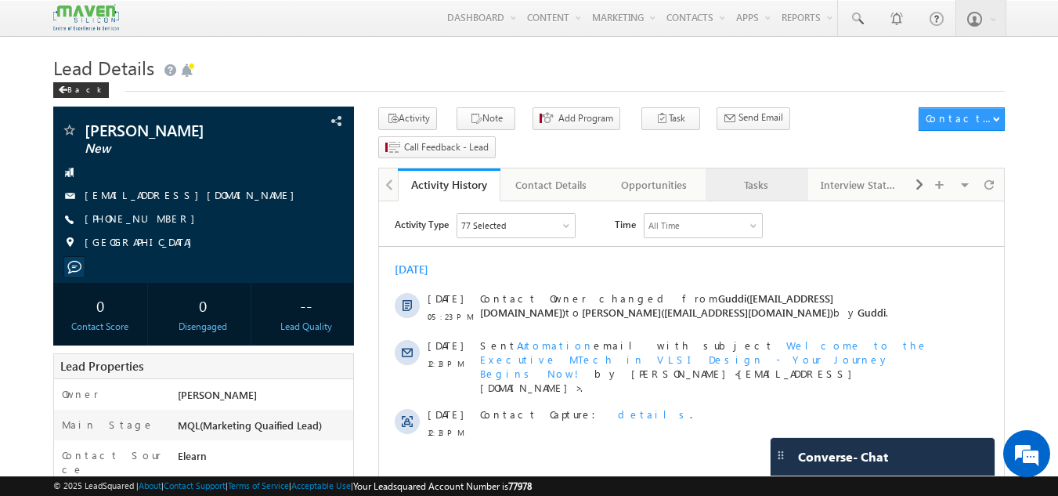
click at [754, 175] on div "Tasks" at bounding box center [756, 184] width 76 height 19
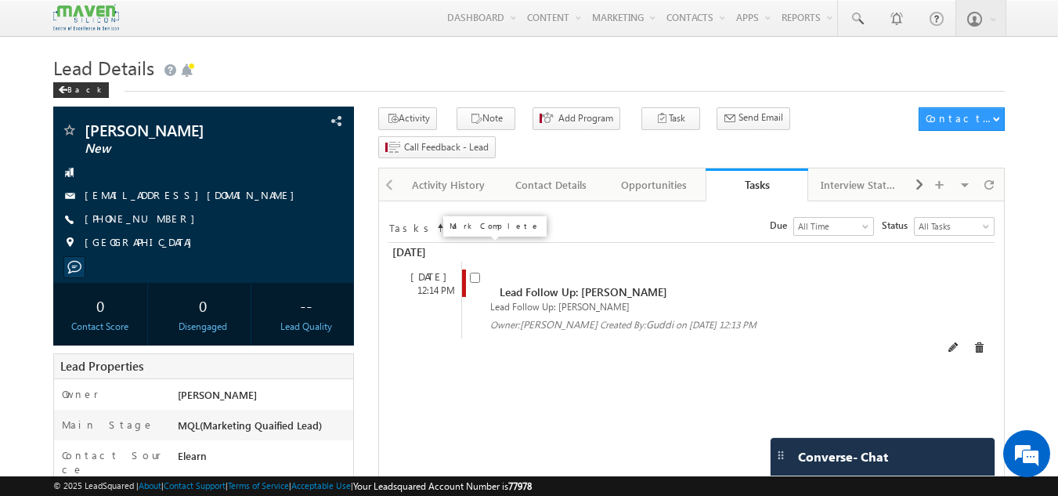
click at [476, 272] on input "checkbox" at bounding box center [475, 277] width 10 height 10
checkbox input "false"
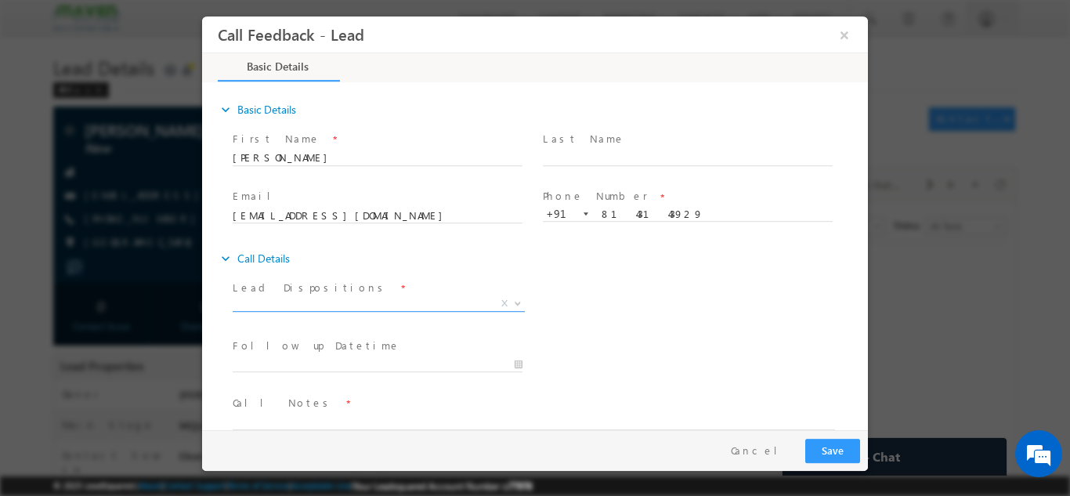
click at [430, 301] on span "X" at bounding box center [379, 303] width 292 height 16
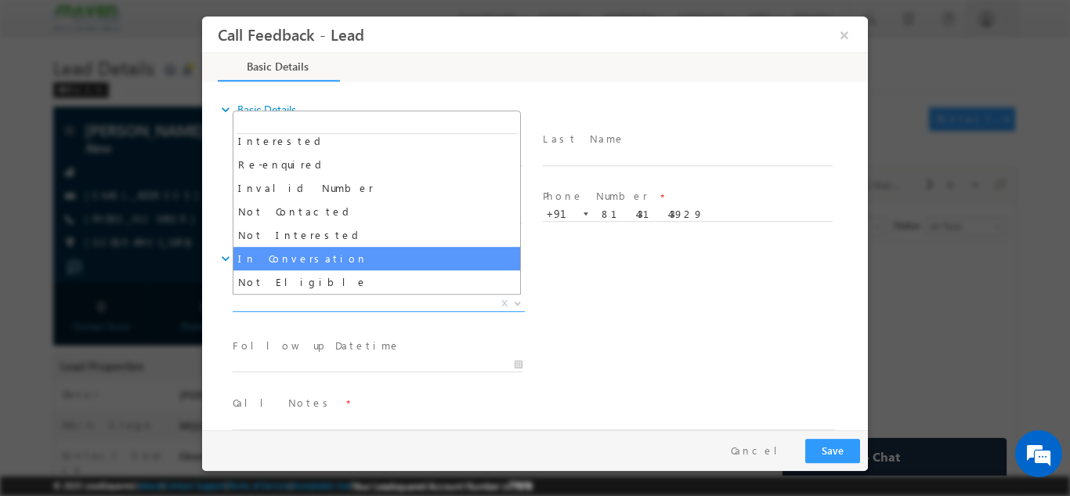
scroll to position [78, 0]
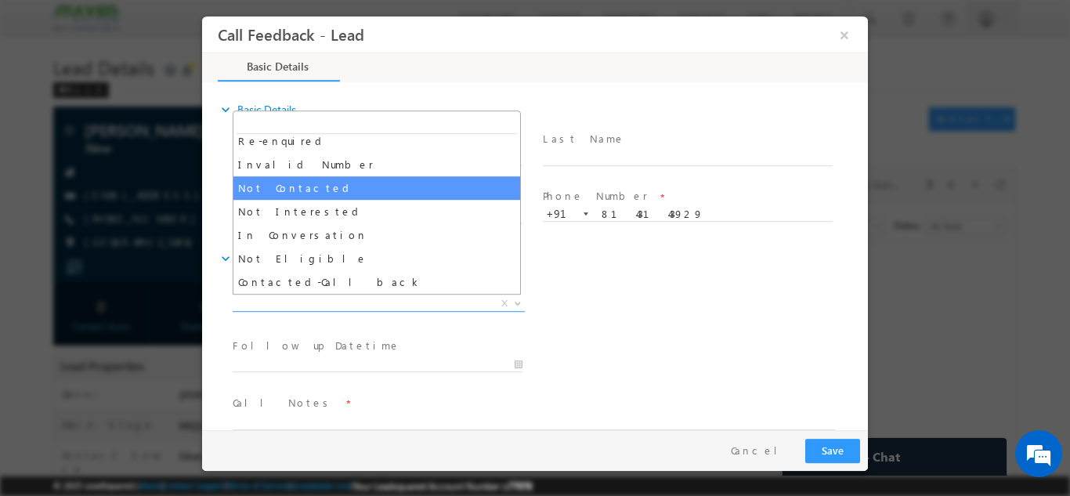
select select "Not Contacted"
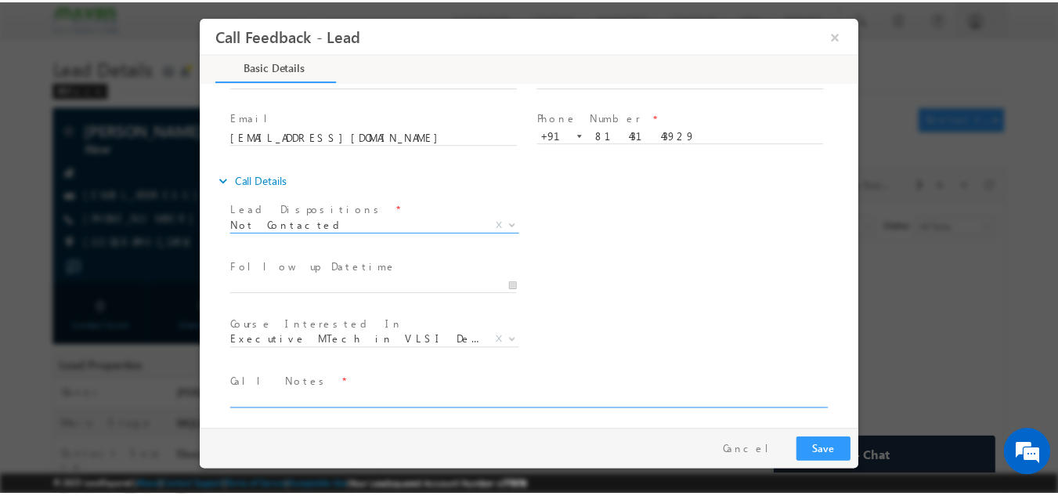
scroll to position [83, 0]
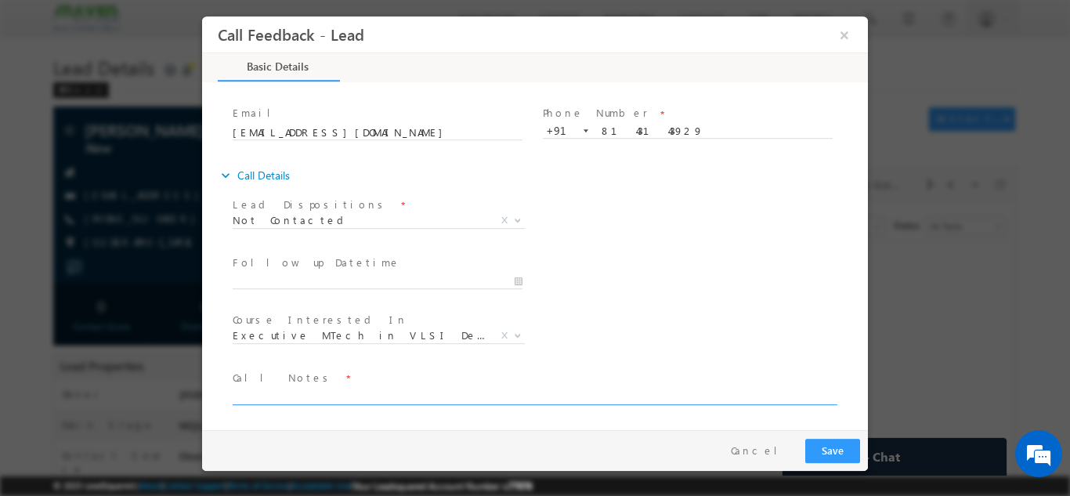
click at [315, 391] on textarea at bounding box center [534, 395] width 602 height 18
type textarea "N"
type textarea "DNP"
click at [835, 453] on button "Save" at bounding box center [832, 450] width 55 height 24
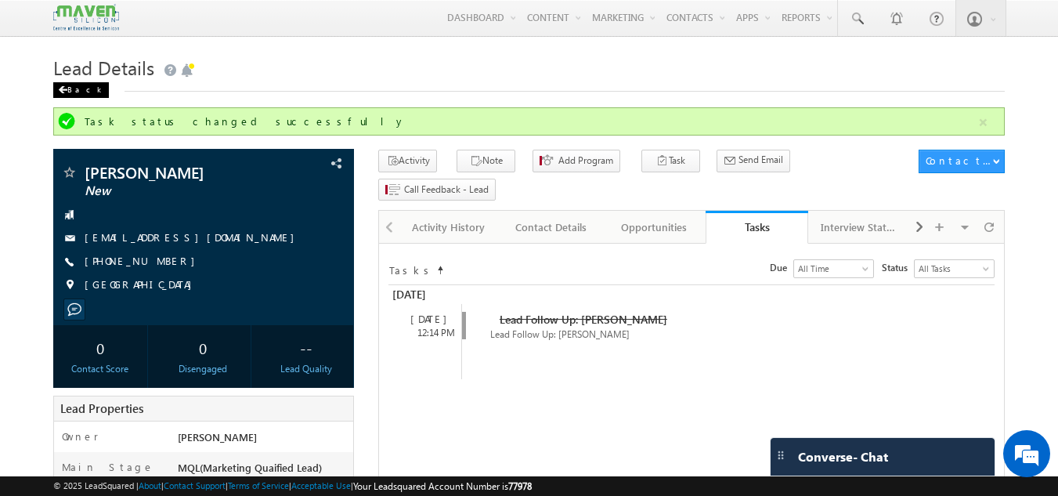
click at [67, 91] on span at bounding box center [62, 90] width 9 height 8
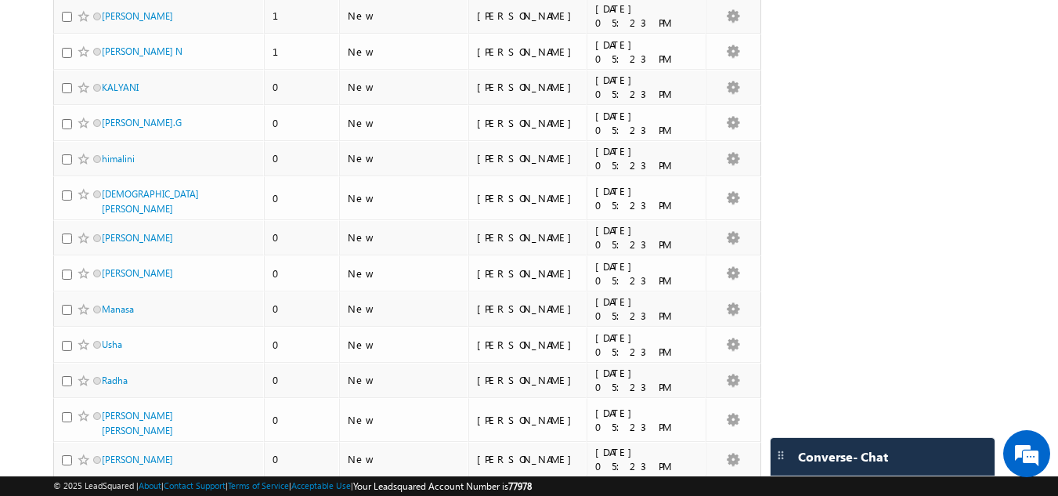
scroll to position [1957, 0]
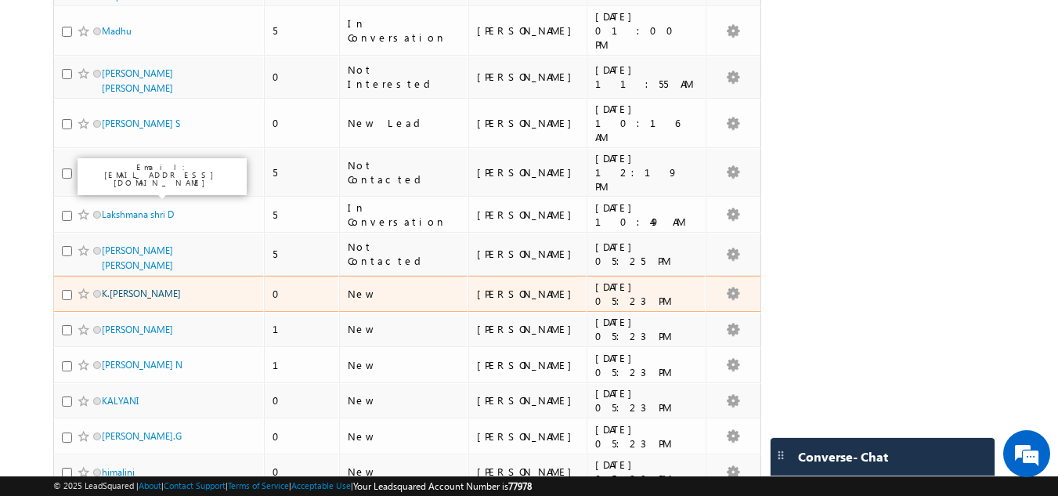
click at [130, 287] on link "K.[PERSON_NAME]" at bounding box center [141, 293] width 79 height 12
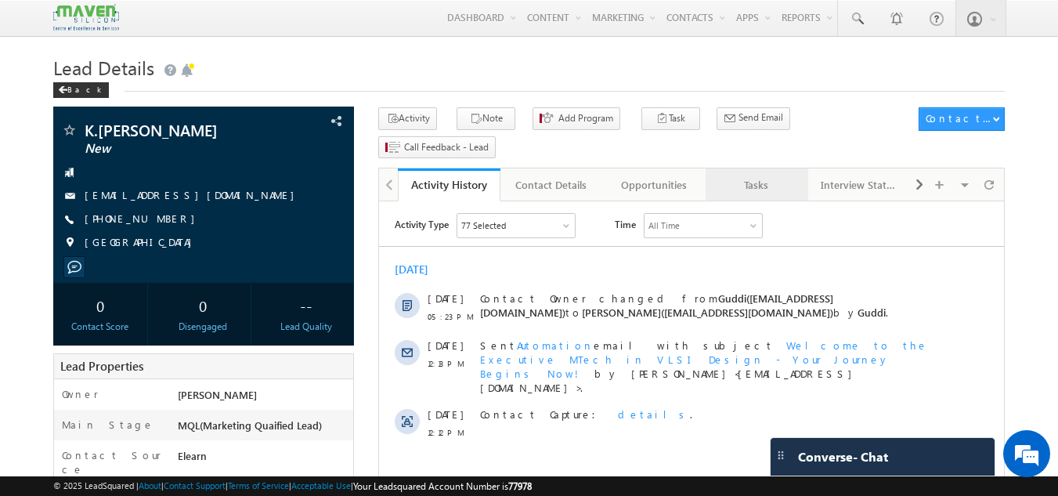
click at [760, 175] on div "Tasks" at bounding box center [756, 184] width 76 height 19
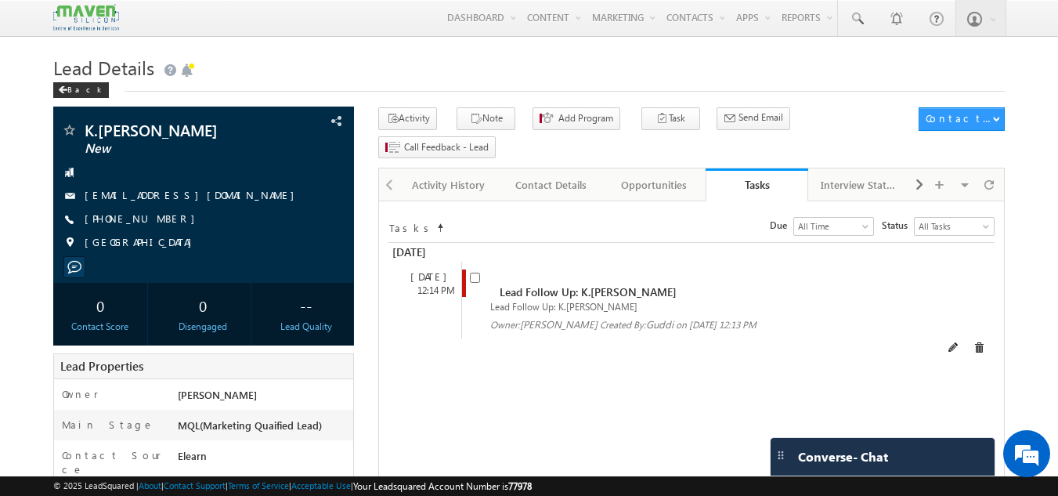
click at [468, 262] on div "Lead Follow Up: K.[PERSON_NAME] Lead Follow Up: K.[PERSON_NAME] Owner: [GEOGRAP…" at bounding box center [705, 300] width 488 height 77
click at [478, 272] on input "checkbox" at bounding box center [475, 277] width 10 height 10
checkbox input "false"
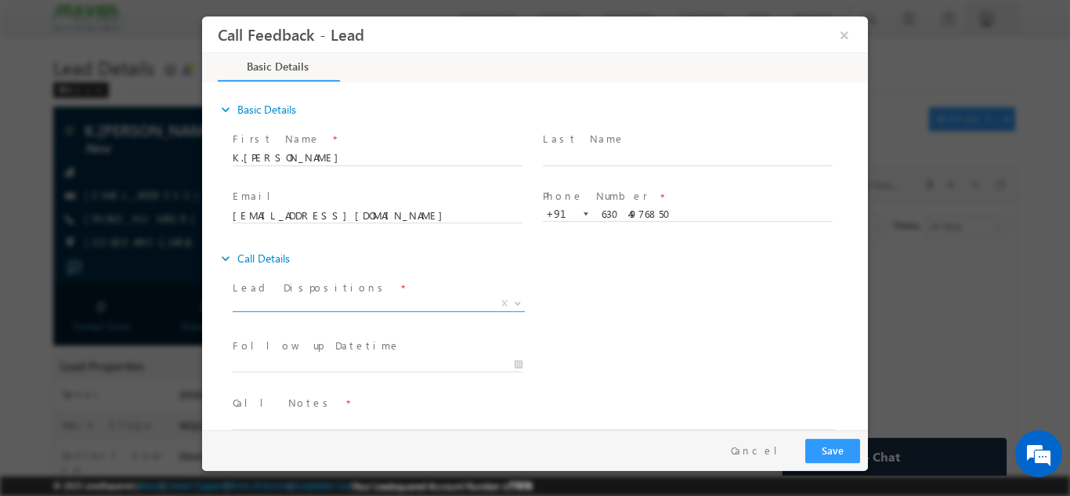
click at [406, 308] on span "X" at bounding box center [379, 303] width 292 height 16
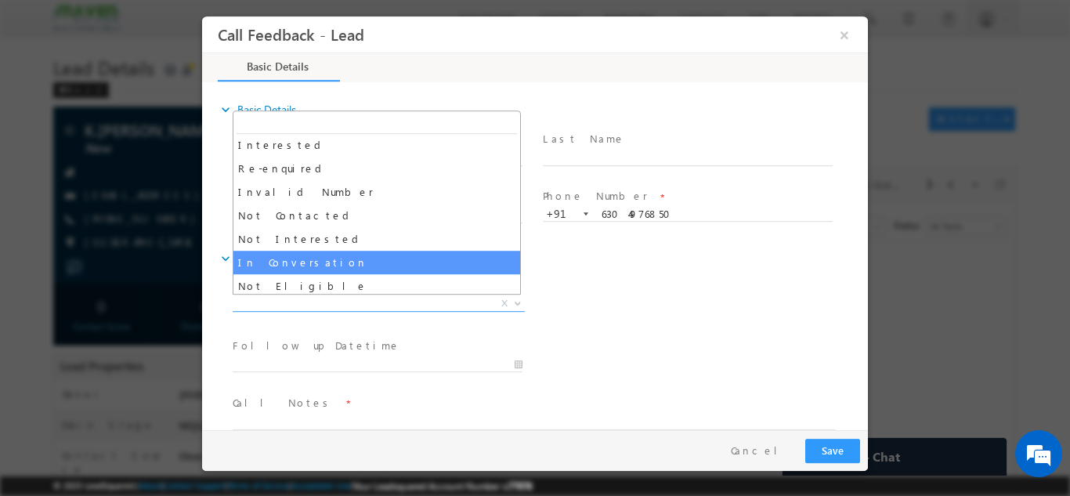
scroll to position [78, 0]
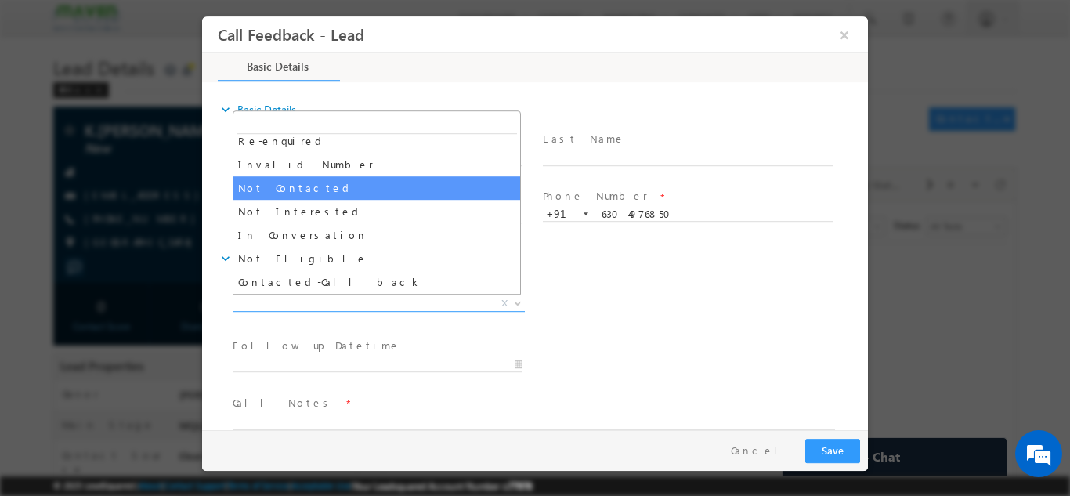
select select "Not Contacted"
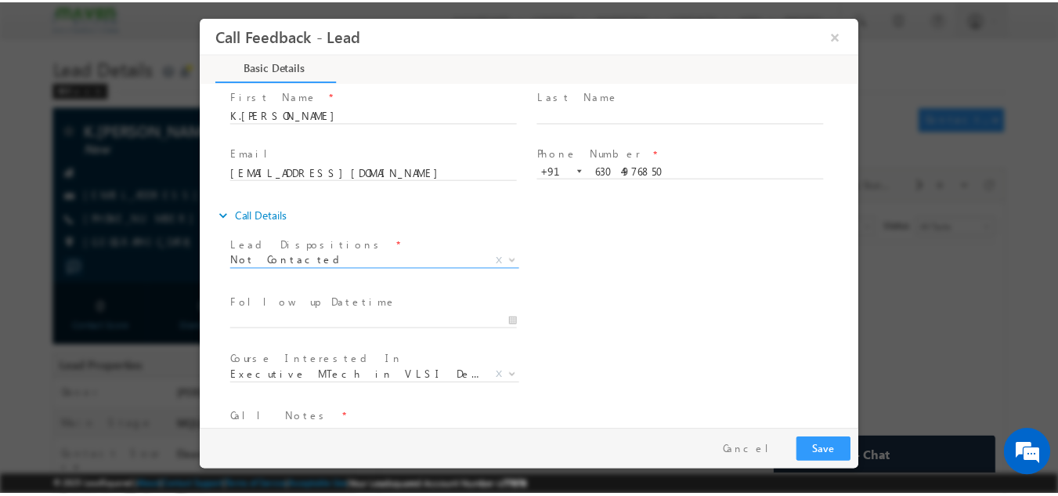
scroll to position [83, 0]
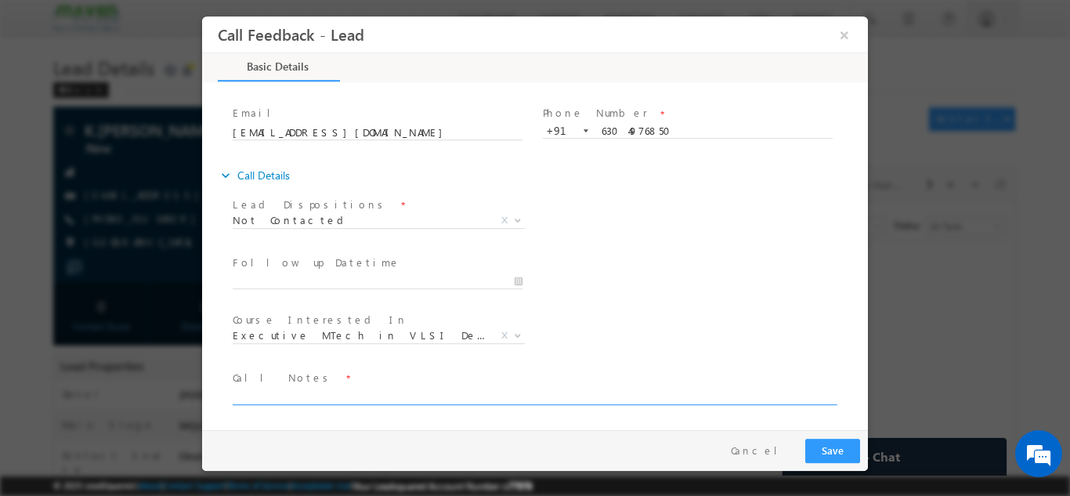
click at [348, 393] on textarea at bounding box center [534, 395] width 602 height 18
type textarea "DNP"
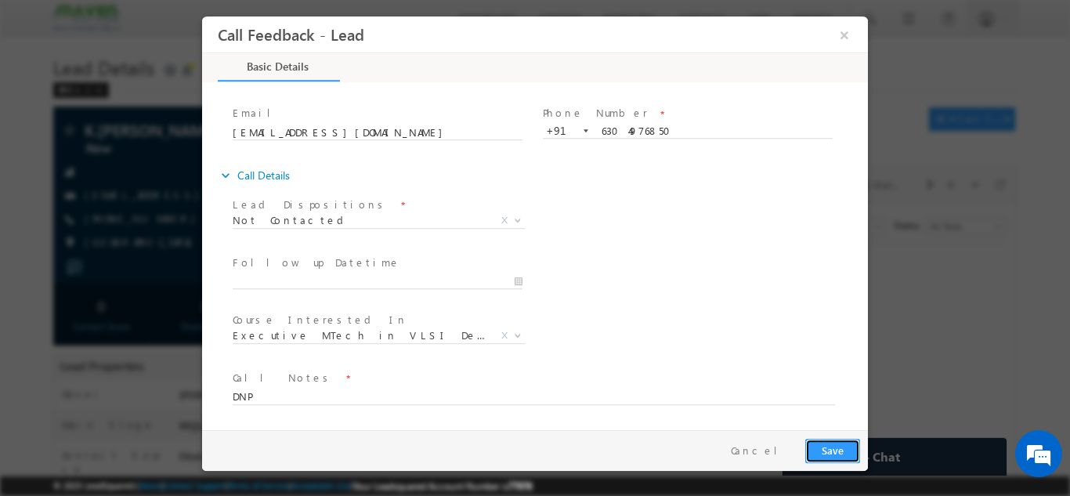
click at [845, 456] on button "Save" at bounding box center [832, 450] width 55 height 24
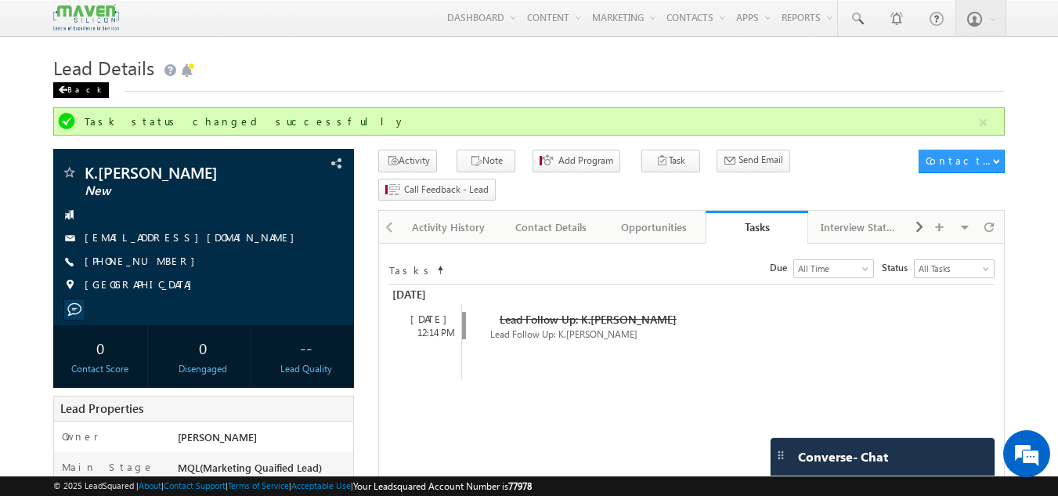
click at [66, 90] on span at bounding box center [62, 90] width 9 height 8
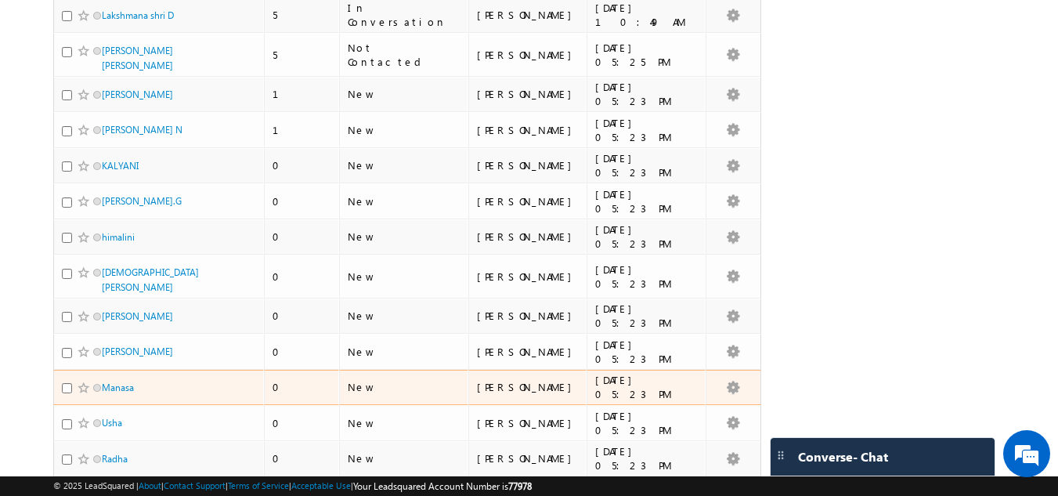
scroll to position [2036, 0]
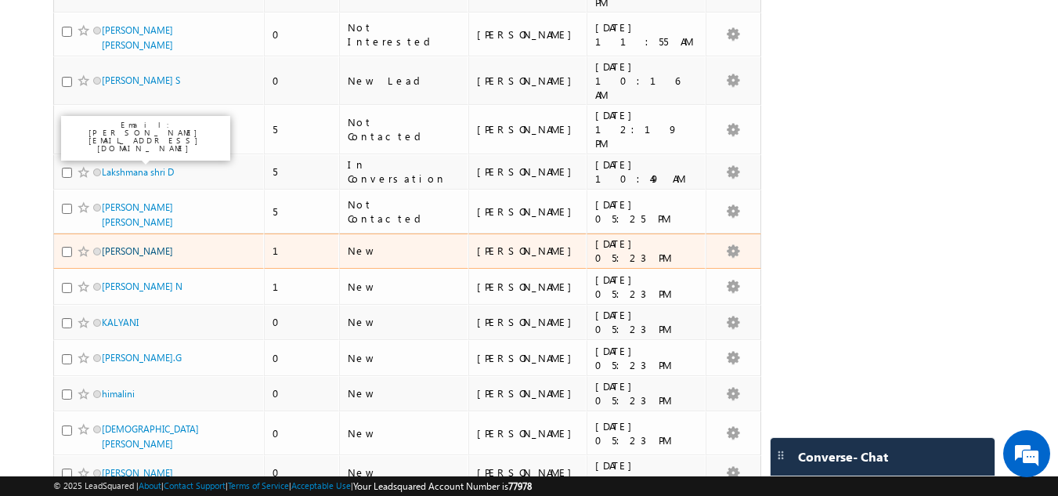
click at [168, 245] on link "[PERSON_NAME]" at bounding box center [137, 251] width 71 height 12
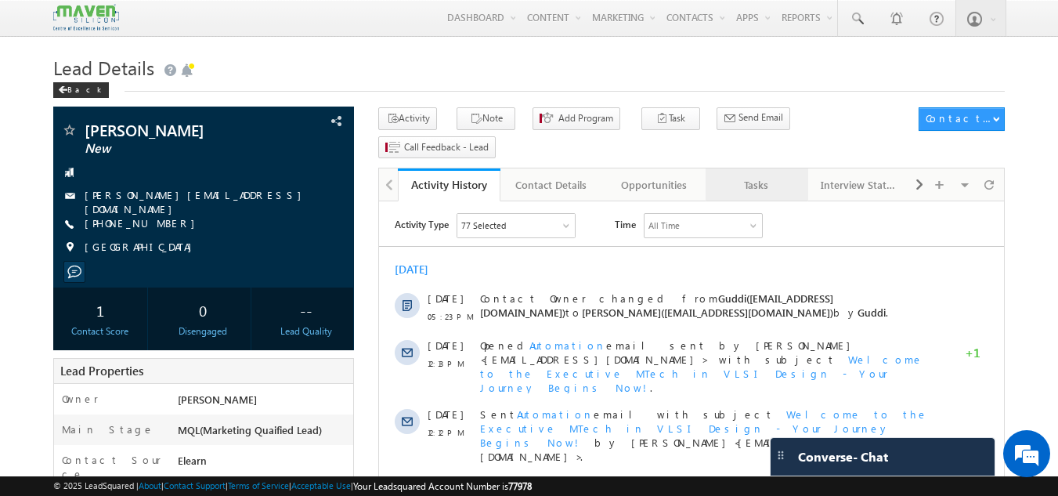
click at [770, 175] on div "Tasks" at bounding box center [756, 184] width 76 height 19
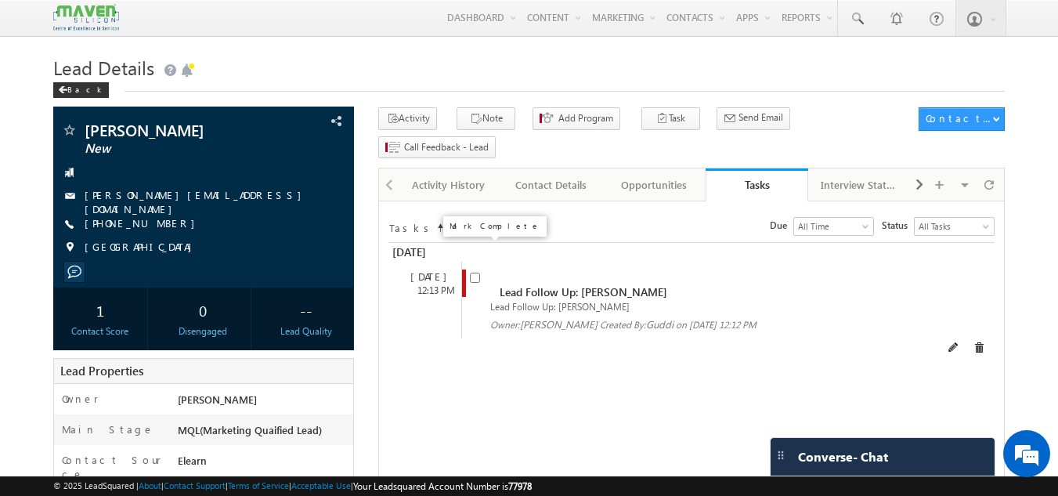
click at [474, 272] on input "checkbox" at bounding box center [475, 277] width 10 height 10
checkbox input "false"
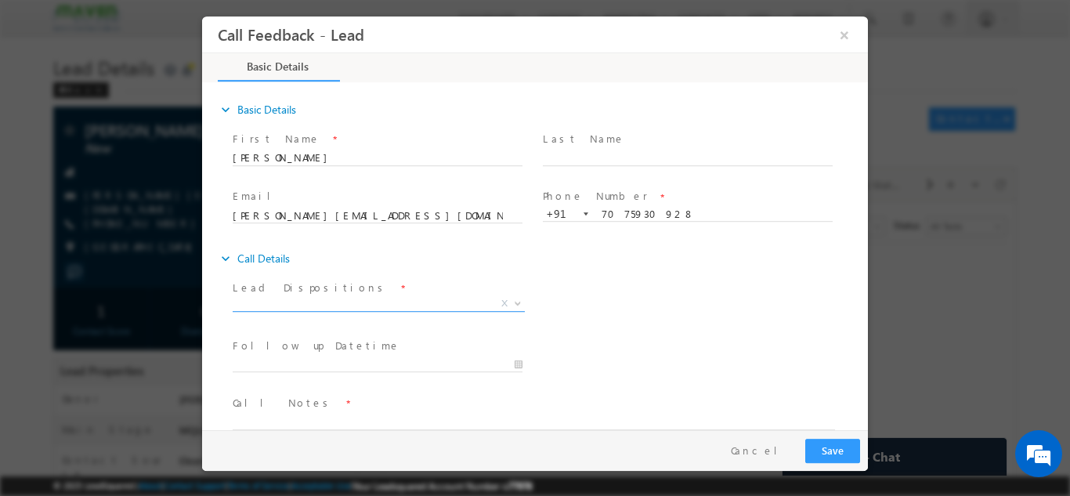
click at [348, 299] on span "X" at bounding box center [379, 303] width 292 height 16
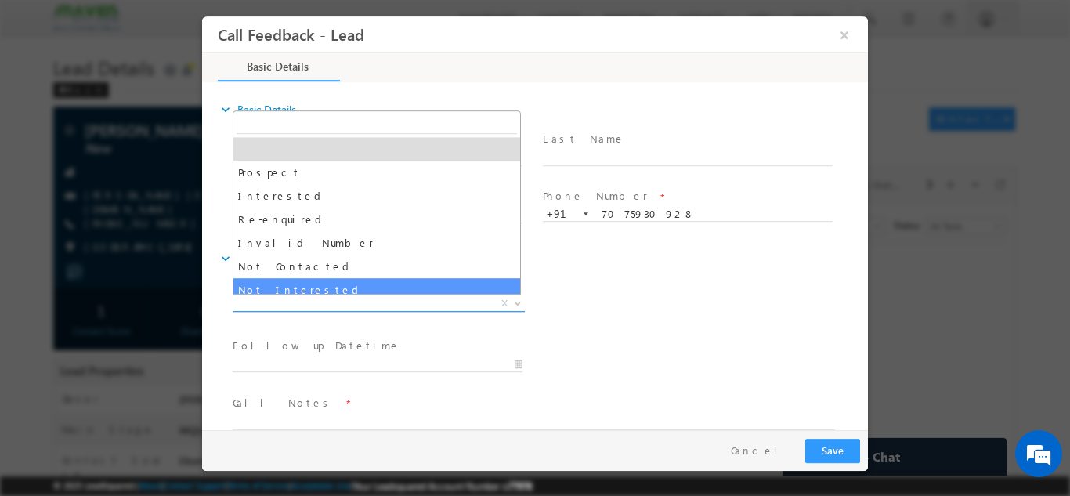
click at [304, 295] on span "X" at bounding box center [379, 303] width 292 height 16
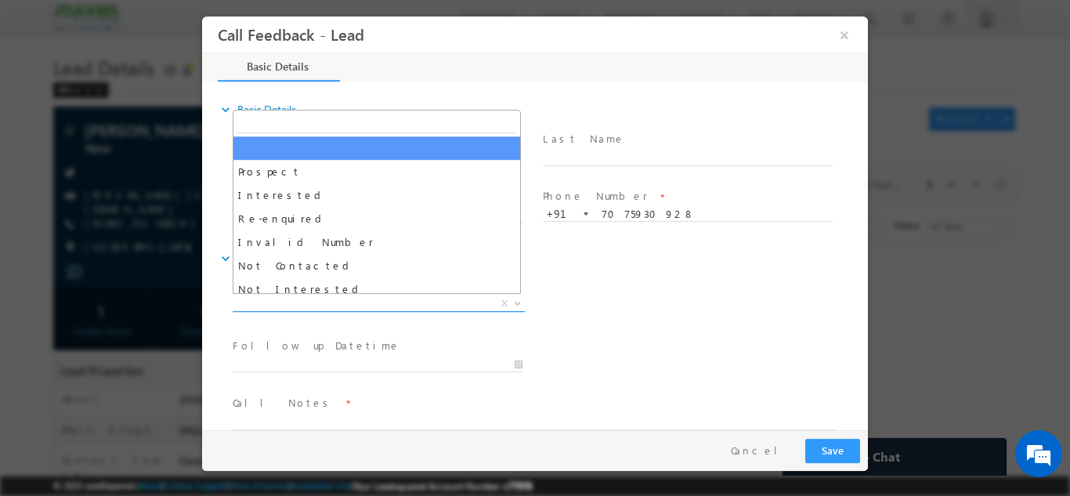
click at [324, 298] on span "X" at bounding box center [379, 303] width 292 height 16
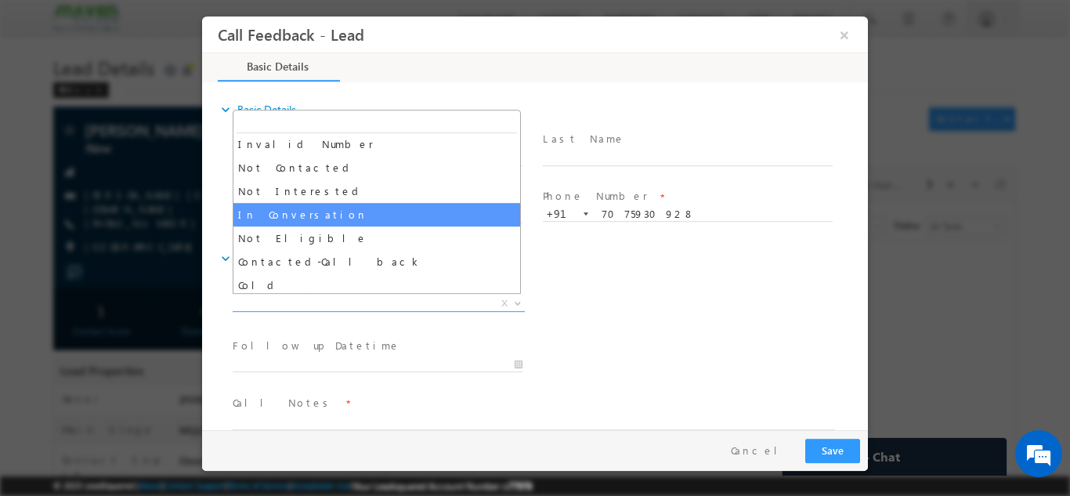
scroll to position [70, 0]
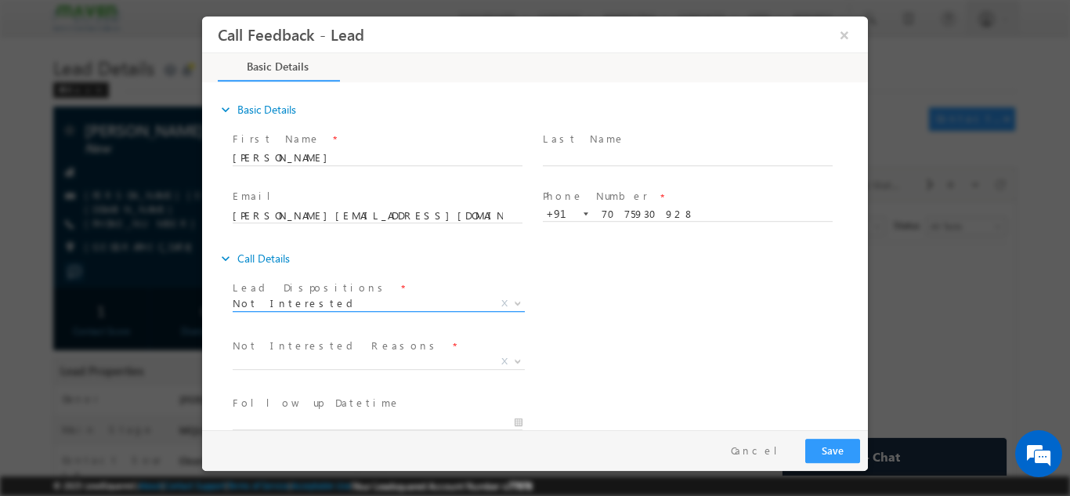
click at [347, 298] on span "Not Interested" at bounding box center [360, 302] width 254 height 14
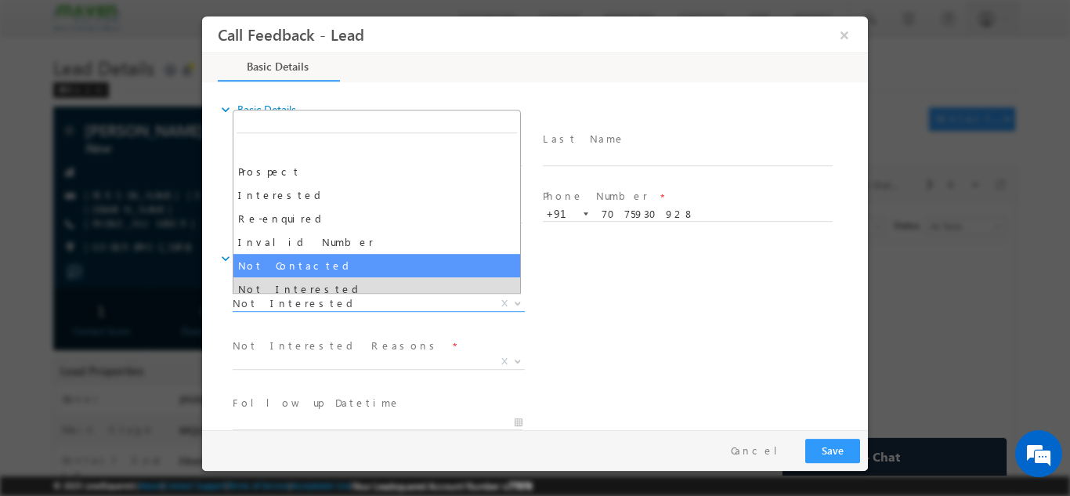
select select "Not Contacted"
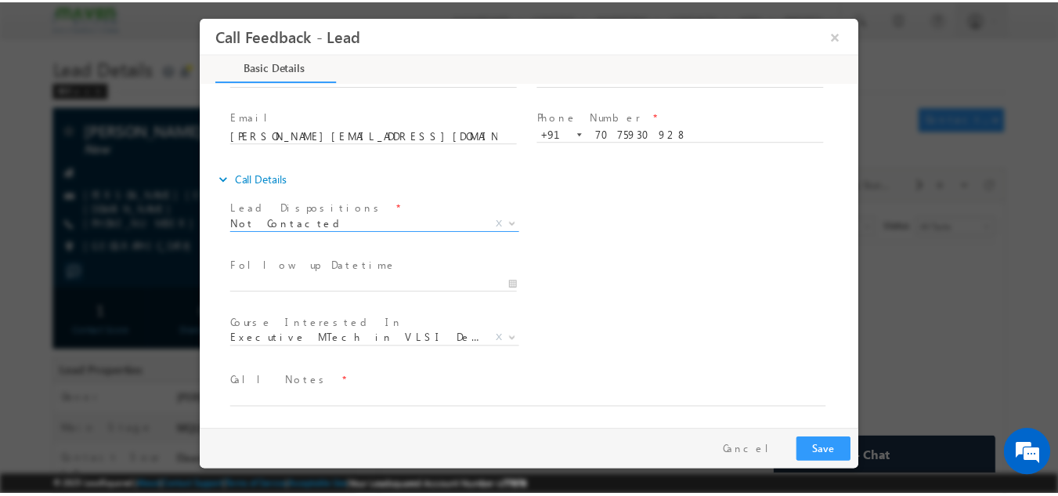
scroll to position [83, 0]
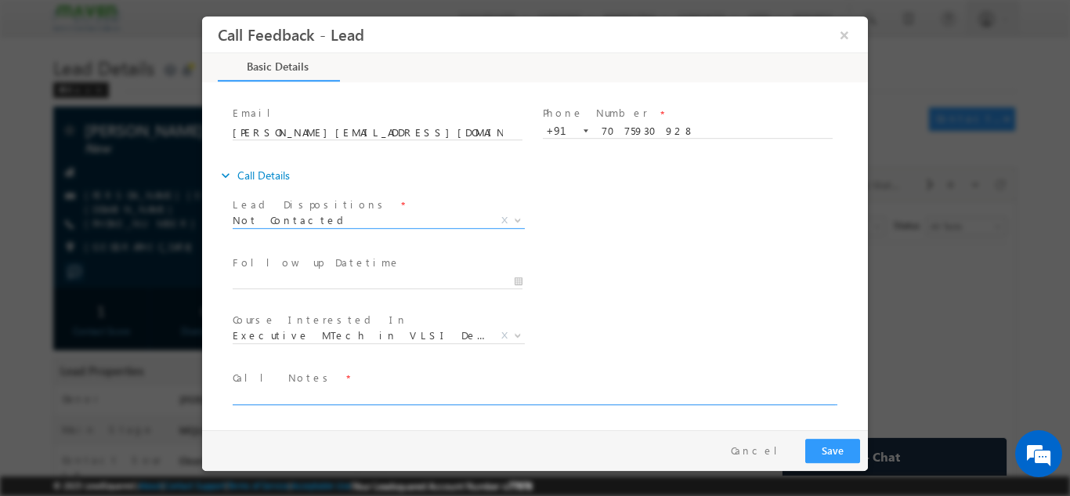
click at [425, 391] on textarea at bounding box center [534, 395] width 602 height 18
type textarea "DNP"
click at [835, 454] on button "Save" at bounding box center [832, 450] width 55 height 24
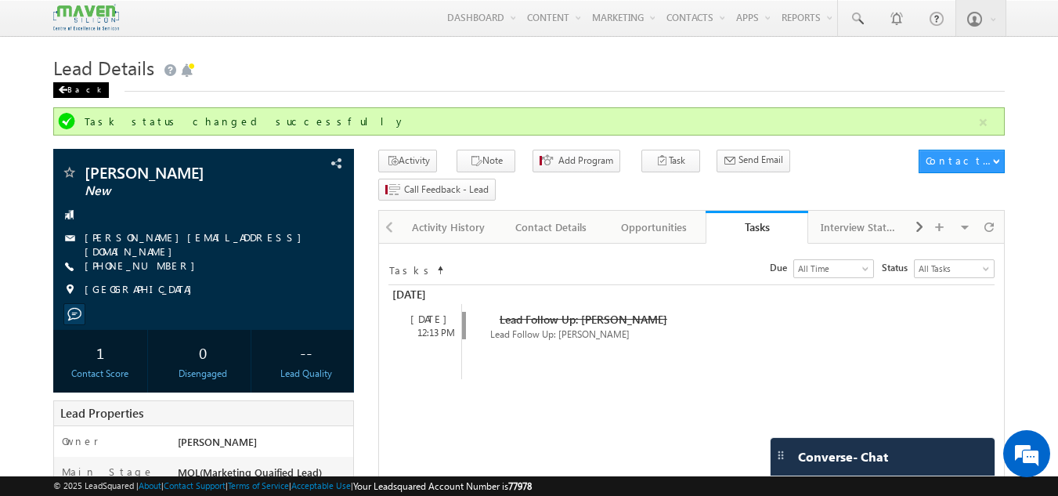
click at [78, 94] on div "Back" at bounding box center [81, 90] width 56 height 16
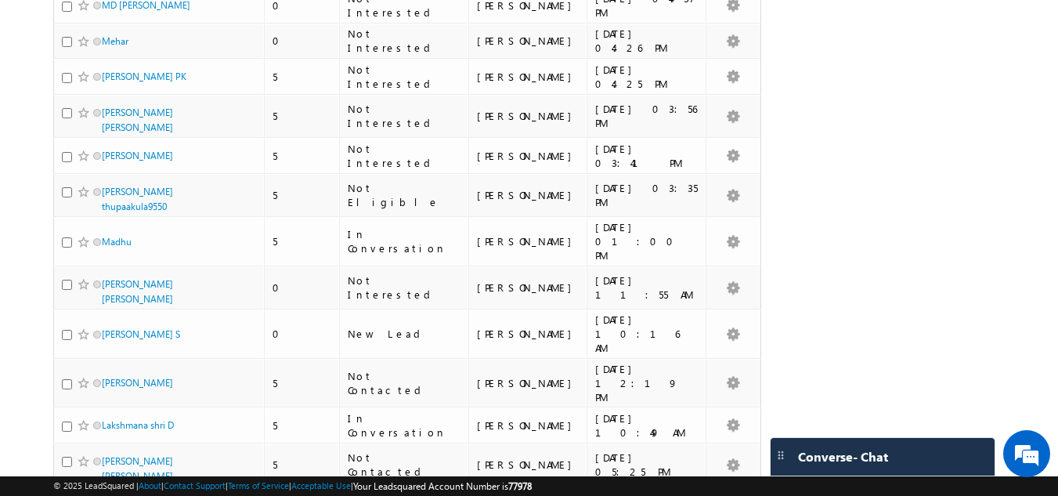
scroll to position [1957, 0]
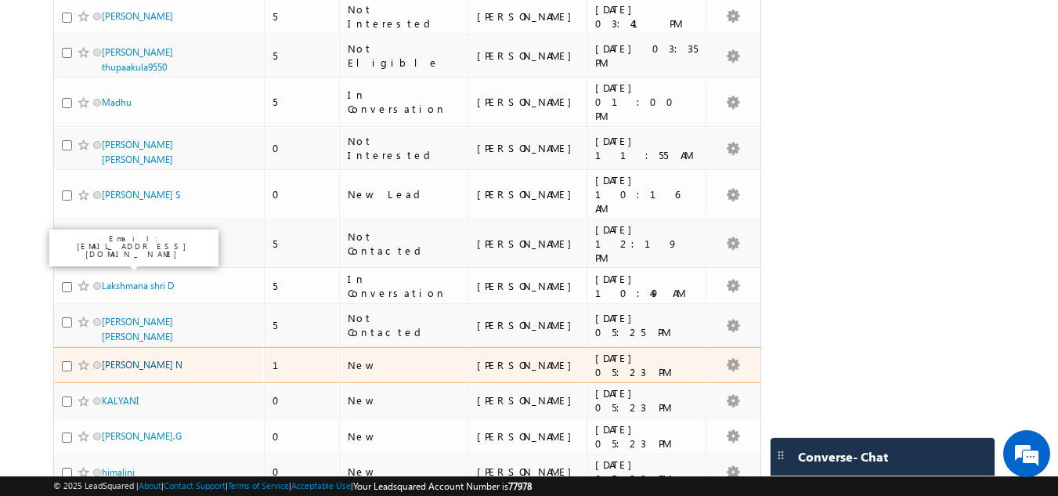
click at [128, 359] on link "[PERSON_NAME] N" at bounding box center [142, 365] width 81 height 12
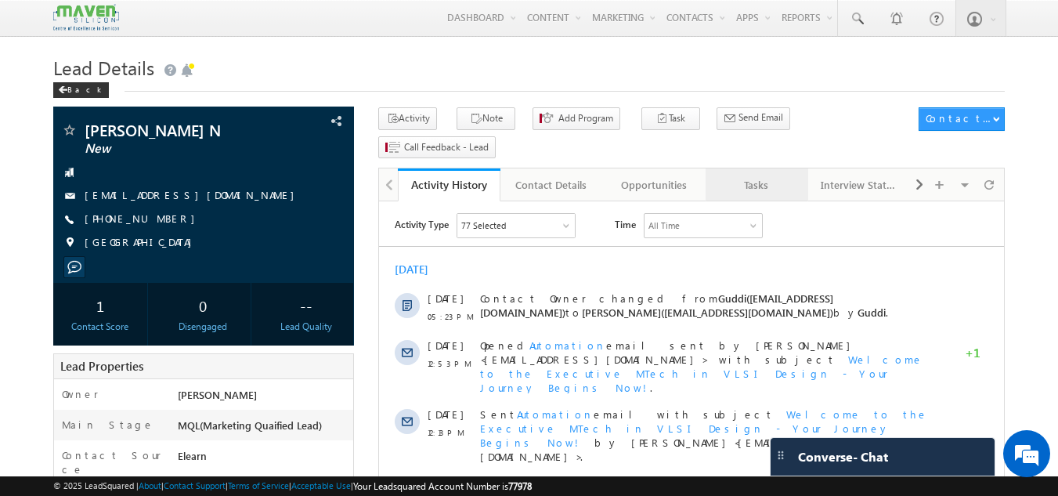
click at [780, 175] on div "Tasks" at bounding box center [756, 184] width 76 height 19
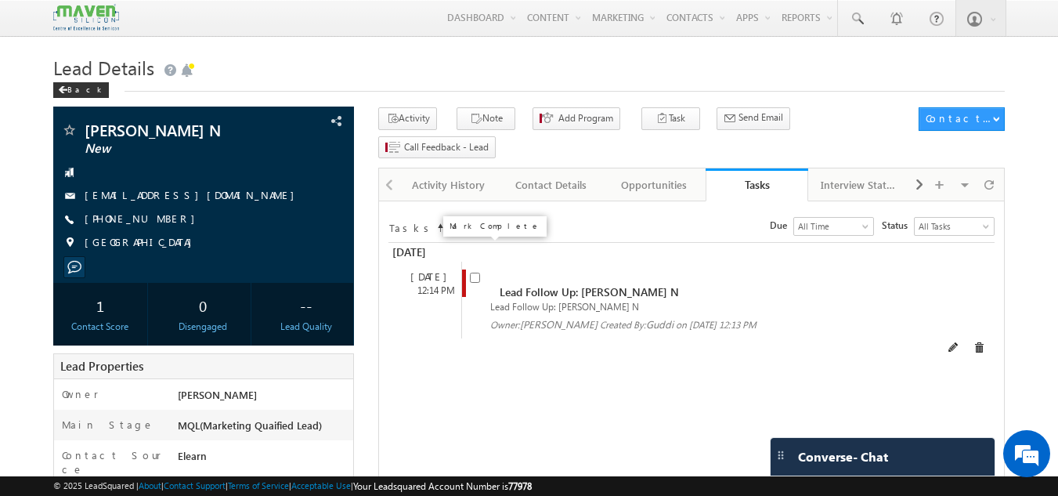
click at [474, 272] on input "checkbox" at bounding box center [475, 277] width 10 height 10
checkbox input "false"
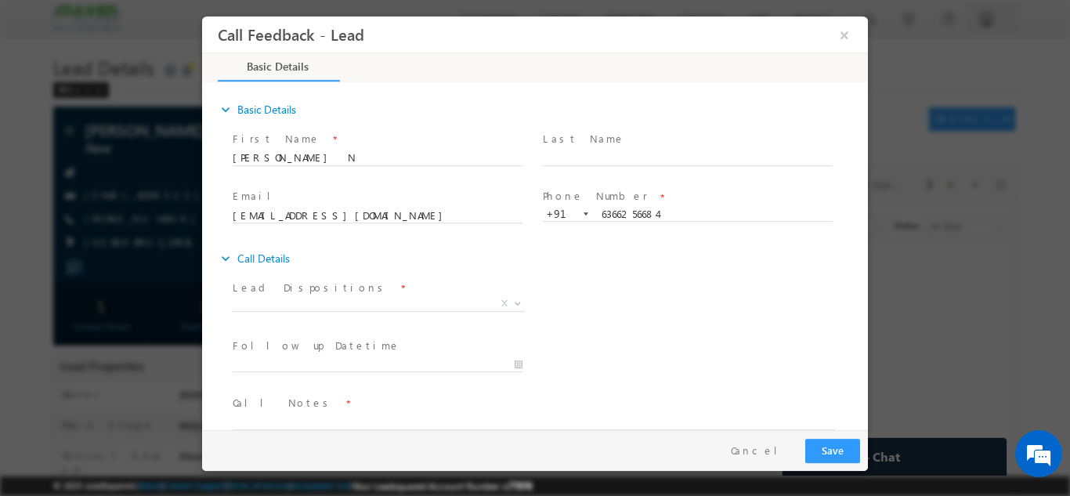
click at [366, 318] on span at bounding box center [377, 321] width 289 height 17
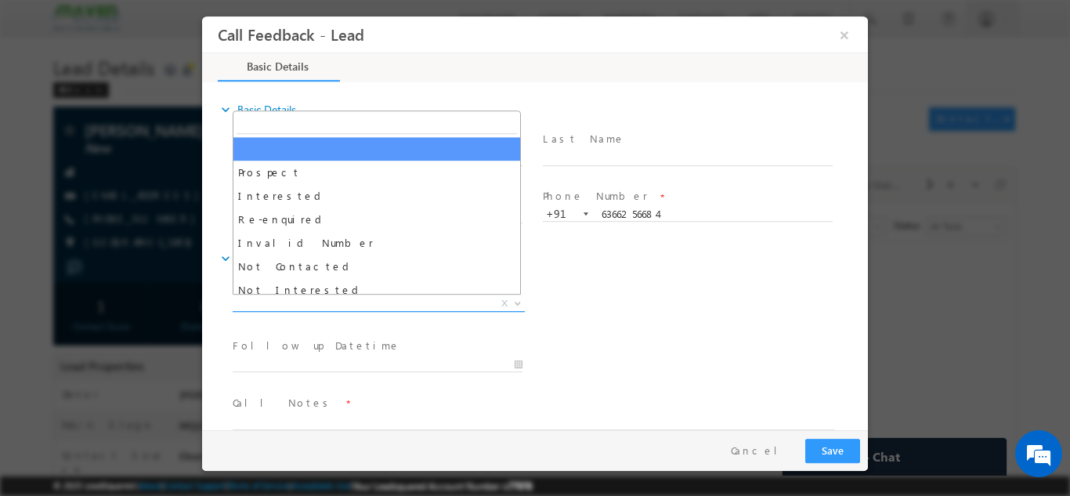
click at [382, 300] on span "X" at bounding box center [379, 303] width 292 height 16
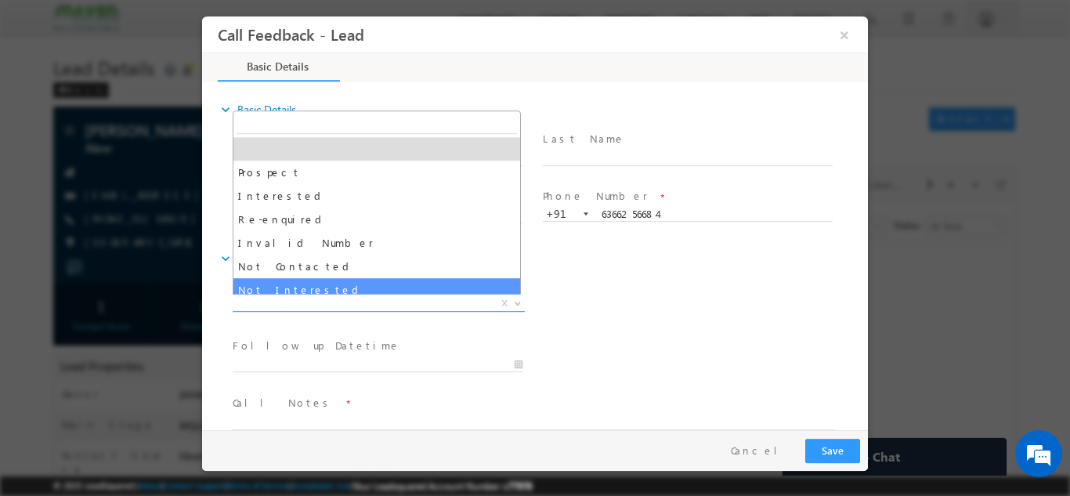
select select "Not Interested"
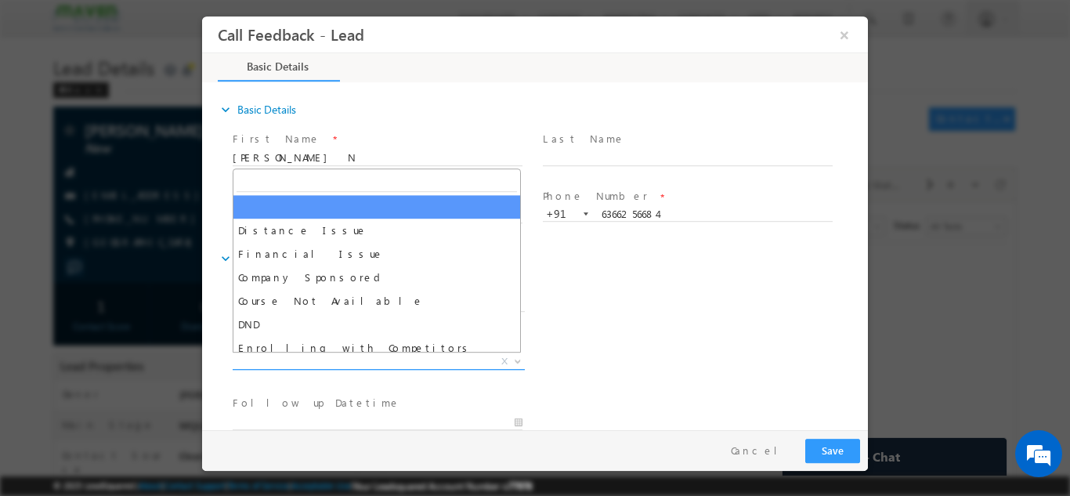
click at [352, 360] on span "X" at bounding box center [379, 361] width 292 height 16
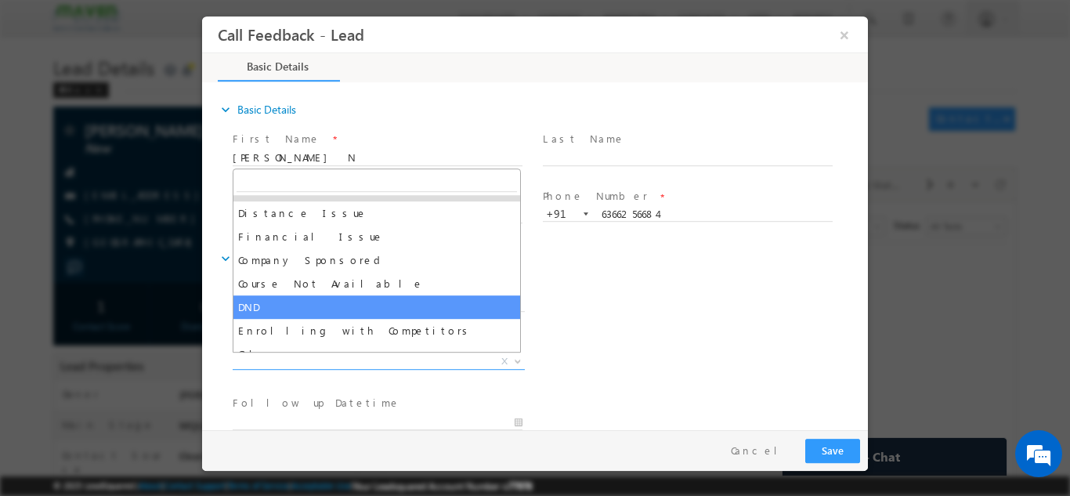
scroll to position [31, 0]
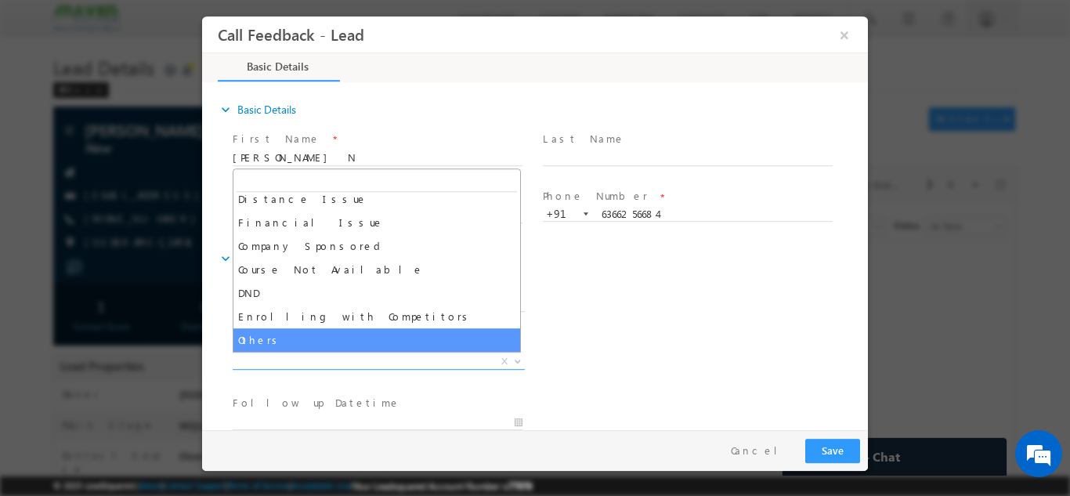
select select "Others"
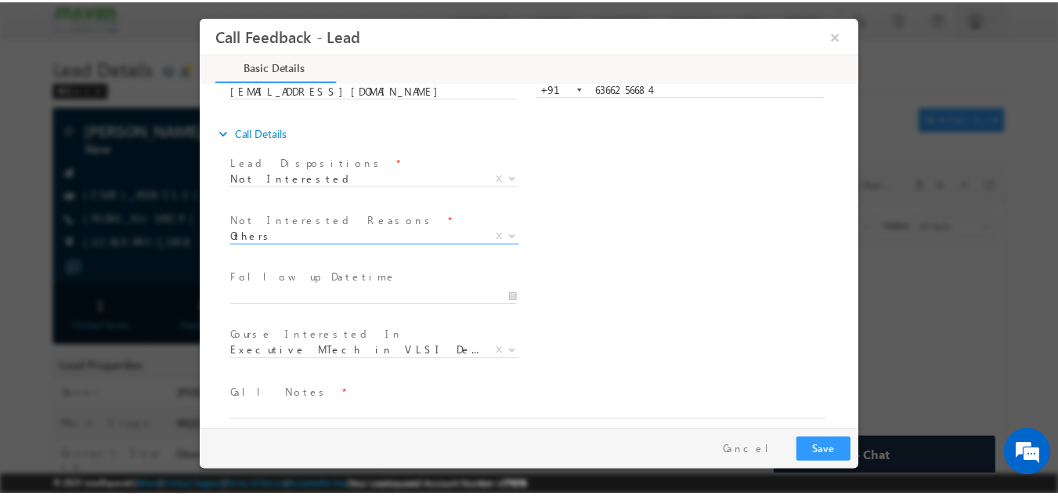
scroll to position [141, 0]
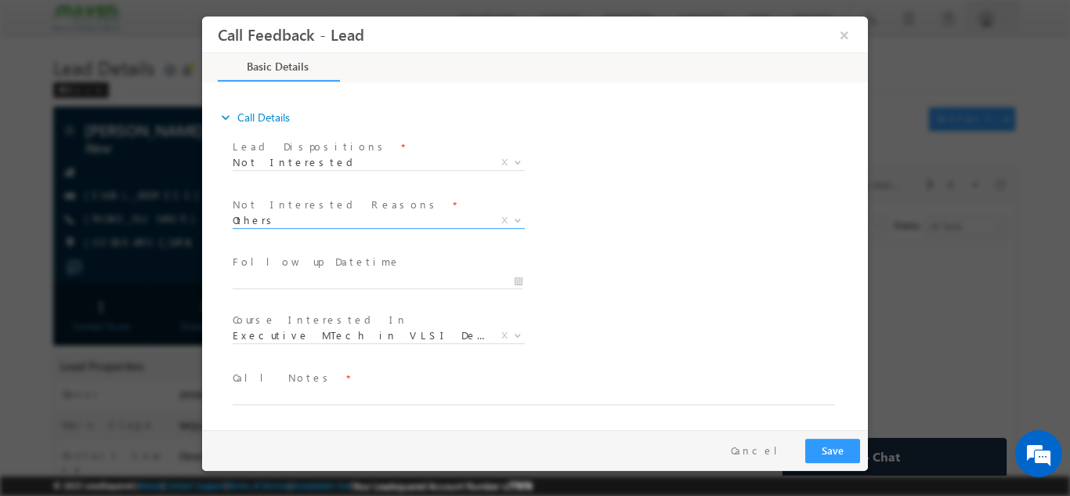
click at [290, 403] on span at bounding box center [525, 411] width 585 height 17
click at [303, 396] on textarea at bounding box center [534, 395] width 602 height 18
type textarea "looking for job, not interested in any program as of now."
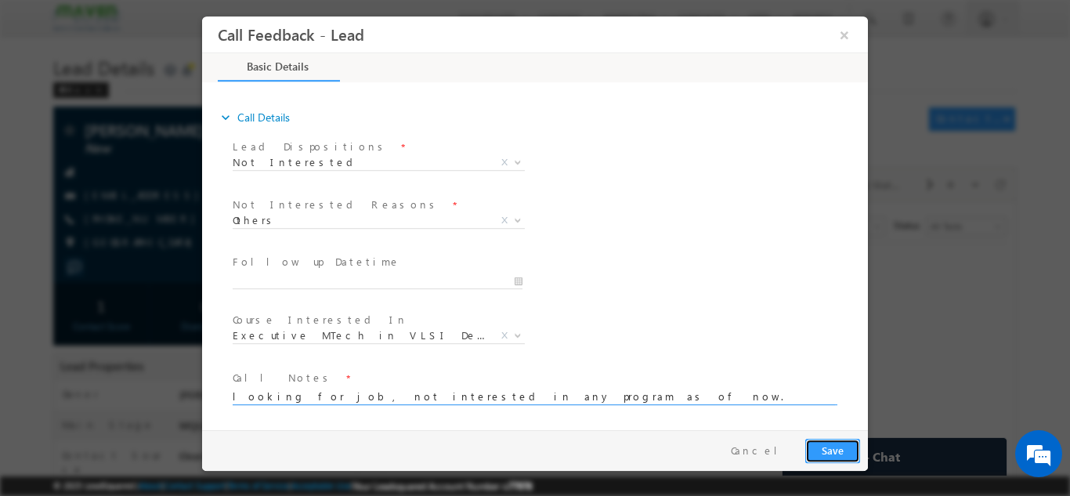
click at [821, 442] on button "Save" at bounding box center [832, 450] width 55 height 24
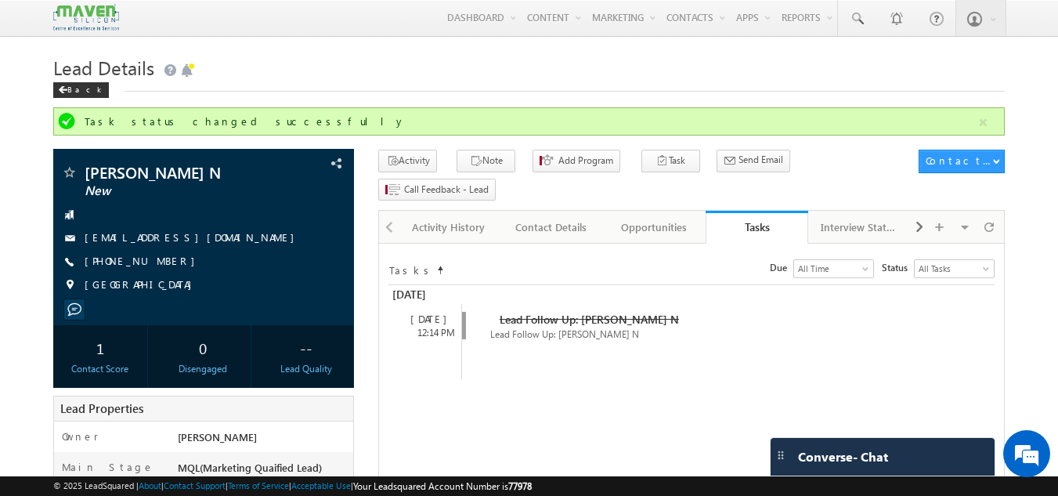
click at [70, 81] on h1 "Lead Details" at bounding box center [529, 66] width 952 height 31
click at [63, 88] on span at bounding box center [62, 90] width 9 height 8
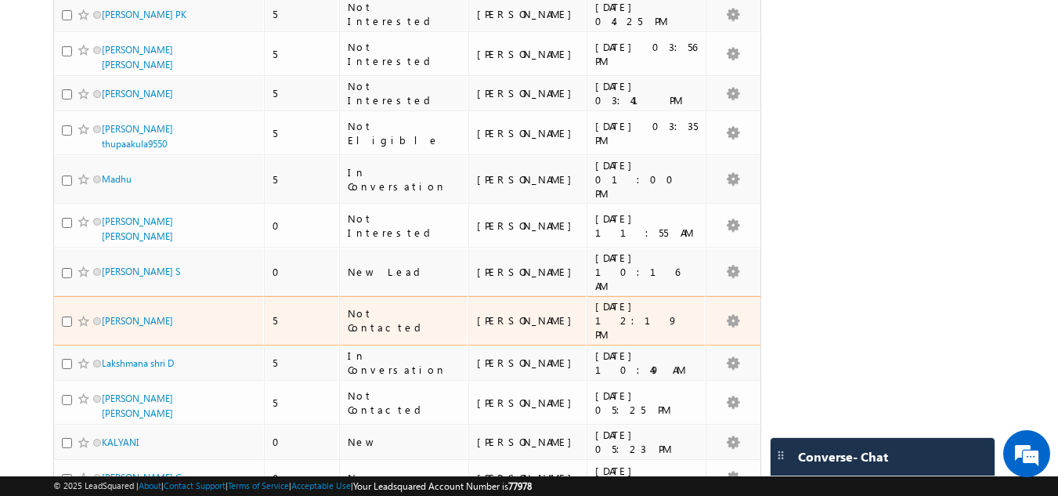
scroll to position [1957, 0]
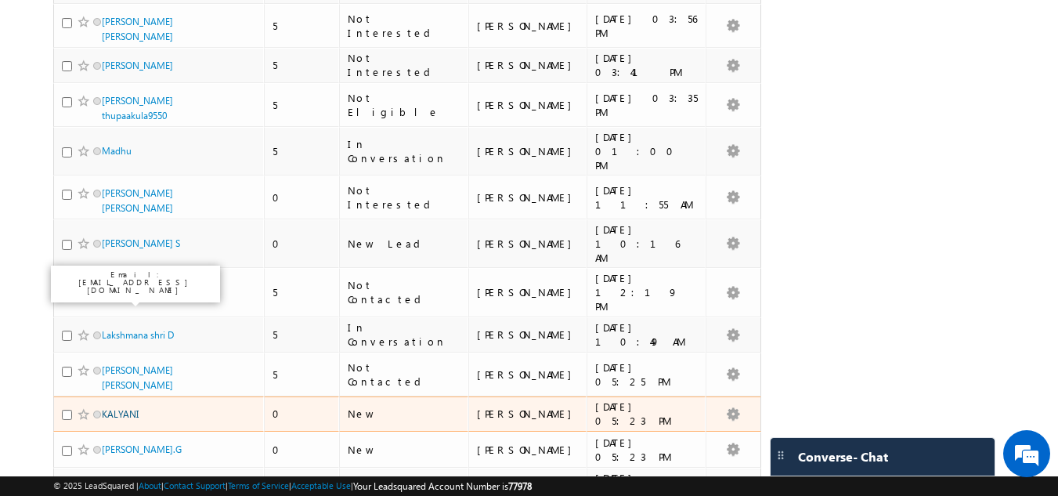
click at [134, 408] on link "KALYANI" at bounding box center [120, 414] width 37 height 12
